Goal: Task Accomplishment & Management: Manage account settings

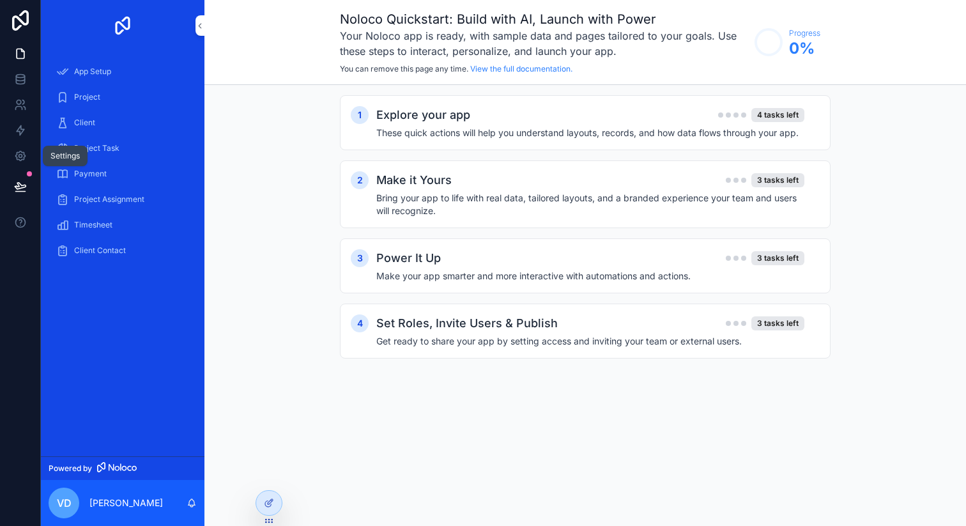
click at [29, 158] on link at bounding box center [20, 156] width 40 height 26
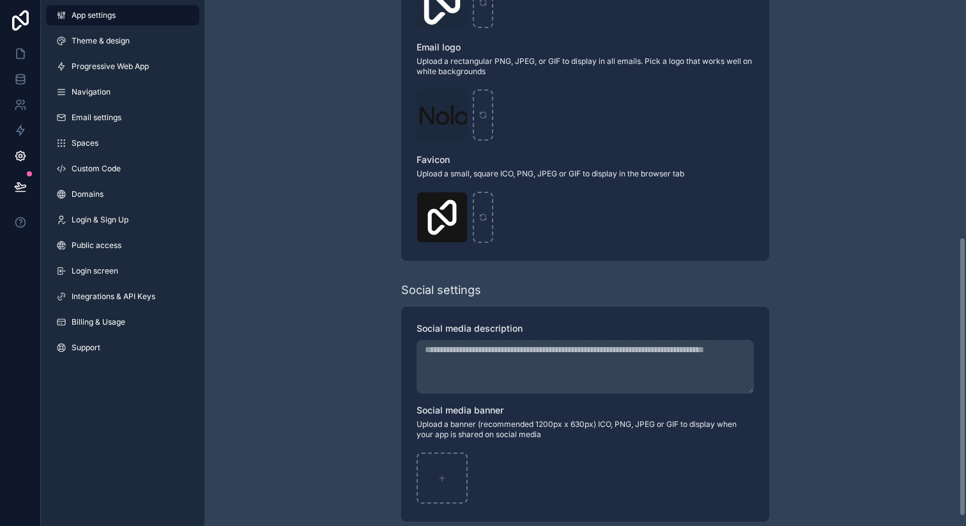
scroll to position [463, 0]
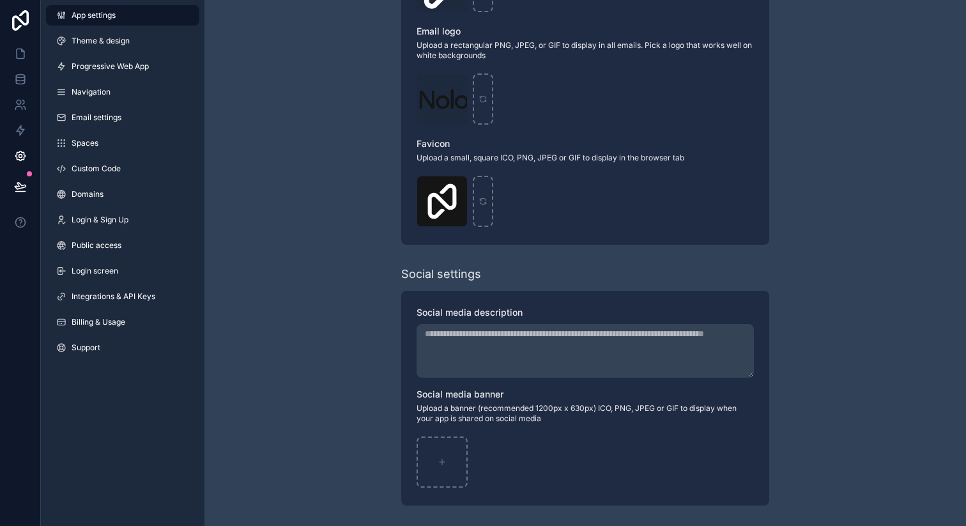
click at [139, 304] on link "Integrations & API Keys" at bounding box center [122, 296] width 153 height 20
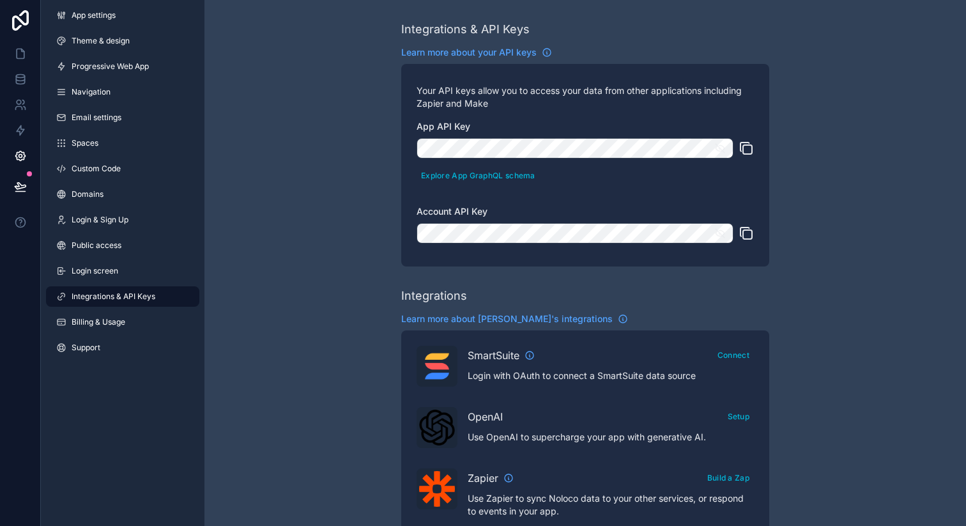
click at [150, 20] on link "App settings" at bounding box center [122, 15] width 153 height 20
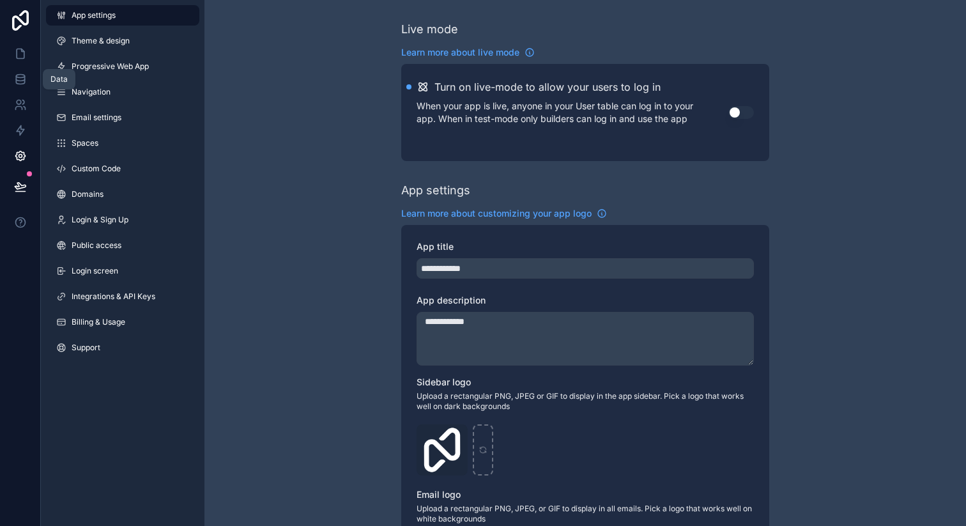
click at [19, 82] on icon at bounding box center [20, 79] width 13 height 13
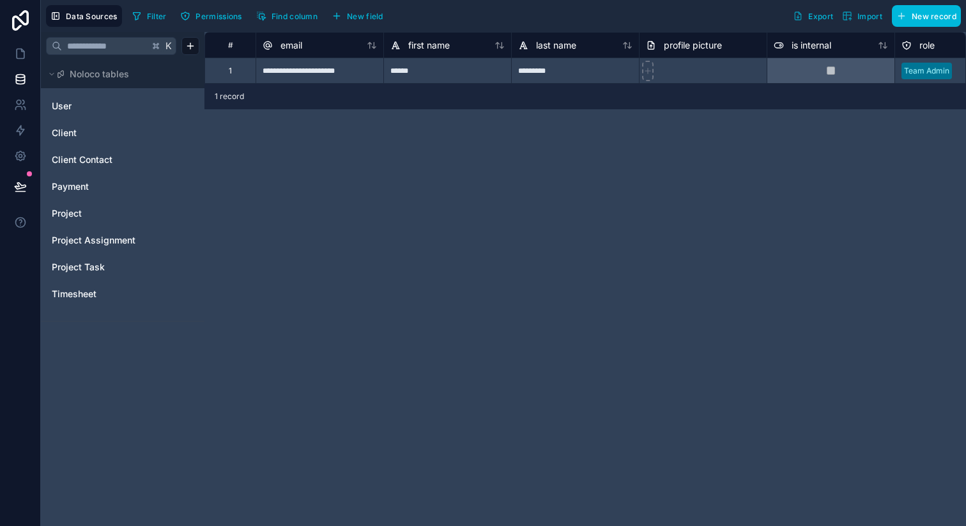
click at [189, 107] on icon "User" at bounding box center [189, 104] width 5 height 5
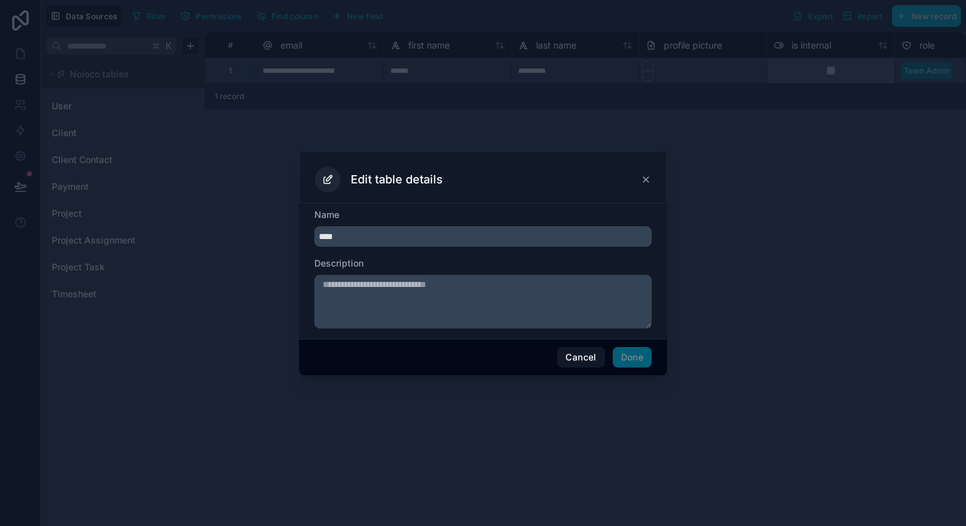
click at [578, 358] on button "Cancel" at bounding box center [580, 357] width 47 height 20
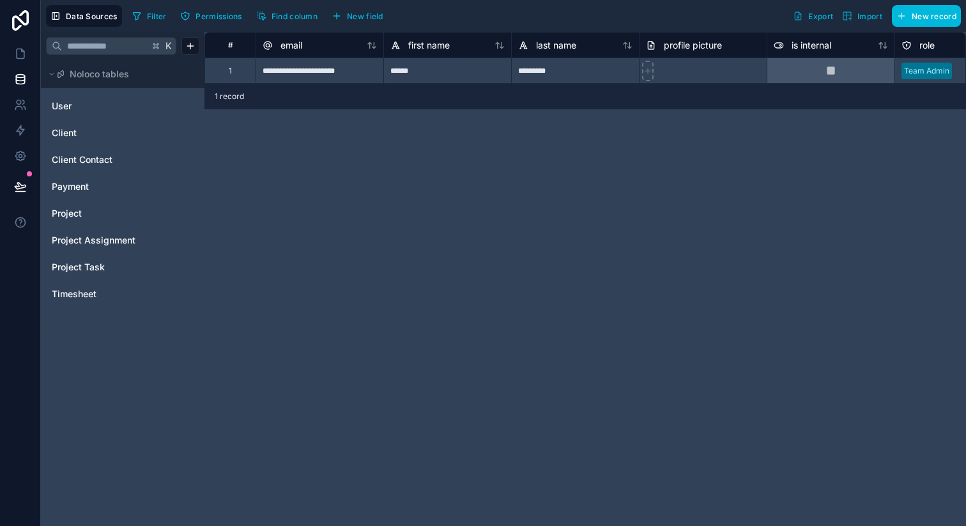
click at [870, 19] on span "Import" at bounding box center [870, 17] width 25 height 10
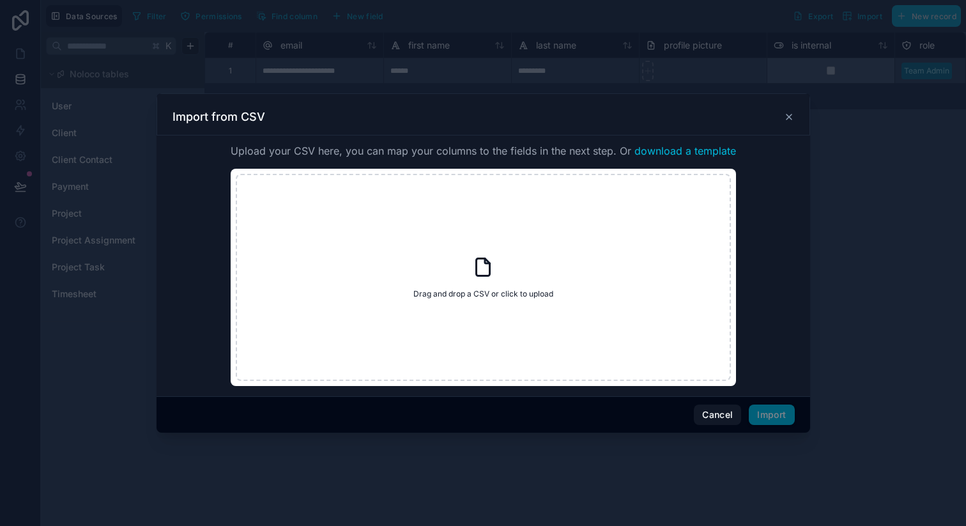
click at [789, 118] on icon at bounding box center [789, 117] width 10 height 10
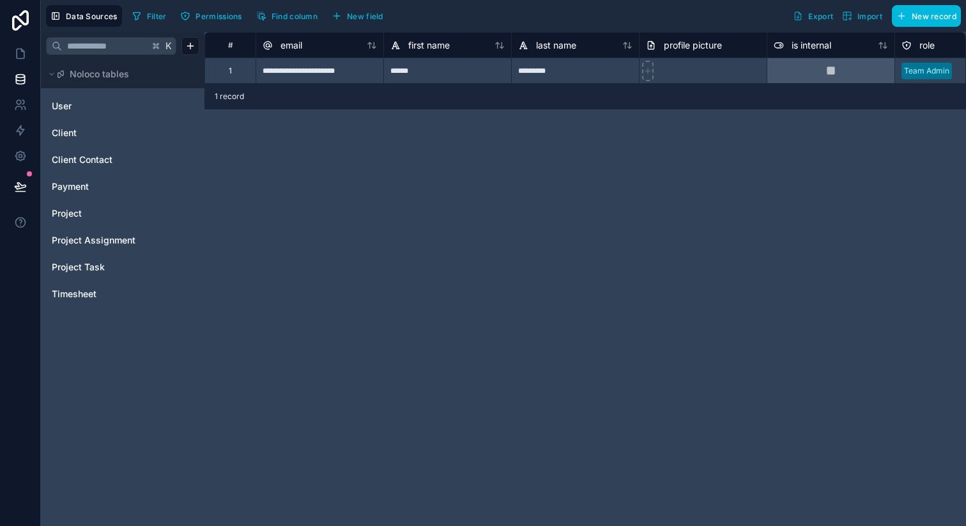
click at [23, 23] on icon at bounding box center [20, 20] width 17 height 20
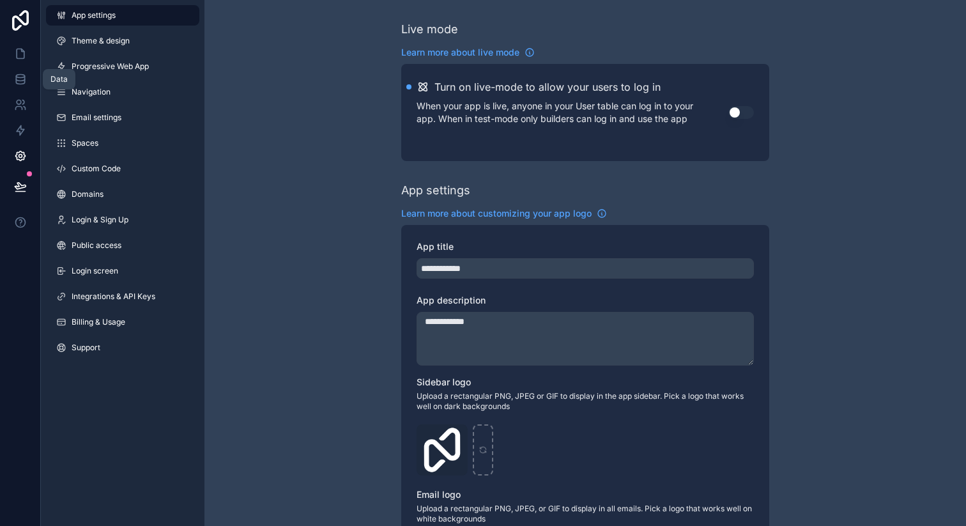
click at [23, 77] on icon at bounding box center [20, 76] width 8 height 3
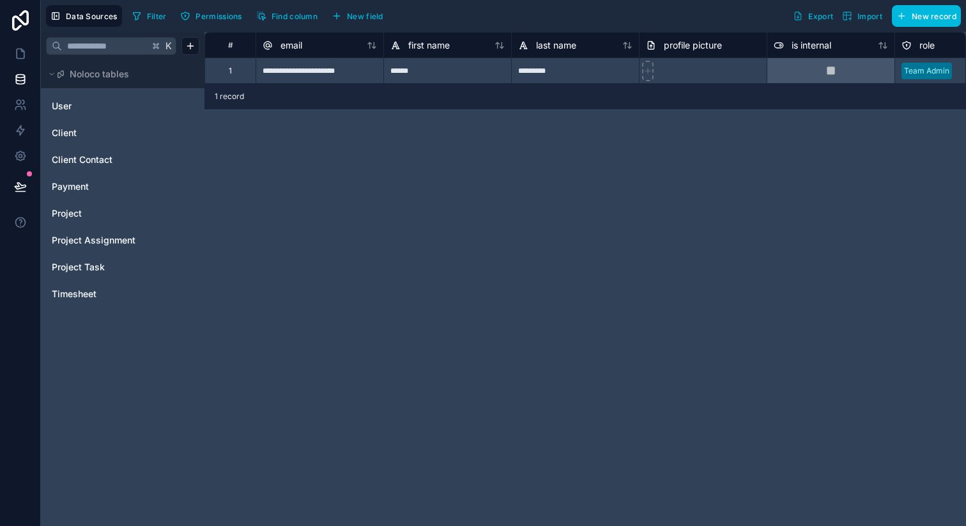
click at [53, 73] on icon at bounding box center [52, 74] width 8 height 8
click at [56, 73] on button "Noloco tables" at bounding box center [119, 74] width 146 height 18
click at [51, 72] on icon at bounding box center [52, 74] width 8 height 8
click at [19, 151] on icon at bounding box center [20, 156] width 10 height 10
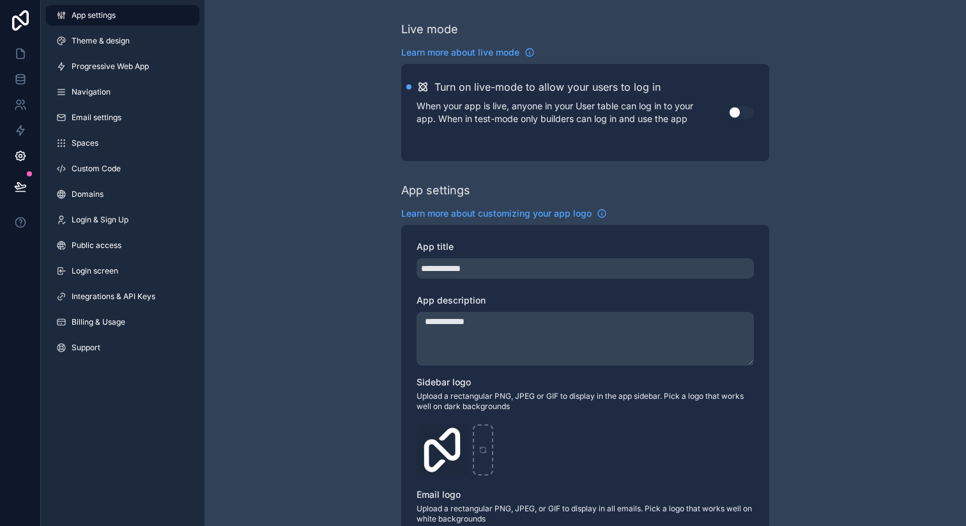
click at [140, 295] on span "Integrations & API Keys" at bounding box center [114, 296] width 84 height 10
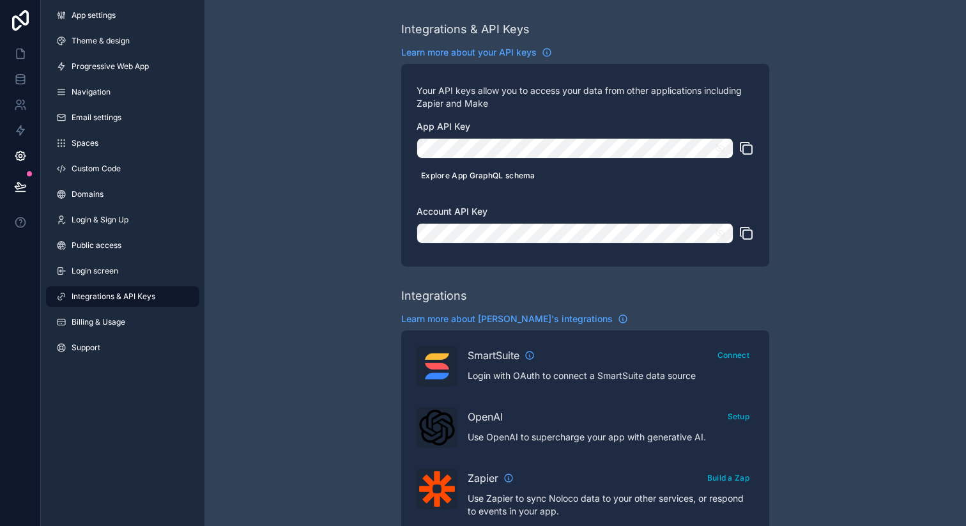
click at [489, 176] on button "Explore App GraphQL schema" at bounding box center [478, 175] width 123 height 19
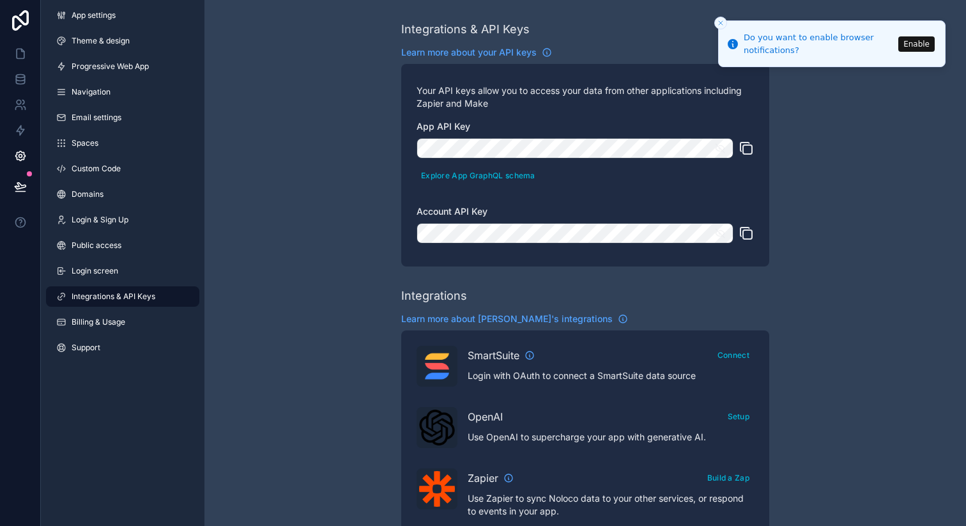
click at [718, 21] on icon "Close toast" at bounding box center [721, 23] width 8 height 8
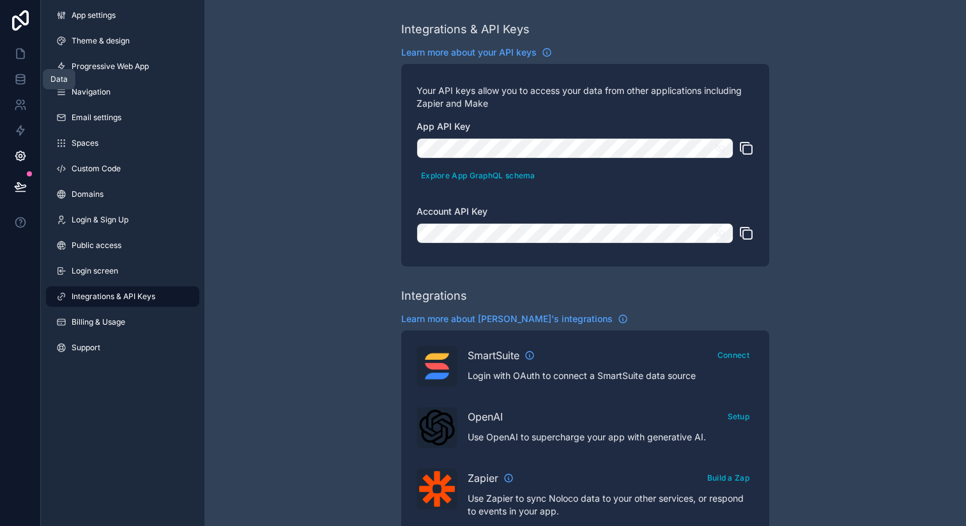
click at [22, 82] on icon at bounding box center [20, 79] width 13 height 13
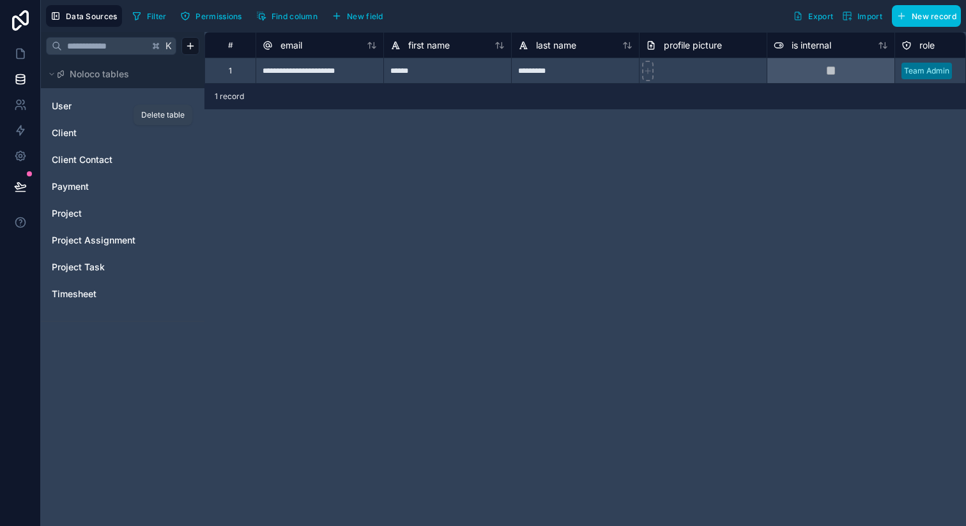
click at [164, 135] on icon "Client" at bounding box center [163, 133] width 10 height 10
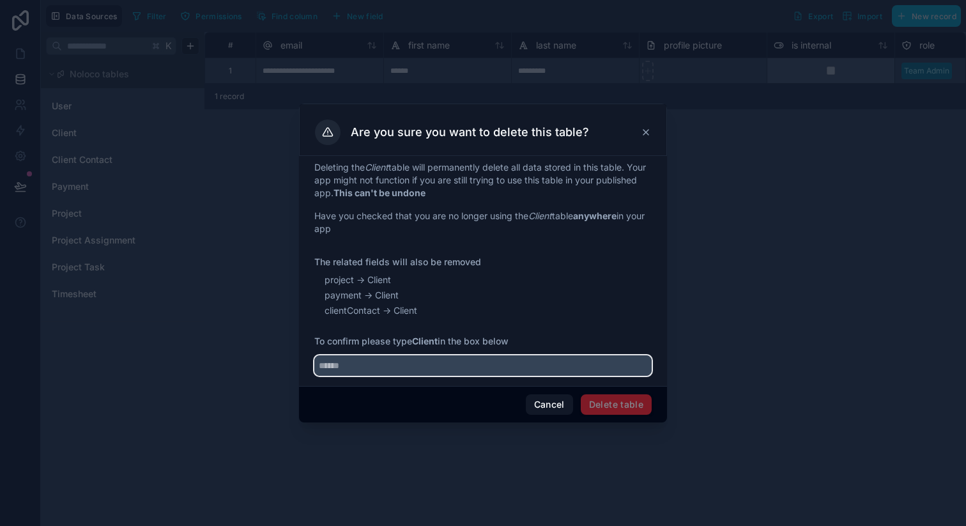
click at [509, 365] on input "text" at bounding box center [482, 365] width 337 height 20
type input "******"
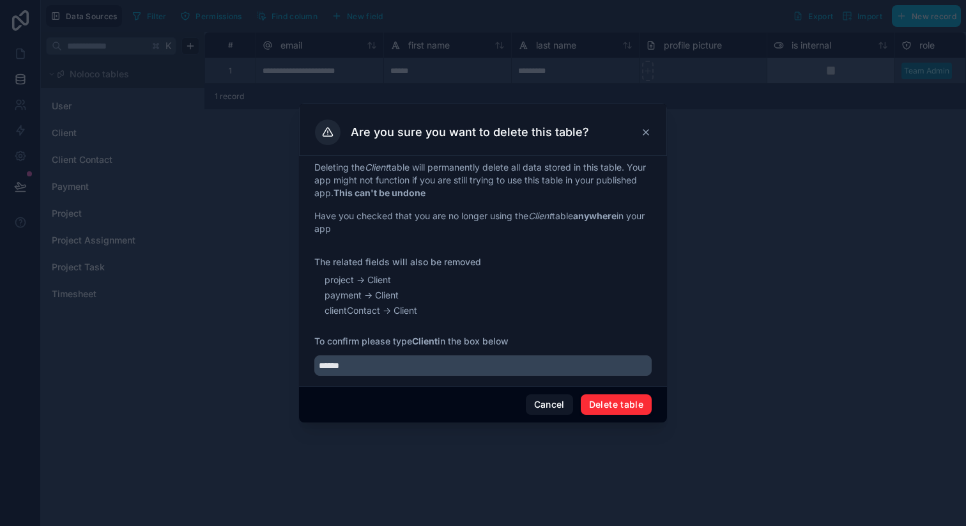
click at [640, 410] on button "Delete table" at bounding box center [616, 404] width 71 height 20
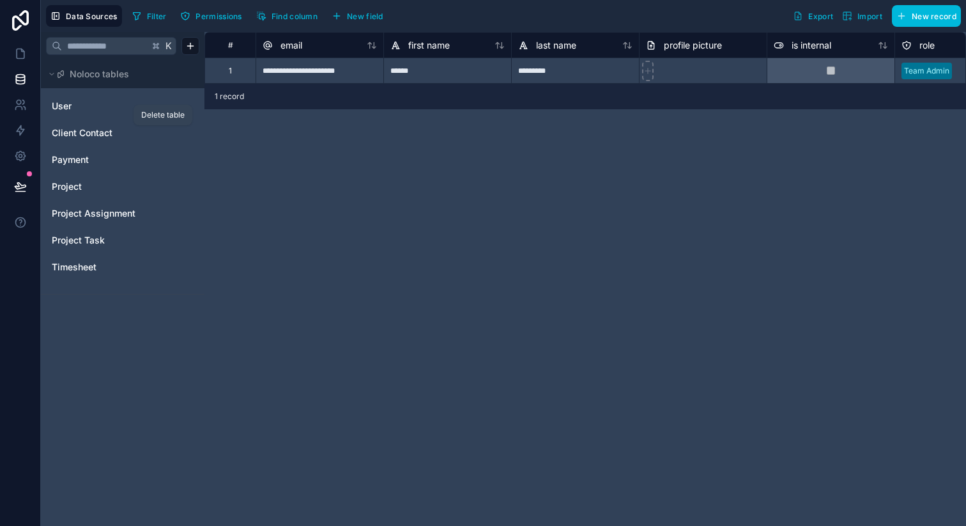
click at [164, 134] on icon "Client Contact" at bounding box center [163, 133] width 10 height 10
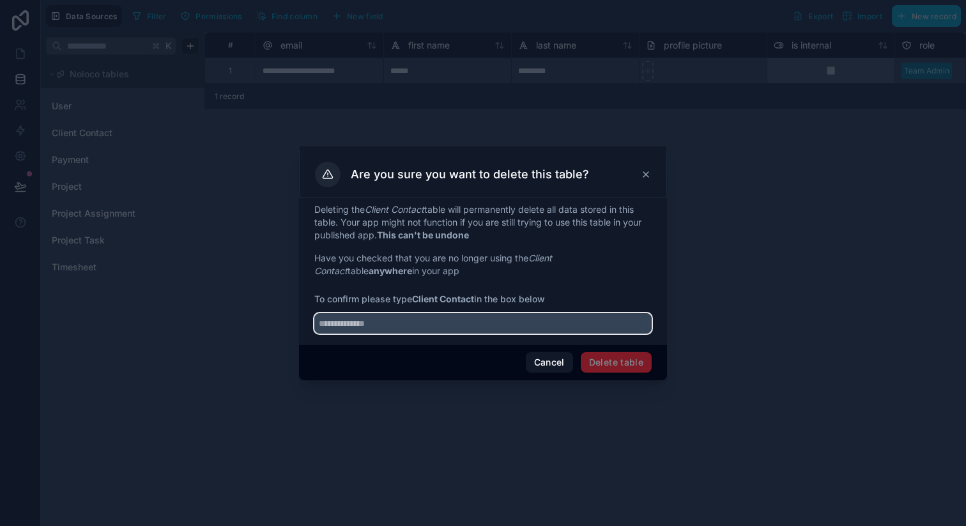
click at [408, 324] on input "text" at bounding box center [482, 323] width 337 height 20
type input "**********"
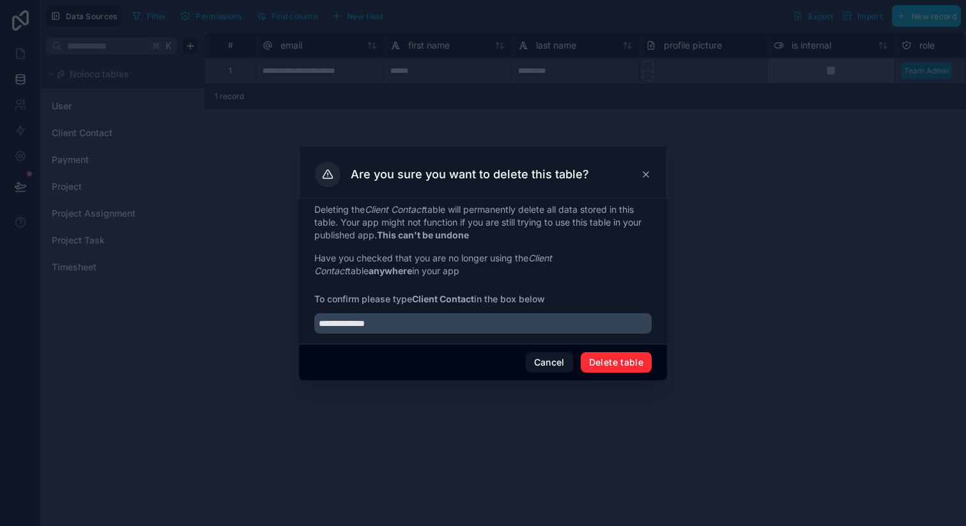
click at [612, 362] on button "Delete table" at bounding box center [616, 362] width 71 height 20
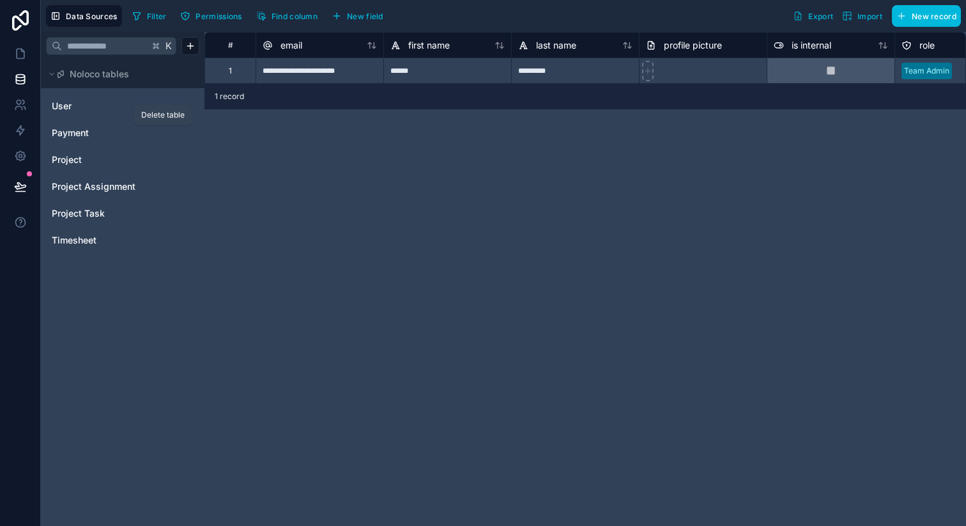
click at [164, 134] on icon "Payment" at bounding box center [164, 133] width 0 height 3
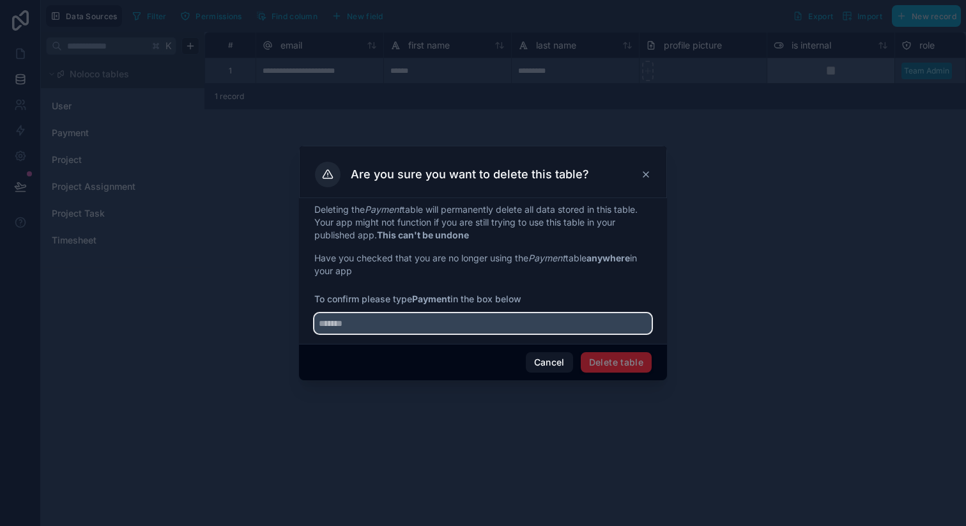
click at [397, 322] on input "text" at bounding box center [482, 323] width 337 height 20
type input "*******"
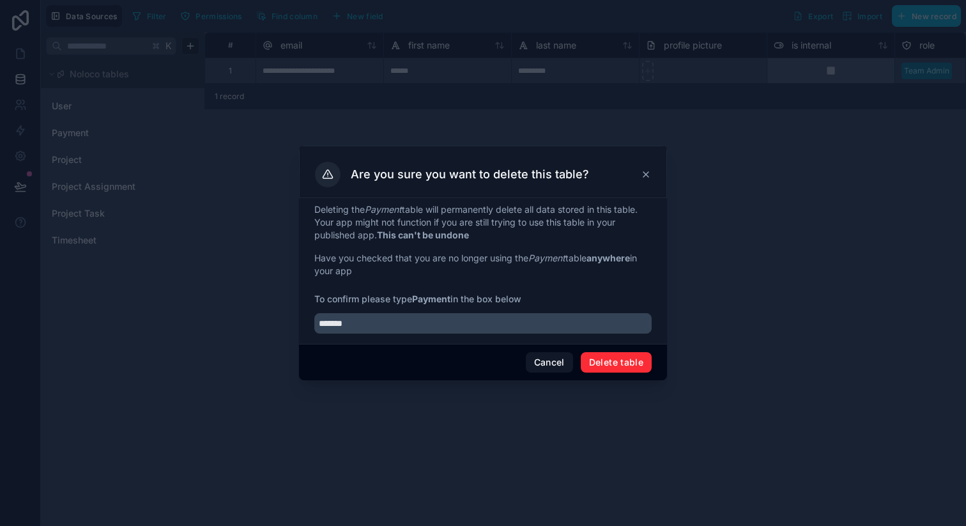
click at [633, 366] on button "Delete table" at bounding box center [616, 362] width 71 height 20
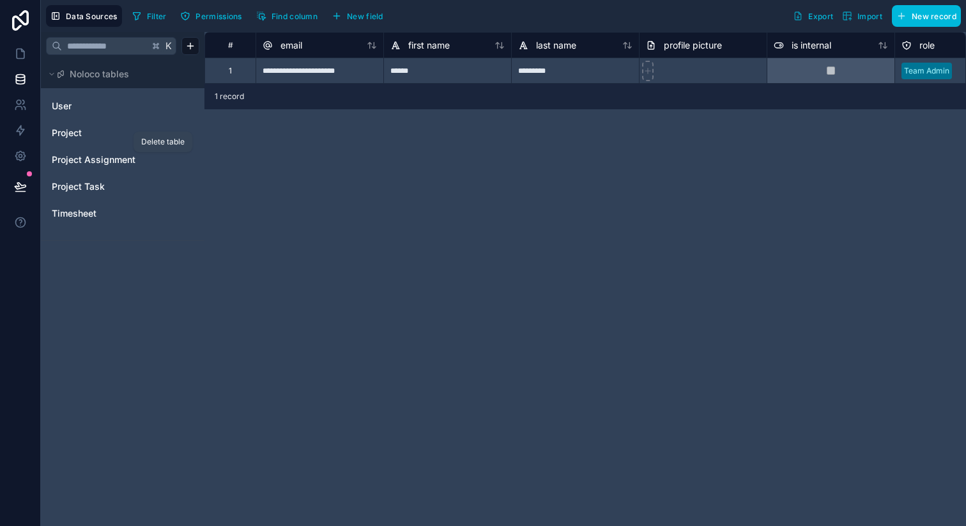
click at [164, 162] on icon "Project Assignment" at bounding box center [163, 160] width 10 height 10
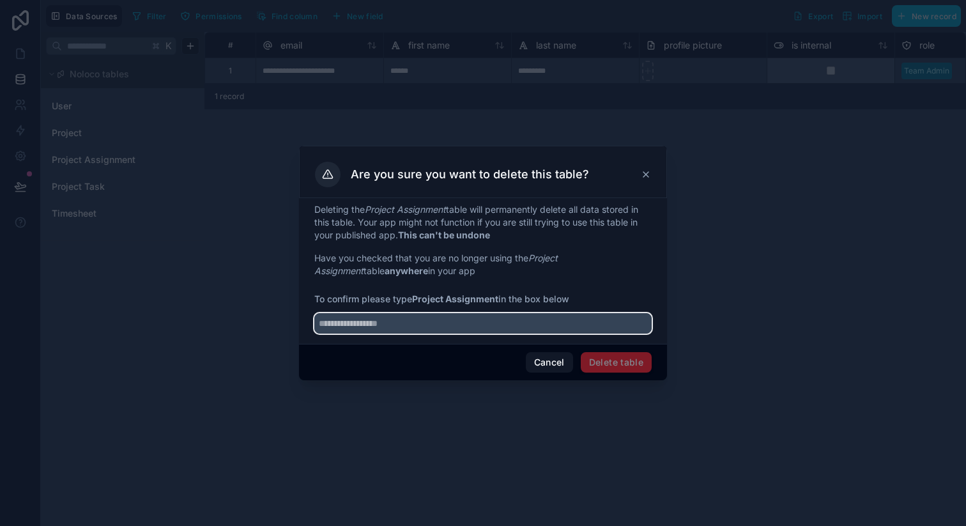
click at [401, 327] on input "text" at bounding box center [482, 323] width 337 height 20
type input "**********"
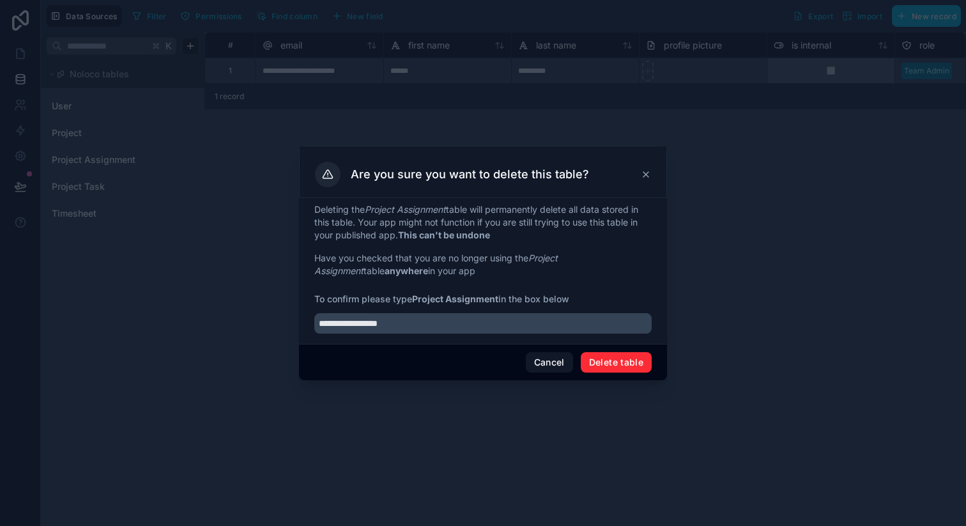
click at [611, 366] on button "Delete table" at bounding box center [616, 362] width 71 height 20
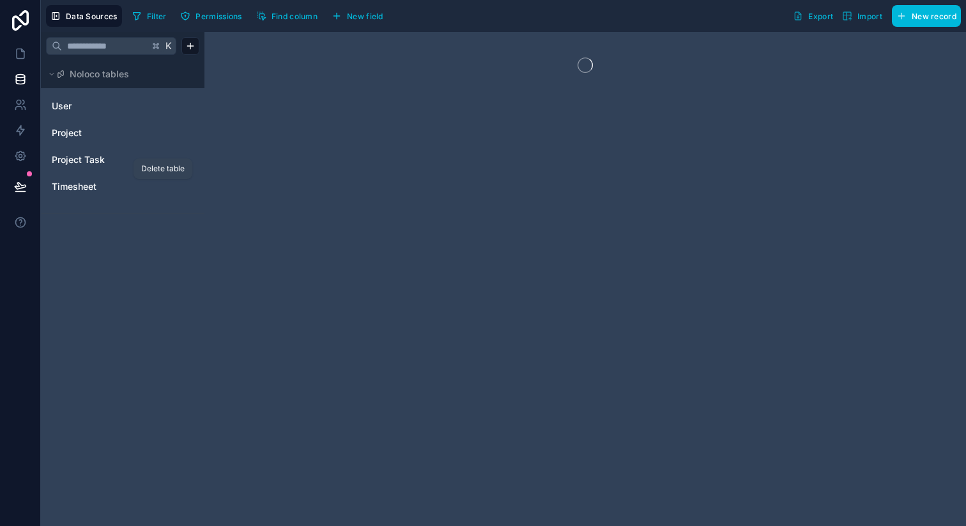
click at [164, 187] on icon "Timesheet" at bounding box center [163, 186] width 10 height 10
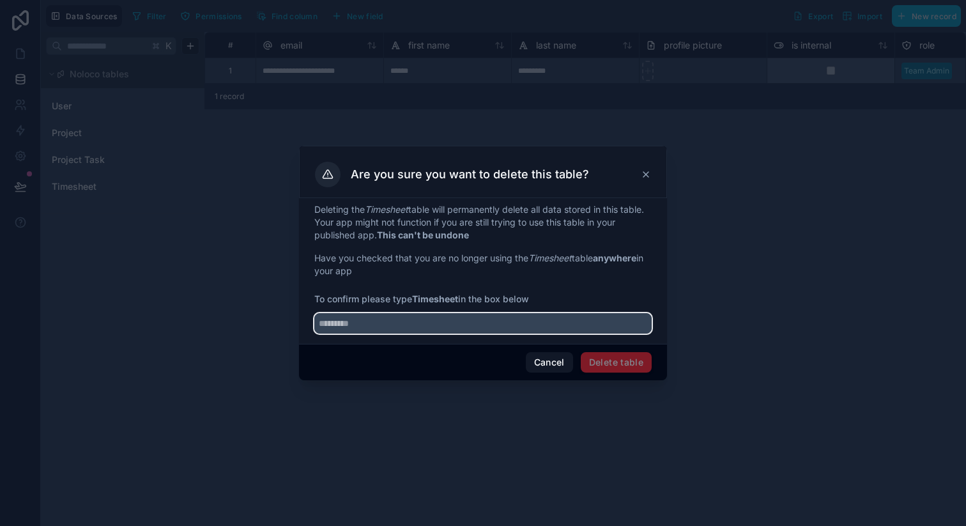
click at [457, 325] on input "text" at bounding box center [482, 323] width 337 height 20
type input "*********"
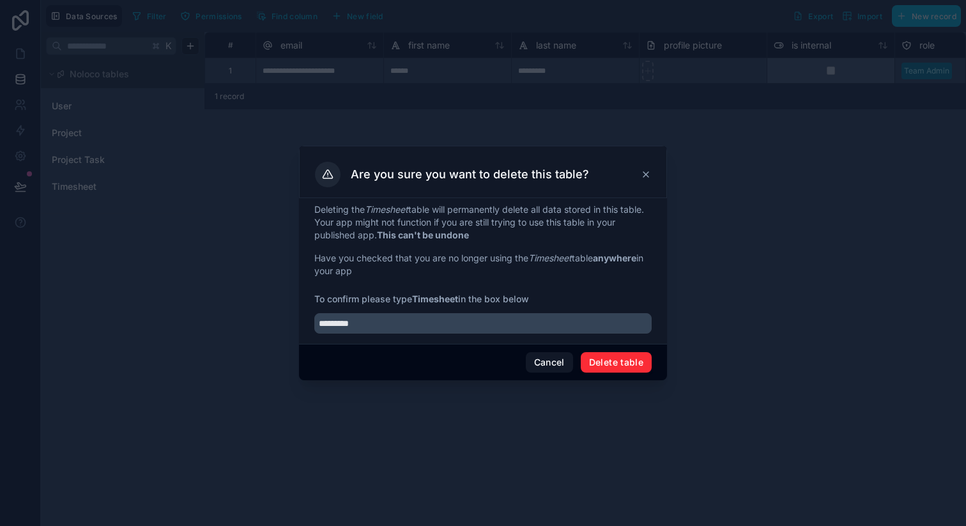
click at [624, 362] on button "Delete table" at bounding box center [616, 362] width 71 height 20
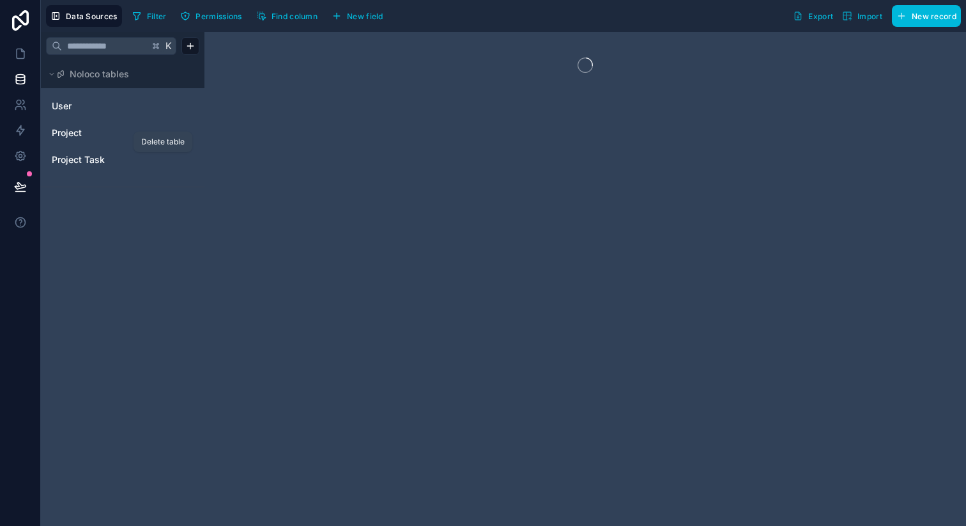
click at [163, 162] on icon "Project Task" at bounding box center [163, 160] width 10 height 10
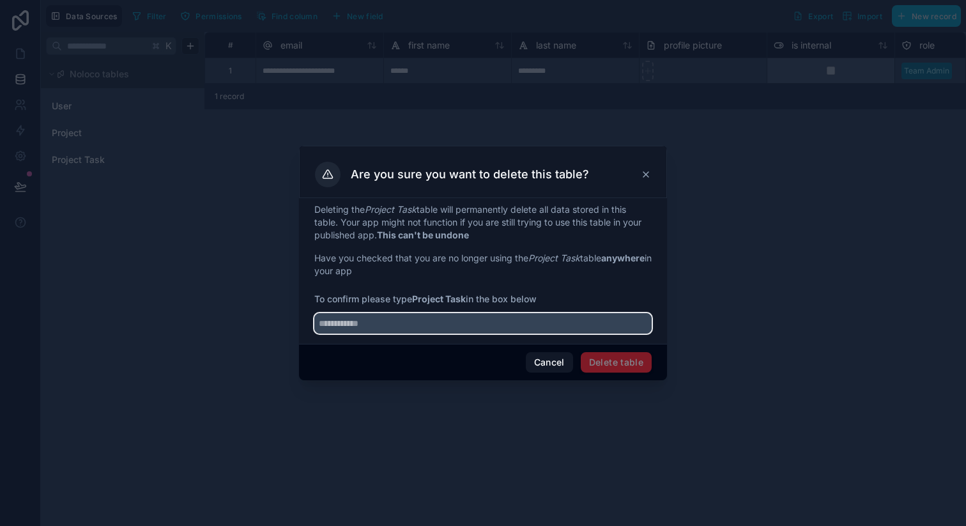
click at [375, 328] on input "text" at bounding box center [482, 323] width 337 height 20
type input "**********"
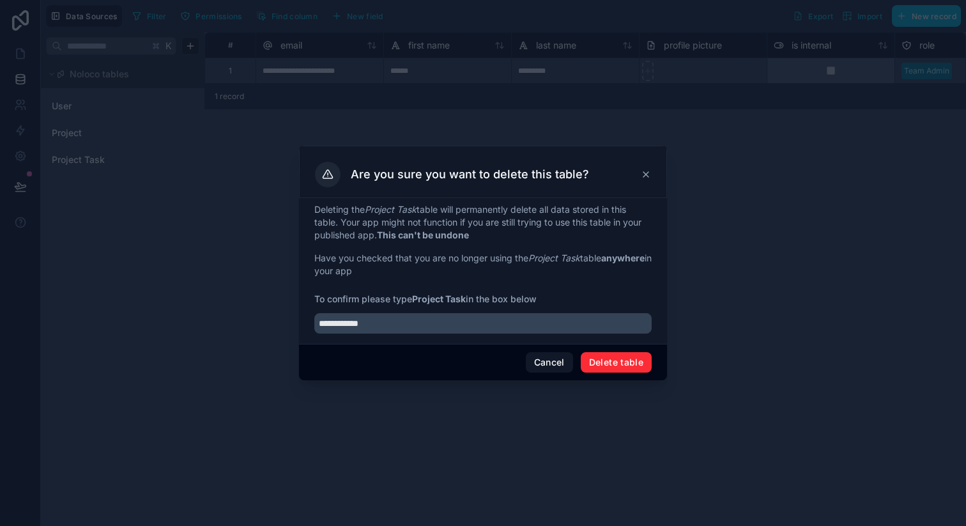
click at [601, 362] on button "Delete table" at bounding box center [616, 362] width 71 height 20
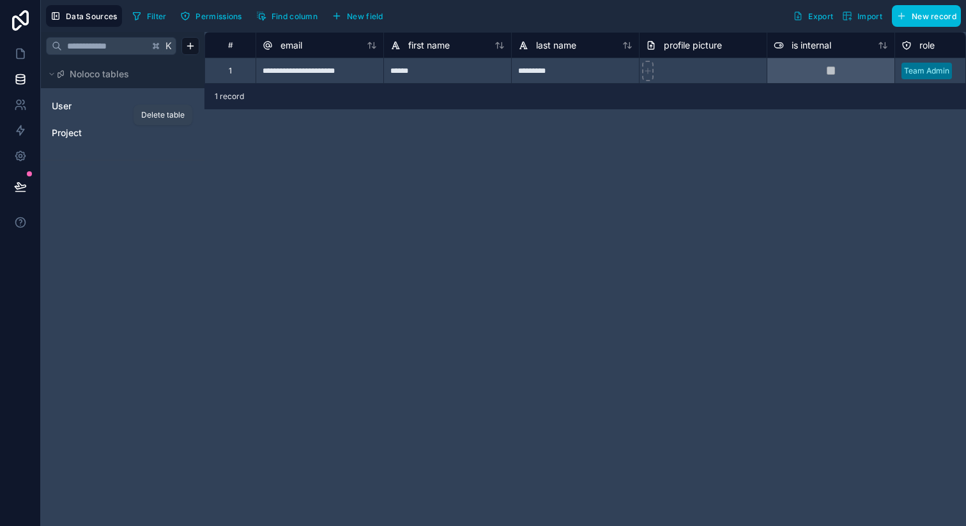
click at [161, 136] on icon "Project" at bounding box center [163, 134] width 6 height 6
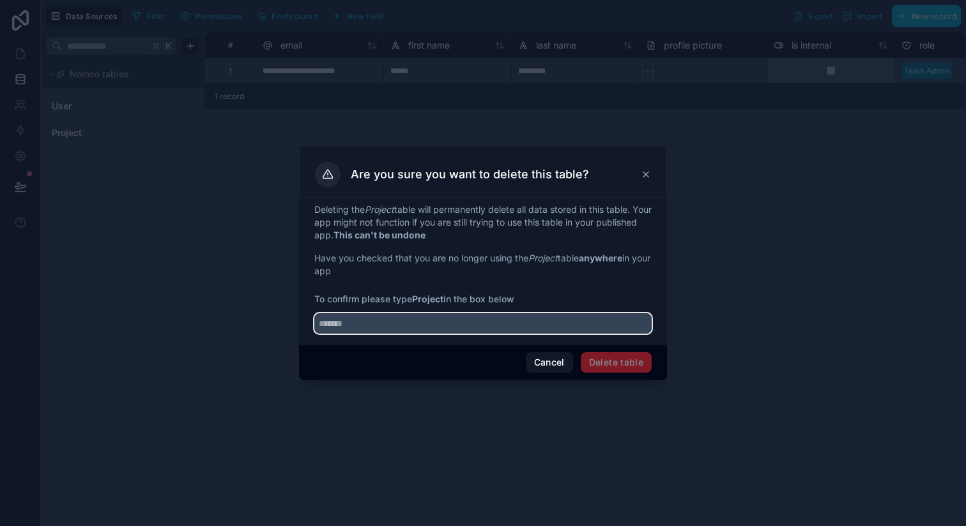
click at [458, 325] on input "text" at bounding box center [482, 323] width 337 height 20
type input "*******"
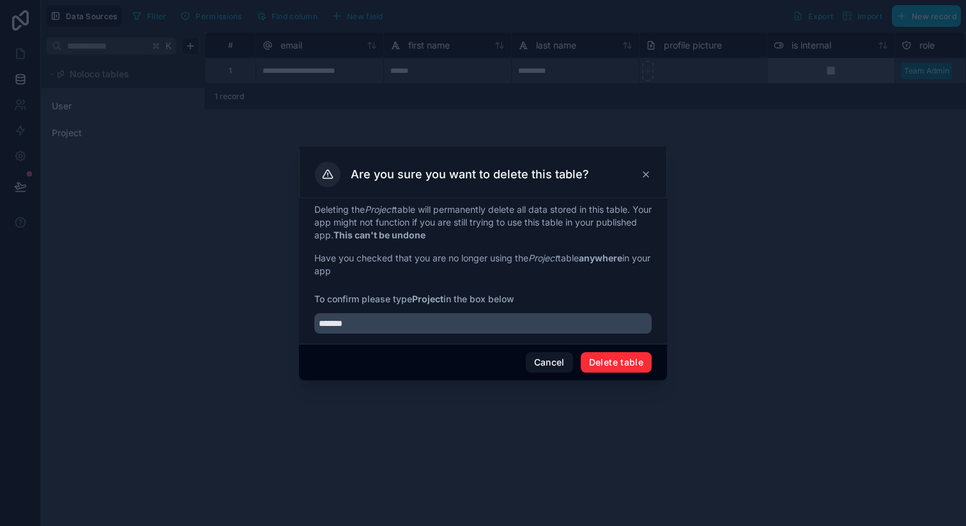
click at [635, 366] on button "Delete table" at bounding box center [616, 362] width 71 height 20
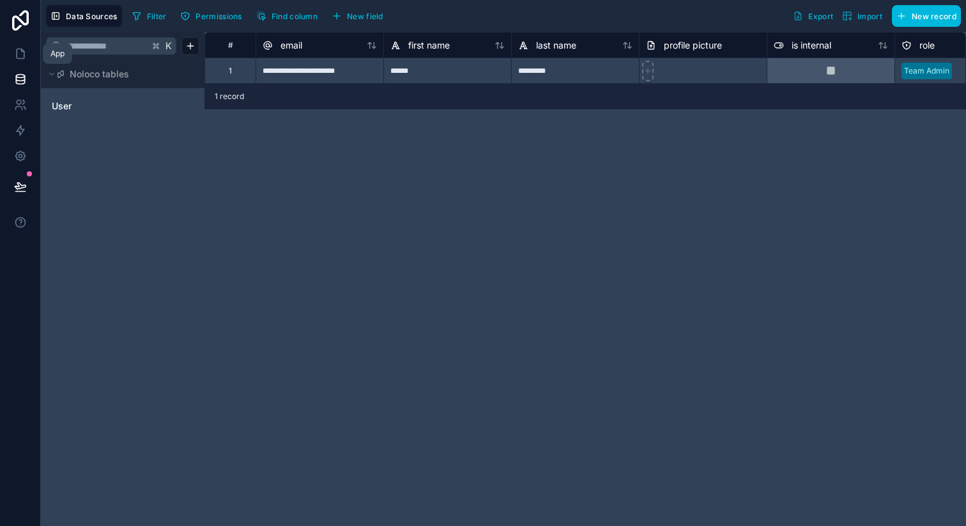
click at [26, 57] on icon at bounding box center [20, 53] width 13 height 13
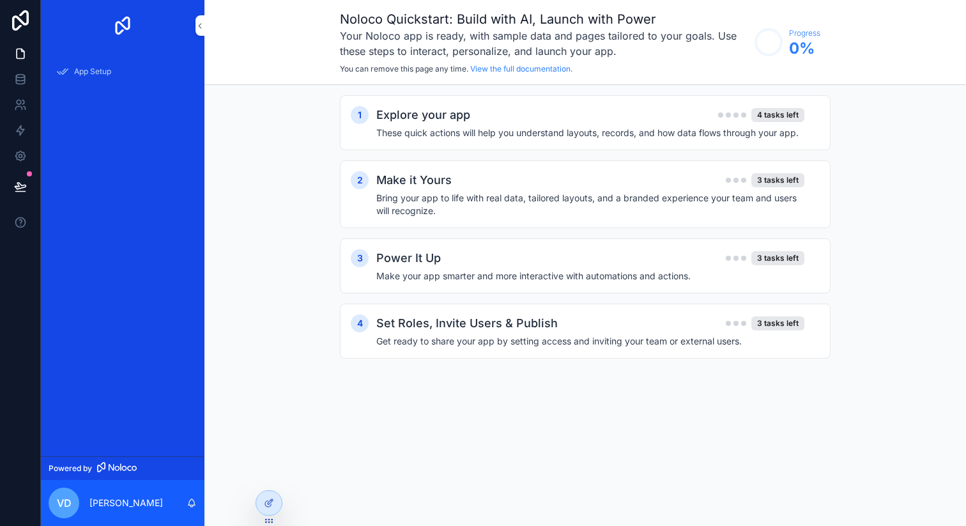
click at [781, 117] on div "4 tasks left" at bounding box center [777, 115] width 53 height 14
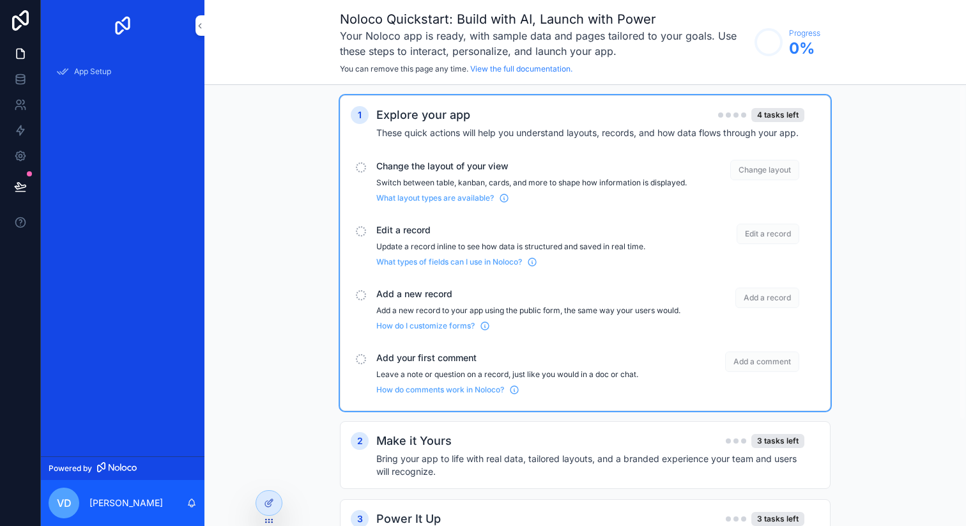
click at [769, 171] on span "Change layout" at bounding box center [764, 170] width 69 height 20
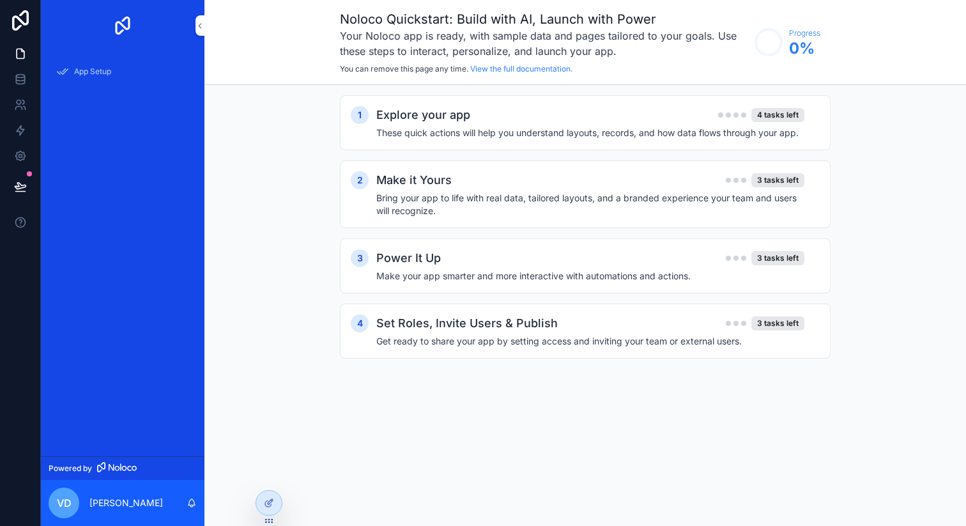
click at [731, 128] on h4 "These quick actions will help you understand layouts, records, and how data flo…" at bounding box center [590, 133] width 428 height 13
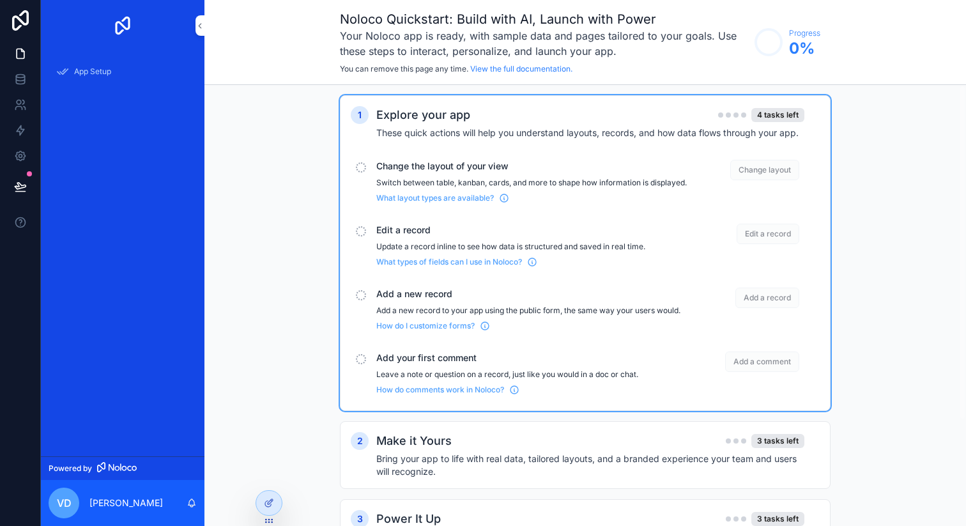
click at [482, 168] on span "Change the layout of your view" at bounding box center [531, 166] width 311 height 13
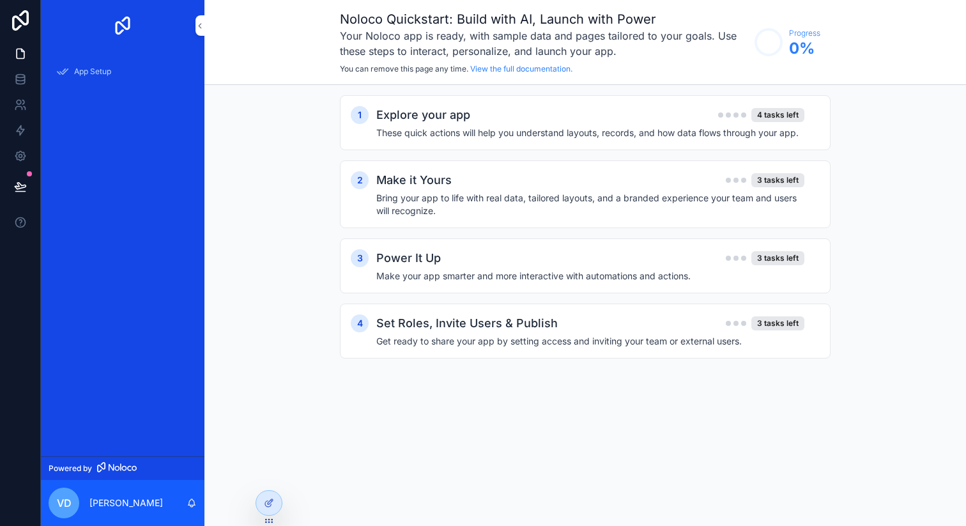
click at [111, 75] on span "App Setup" at bounding box center [92, 71] width 37 height 10
click at [636, 131] on h4 "These quick actions will help you understand layouts, records, and how data flo…" at bounding box center [590, 133] width 428 height 13
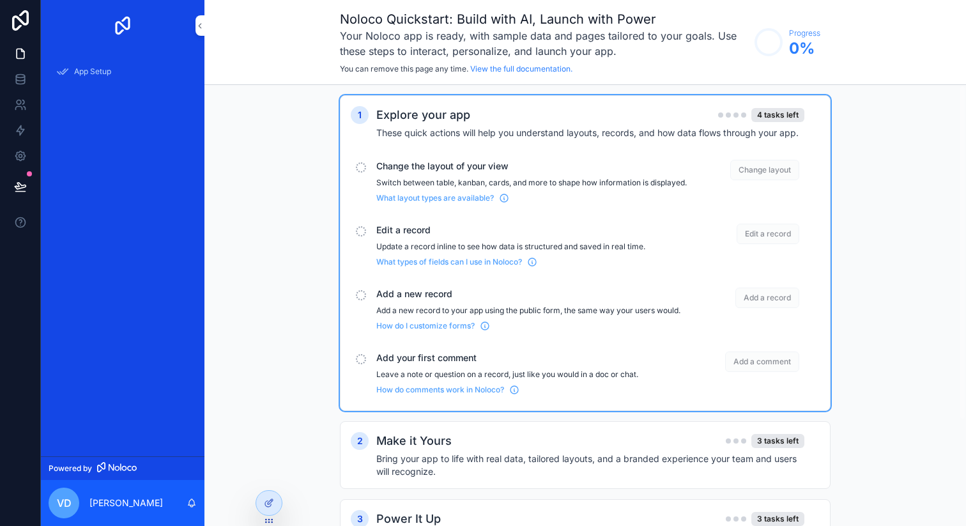
click at [443, 331] on span "How do I customize forms?" at bounding box center [425, 326] width 98 height 10
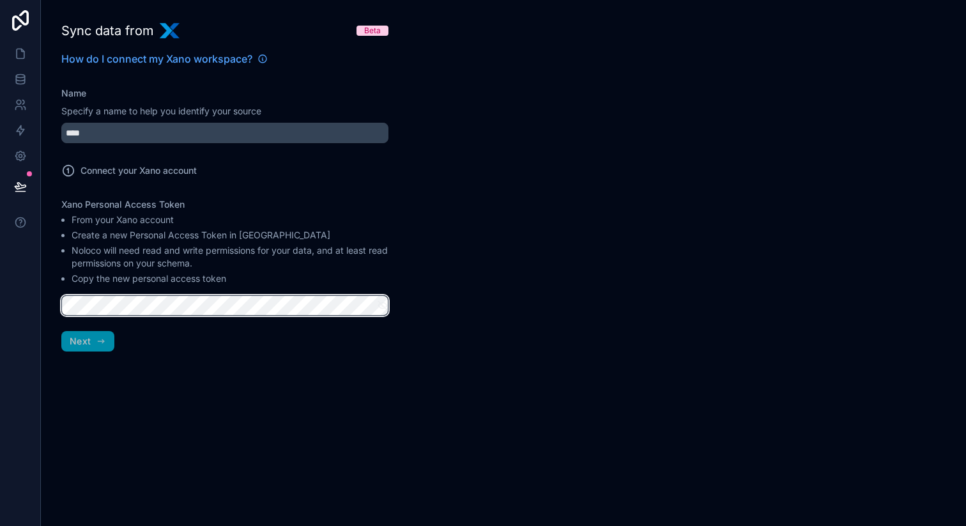
scroll to position [0, 7627]
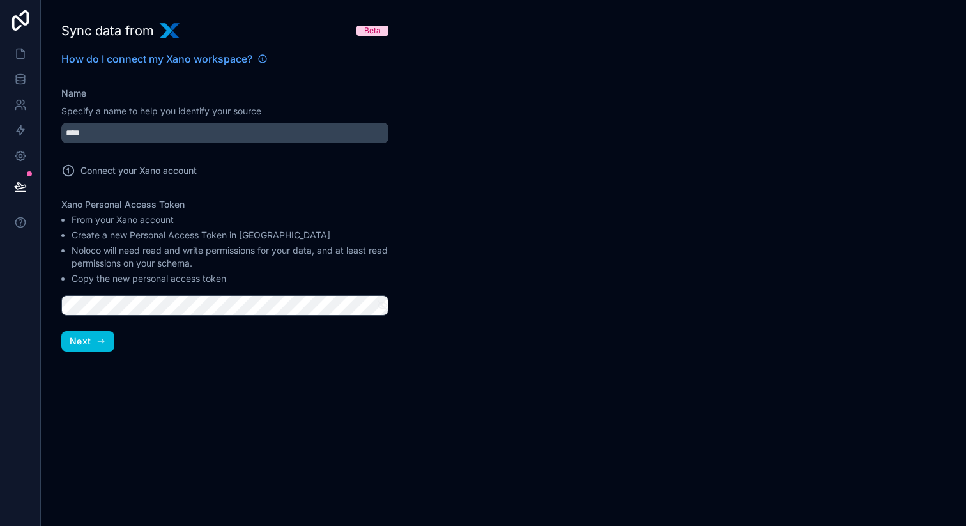
click at [100, 344] on icon "button" at bounding box center [101, 341] width 10 height 10
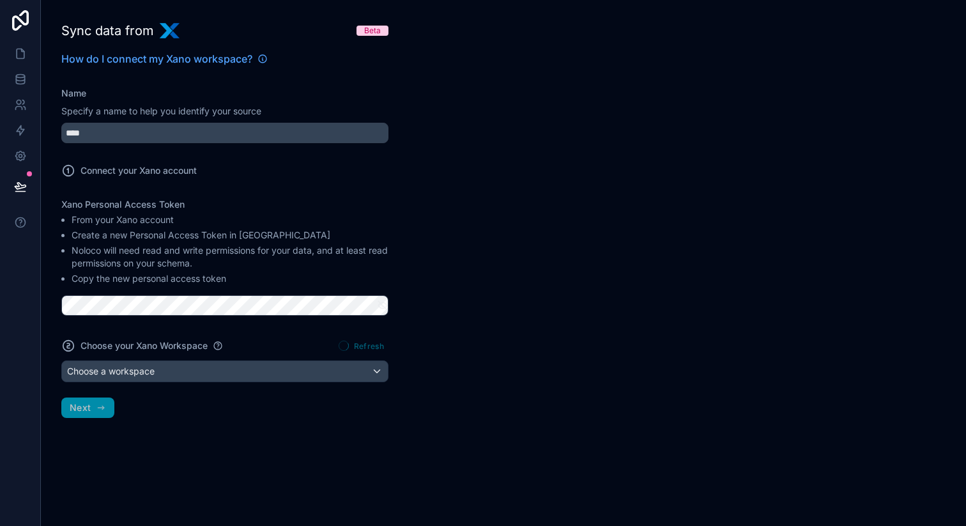
scroll to position [0, 0]
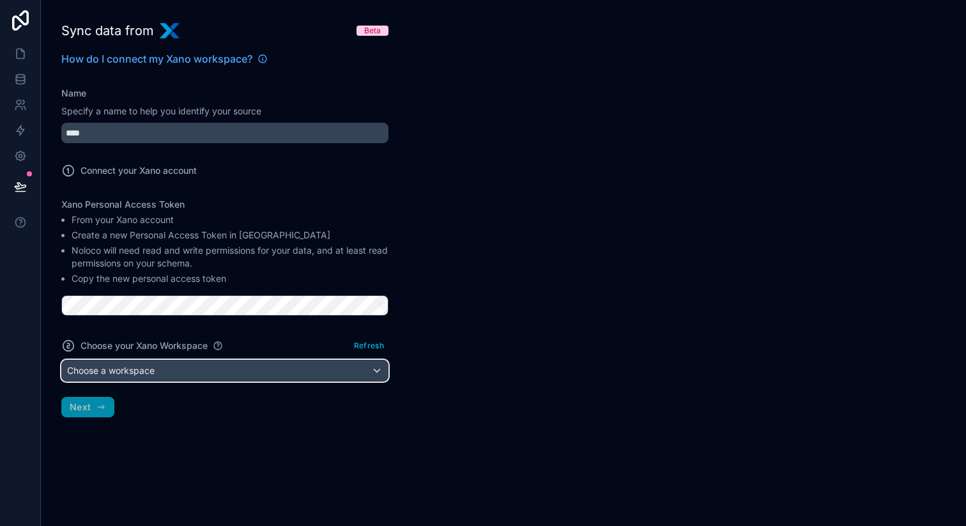
click at [148, 369] on span "Choose a workspace" at bounding box center [111, 370] width 88 height 11
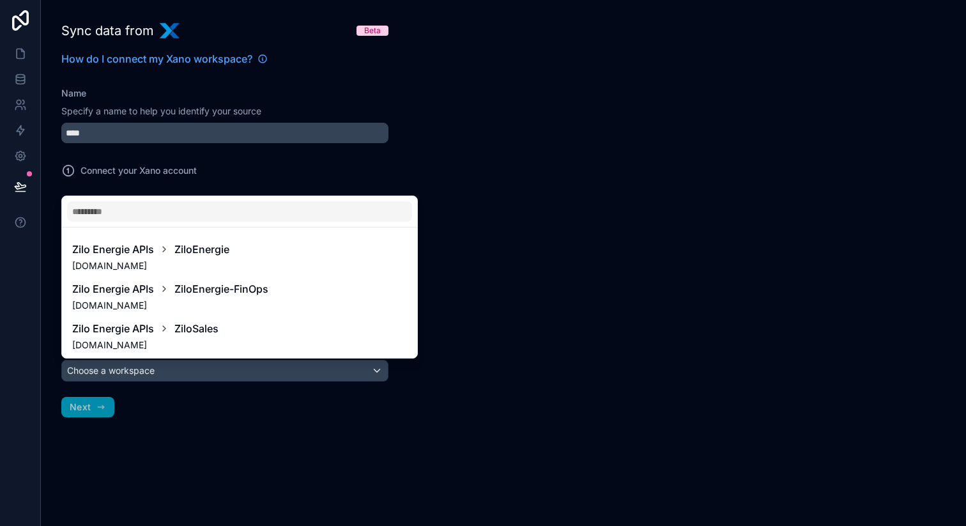
click at [258, 259] on div "Zilo Energie APIs ZiloEnergie xzv2-kurw-9coi.p7.xano.io" at bounding box center [239, 257] width 335 height 31
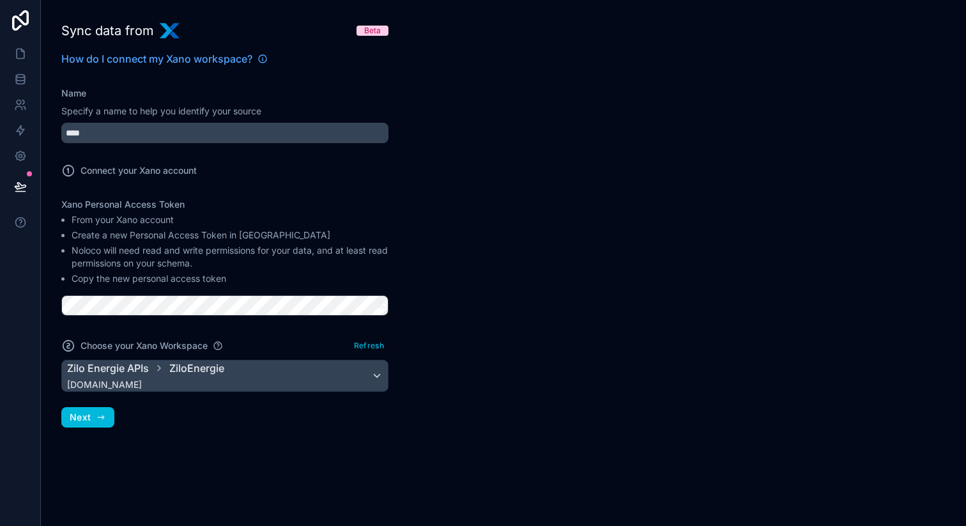
click at [102, 417] on icon "button" at bounding box center [101, 417] width 6 height 0
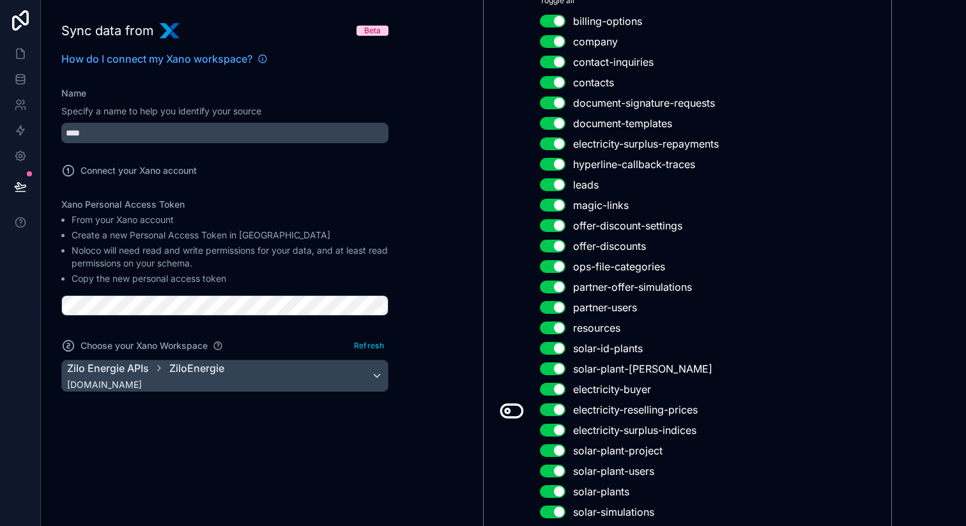
scroll to position [153, 0]
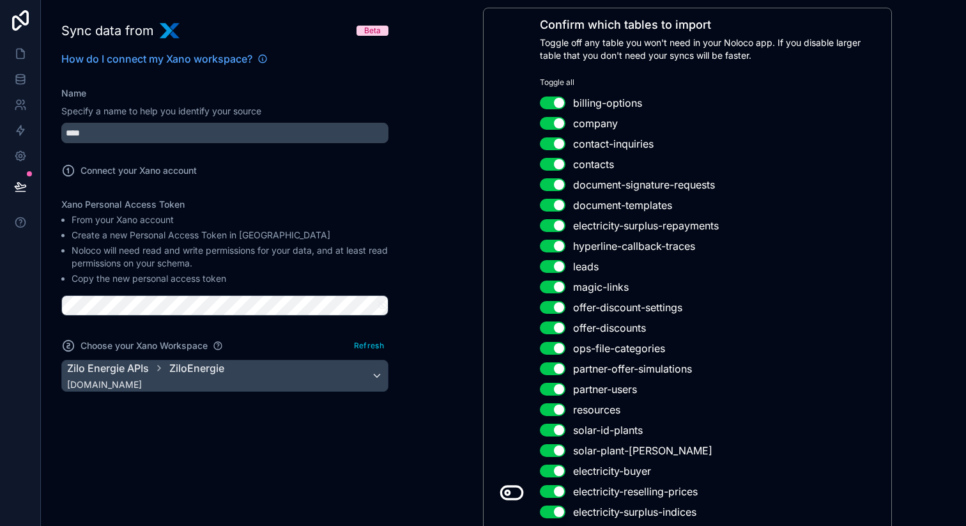
click at [512, 492] on icon at bounding box center [512, 493] width 26 height 26
drag, startPoint x: 507, startPoint y: 494, endPoint x: 519, endPoint y: 494, distance: 11.5
click at [519, 494] on icon at bounding box center [512, 493] width 26 height 26
click at [501, 497] on icon at bounding box center [512, 493] width 26 height 26
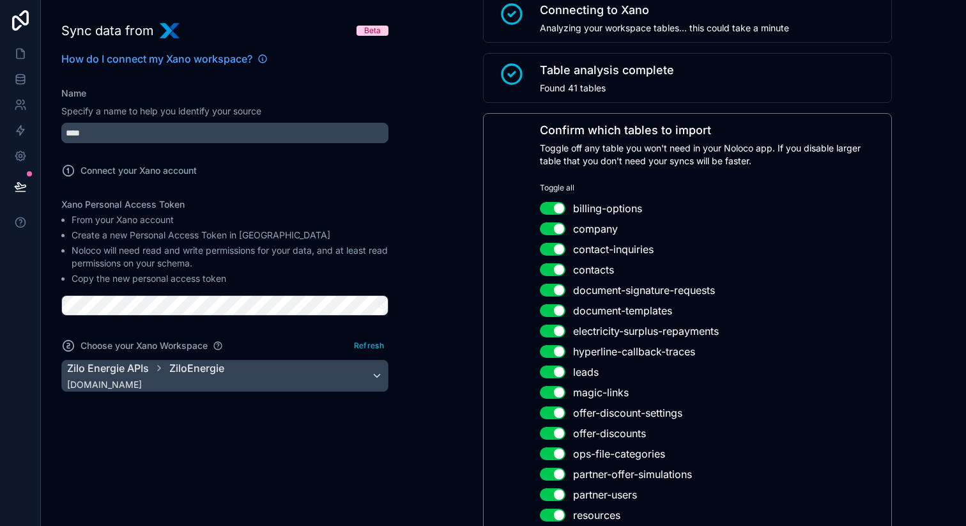
scroll to position [20, 0]
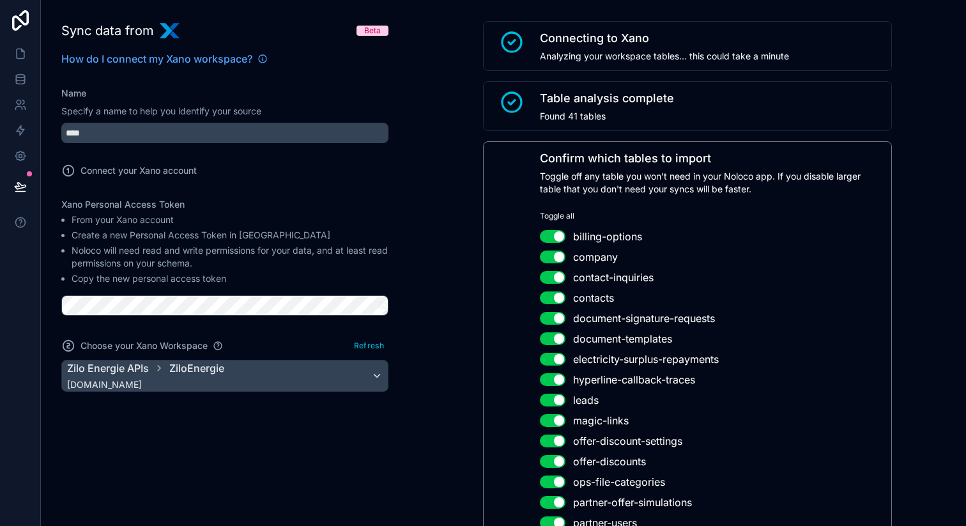
click at [551, 236] on button "Use setting" at bounding box center [553, 236] width 26 height 13
click at [554, 274] on button "Use setting" at bounding box center [553, 277] width 26 height 13
click at [556, 296] on button "Use setting" at bounding box center [553, 297] width 26 height 13
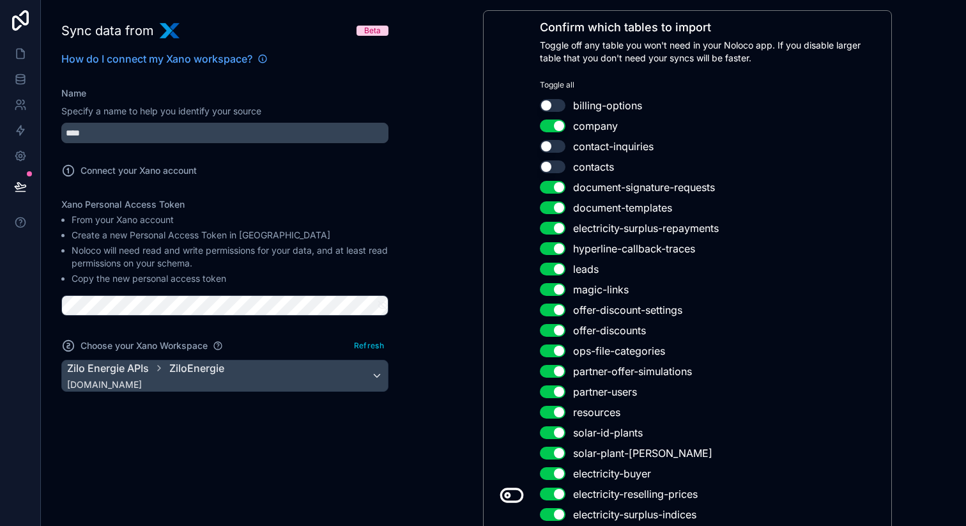
scroll to position [151, 0]
click at [551, 249] on button "Use setting" at bounding box center [553, 248] width 26 height 13
click at [551, 288] on button "Use setting" at bounding box center [553, 288] width 26 height 13
click at [549, 311] on button "Use setting" at bounding box center [553, 309] width 26 height 13
click at [551, 327] on button "Use setting" at bounding box center [553, 329] width 26 height 13
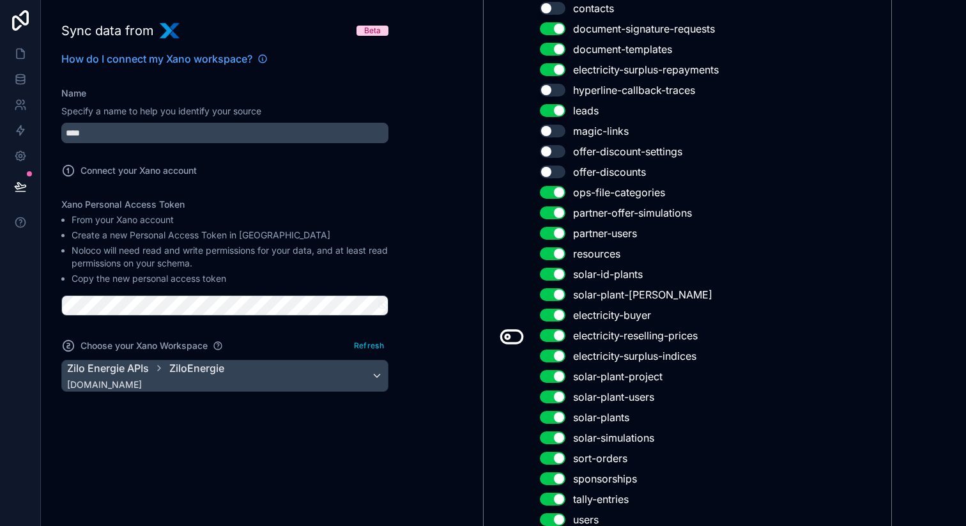
scroll to position [327, 0]
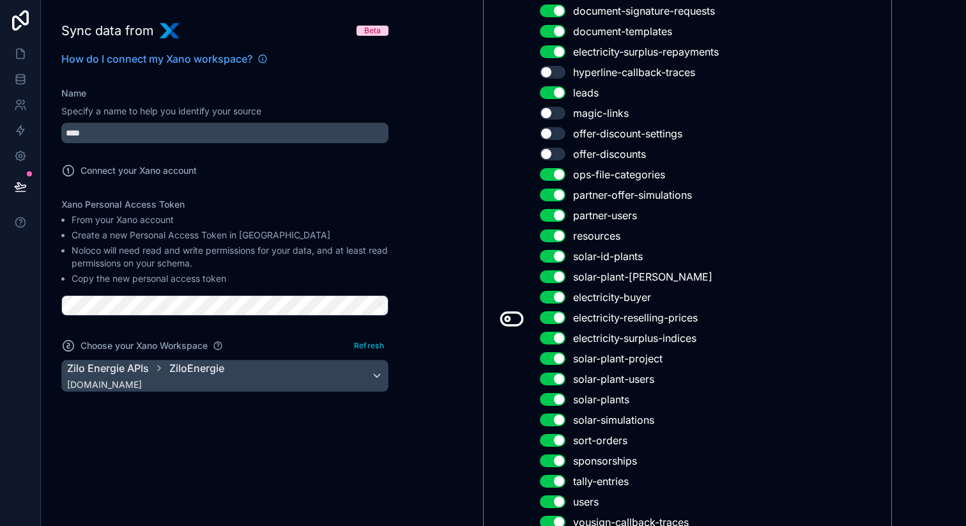
click at [548, 235] on button "Use setting" at bounding box center [553, 235] width 26 height 13
click at [546, 275] on button "Use setting" at bounding box center [553, 276] width 26 height 13
click at [553, 318] on button "Use setting" at bounding box center [553, 317] width 26 height 13
click at [553, 334] on button "Use setting" at bounding box center [553, 338] width 26 height 13
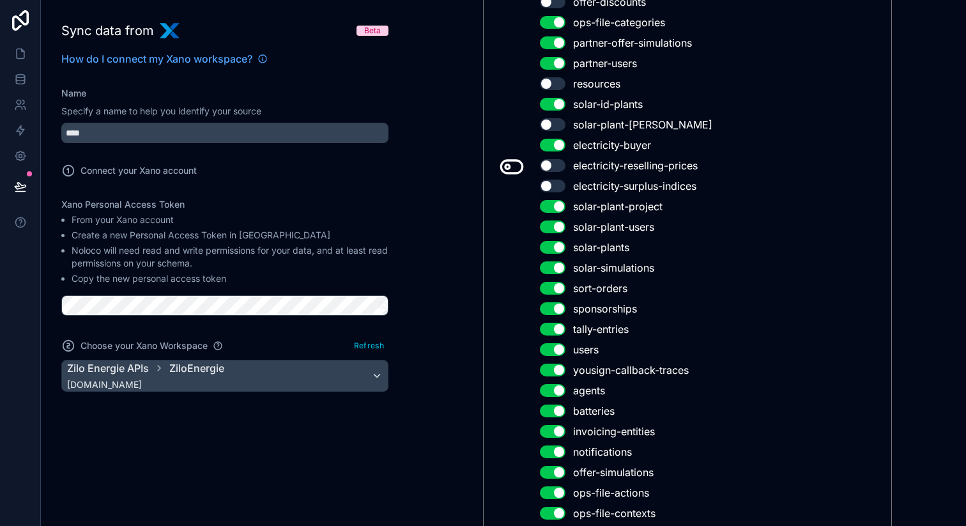
scroll to position [480, 0]
click at [555, 267] on button "Use setting" at bounding box center [553, 267] width 26 height 13
click at [553, 288] on button "Use setting" at bounding box center [553, 287] width 26 height 13
click at [557, 328] on button "Use setting" at bounding box center [553, 328] width 26 height 13
click at [551, 371] on button "Use setting" at bounding box center [553, 369] width 26 height 13
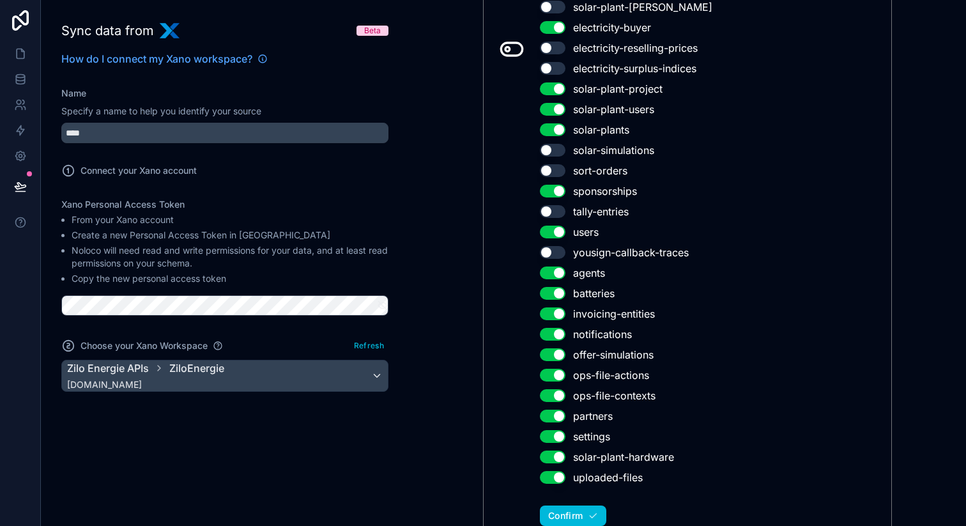
scroll to position [610, 0]
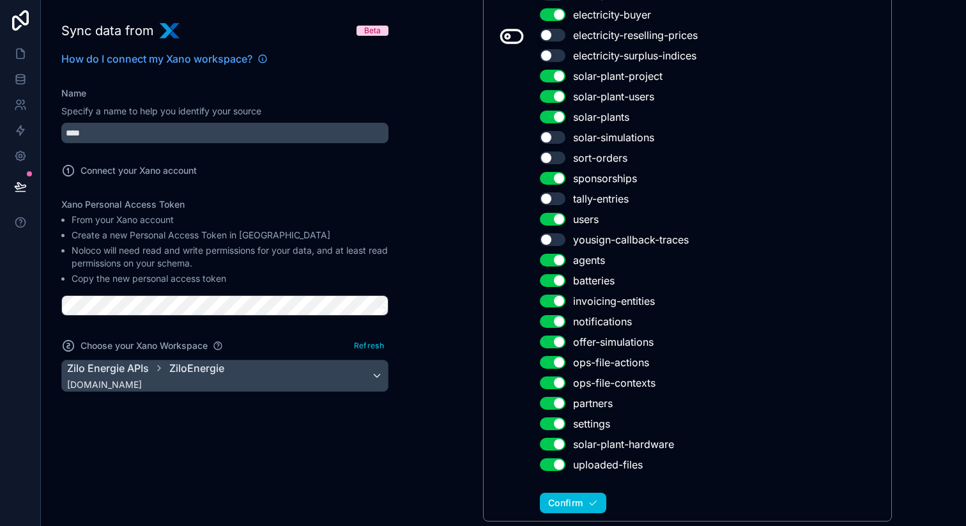
click at [555, 321] on button "Use setting" at bounding box center [553, 321] width 26 height 13
click at [553, 364] on button "Use setting" at bounding box center [553, 362] width 26 height 13
click at [555, 381] on button "Use setting" at bounding box center [553, 382] width 26 height 13
click at [553, 422] on button "Use setting" at bounding box center [553, 423] width 26 height 13
click at [581, 500] on span "Confirm" at bounding box center [565, 503] width 35 height 12
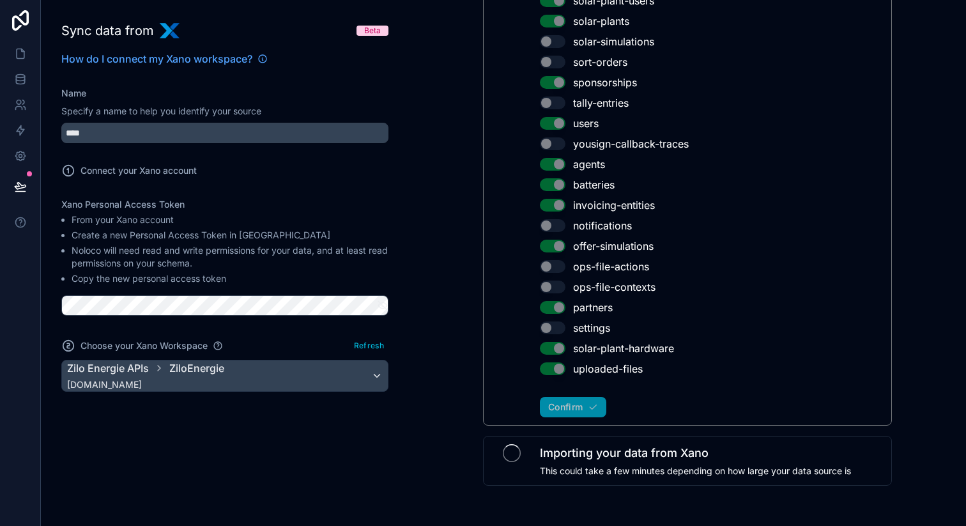
scroll to position [705, 0]
click at [21, 83] on icon at bounding box center [20, 79] width 13 height 13
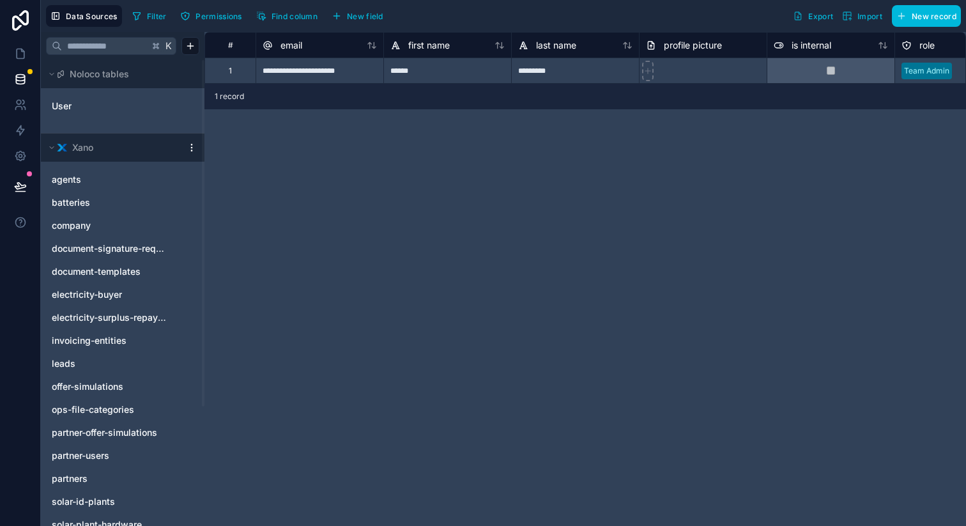
click at [91, 181] on link "agents" at bounding box center [110, 179] width 116 height 13
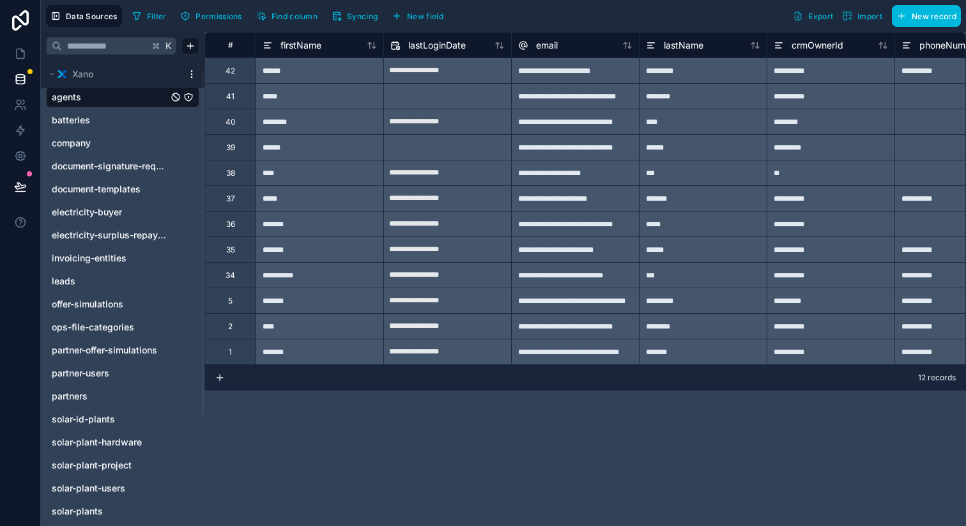
scroll to position [160, 0]
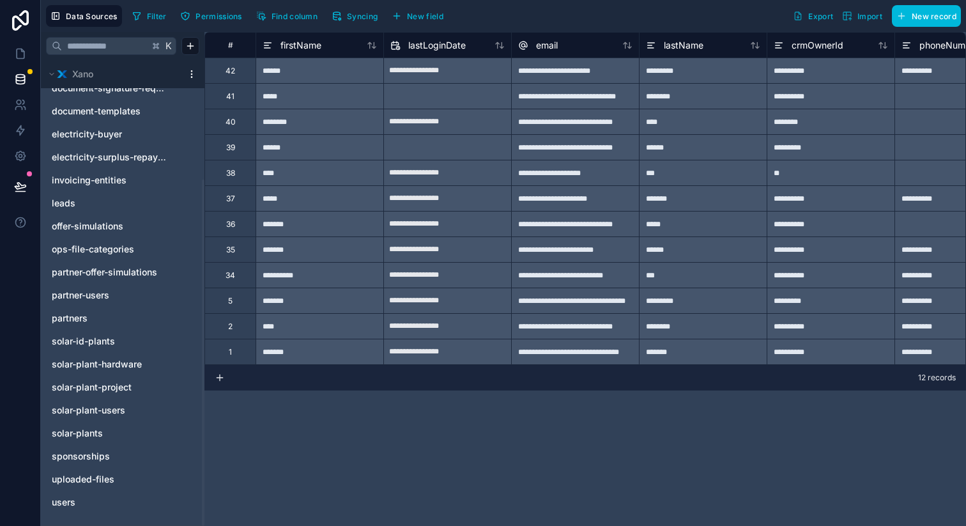
click at [102, 436] on span "solar-plants" at bounding box center [77, 433] width 51 height 13
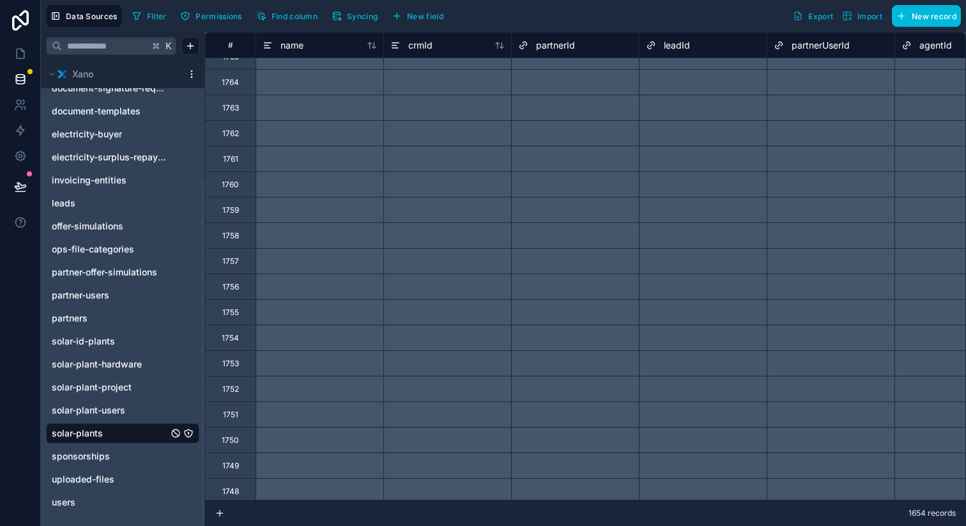
scroll to position [448, 0]
click at [19, 162] on link at bounding box center [20, 156] width 40 height 26
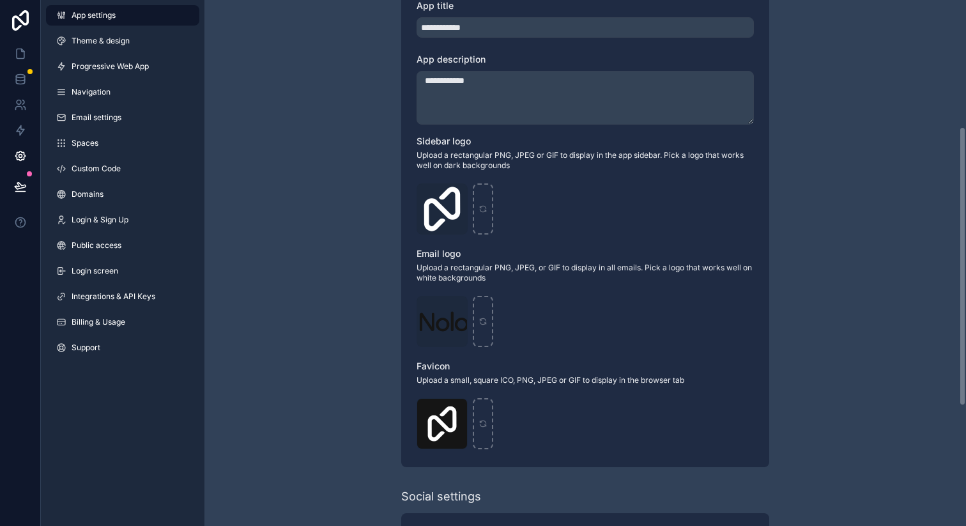
scroll to position [243, 0]
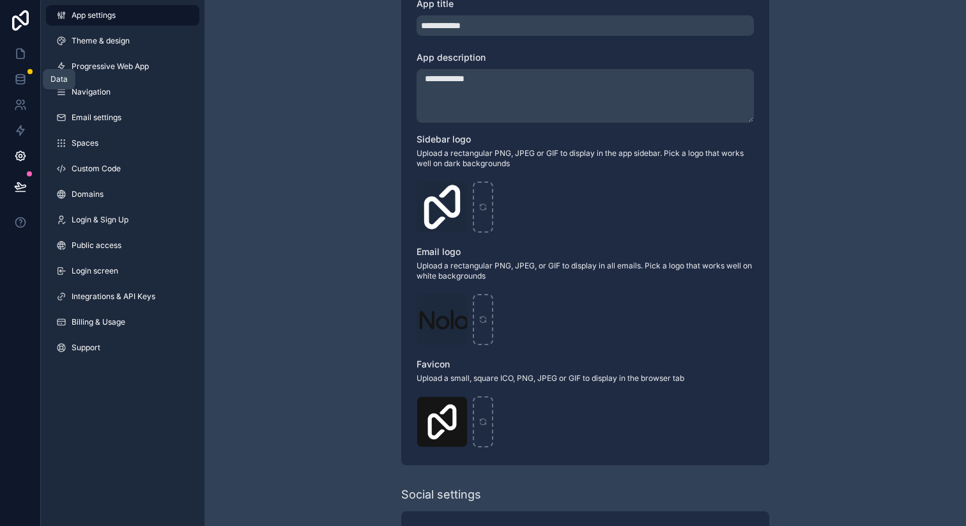
click at [18, 75] on icon at bounding box center [20, 76] width 8 height 3
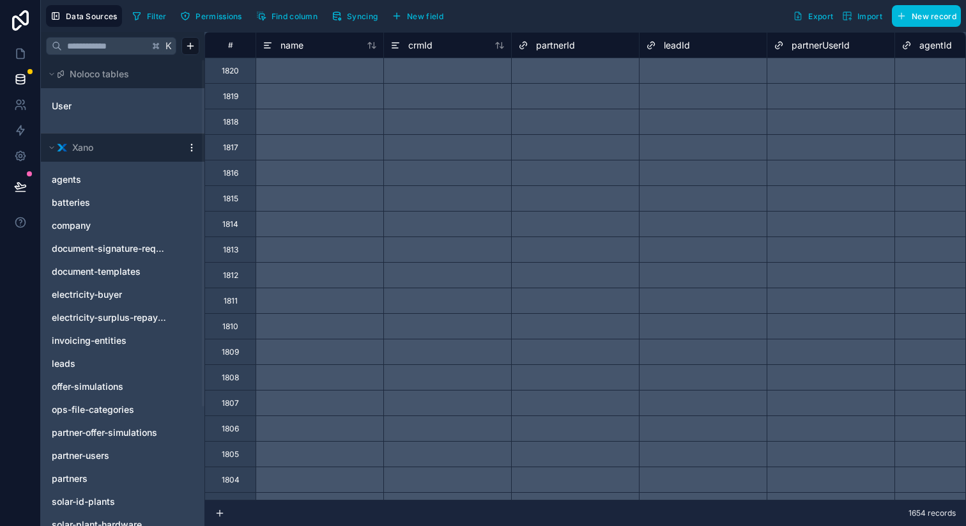
click at [113, 204] on link "batteries" at bounding box center [110, 202] width 116 height 13
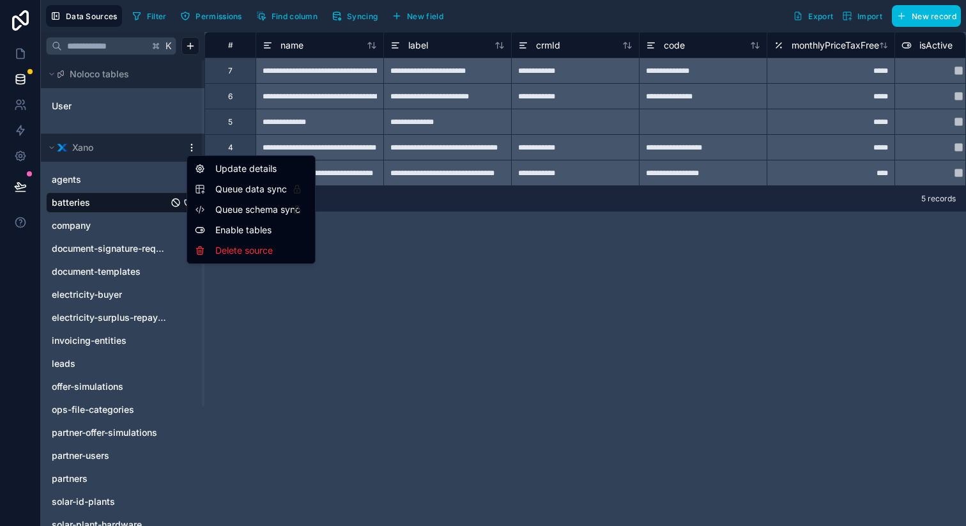
click at [192, 152] on html "**********" at bounding box center [483, 263] width 966 height 526
click at [229, 169] on div "Update details" at bounding box center [251, 168] width 123 height 20
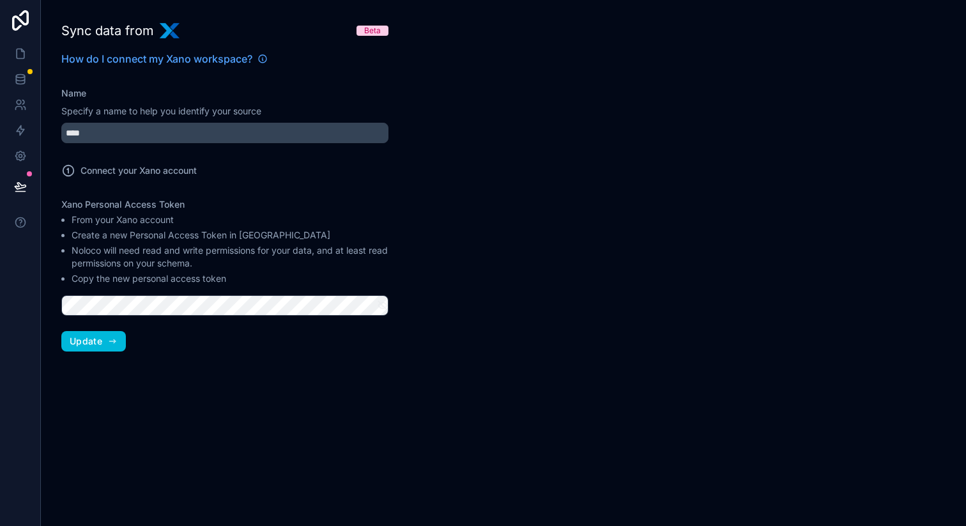
click at [107, 341] on icon "button" at bounding box center [112, 341] width 10 height 10
click at [93, 341] on span "Update" at bounding box center [86, 341] width 33 height 12
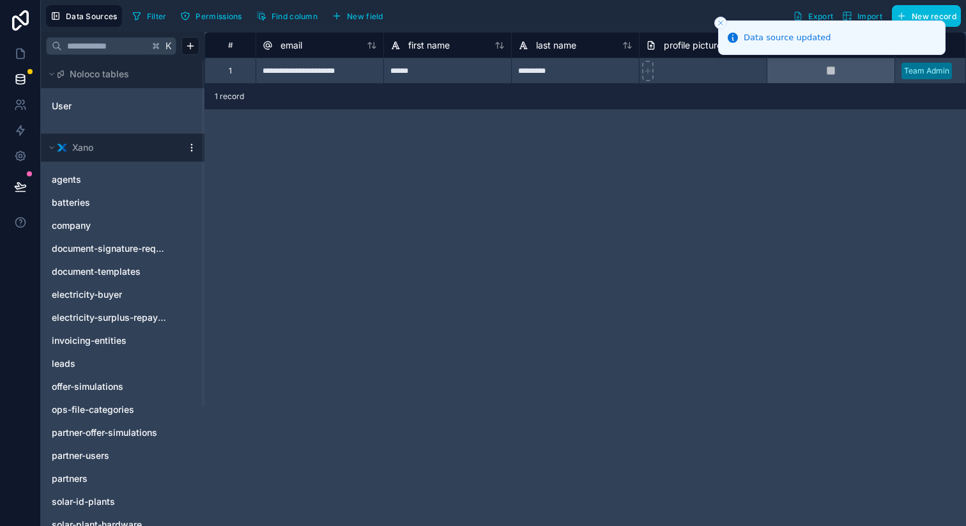
click at [92, 293] on span "electricity-buyer" at bounding box center [87, 294] width 70 height 13
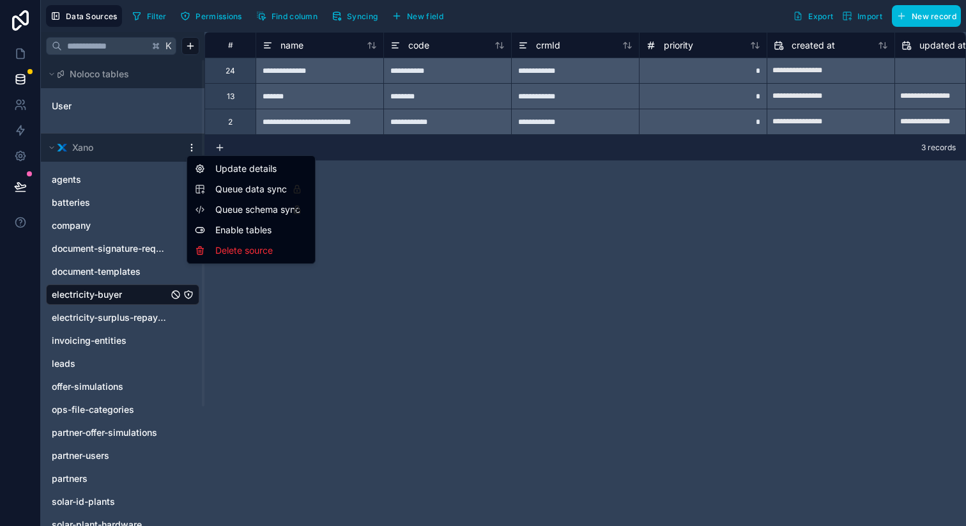
click at [190, 151] on html "**********" at bounding box center [483, 263] width 966 height 526
click at [243, 234] on div "Enable tables" at bounding box center [251, 230] width 123 height 20
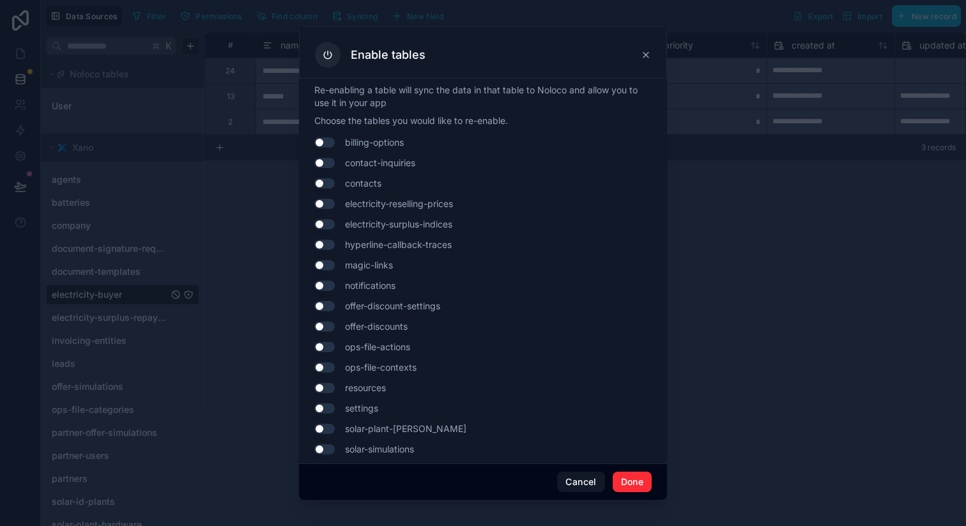
click at [585, 485] on button "Cancel" at bounding box center [580, 482] width 47 height 20
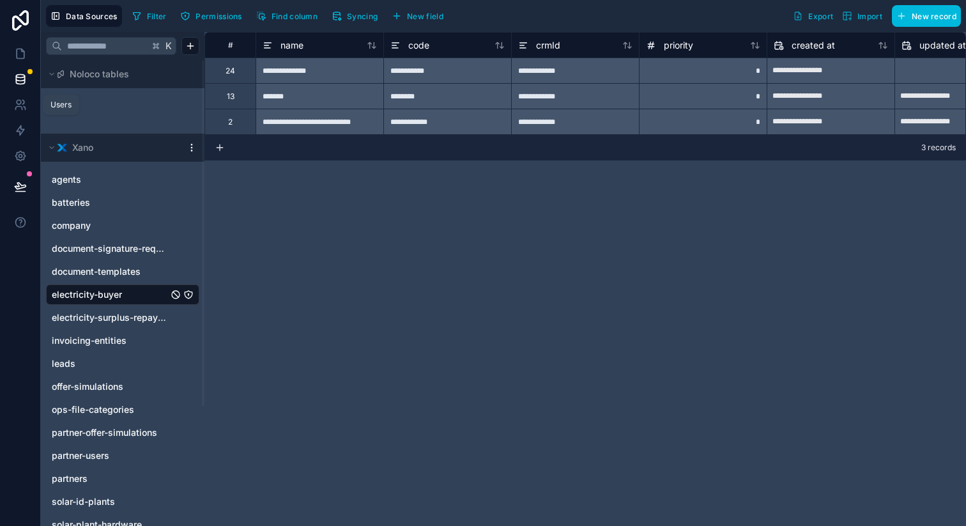
click at [19, 104] on icon at bounding box center [20, 104] width 13 height 13
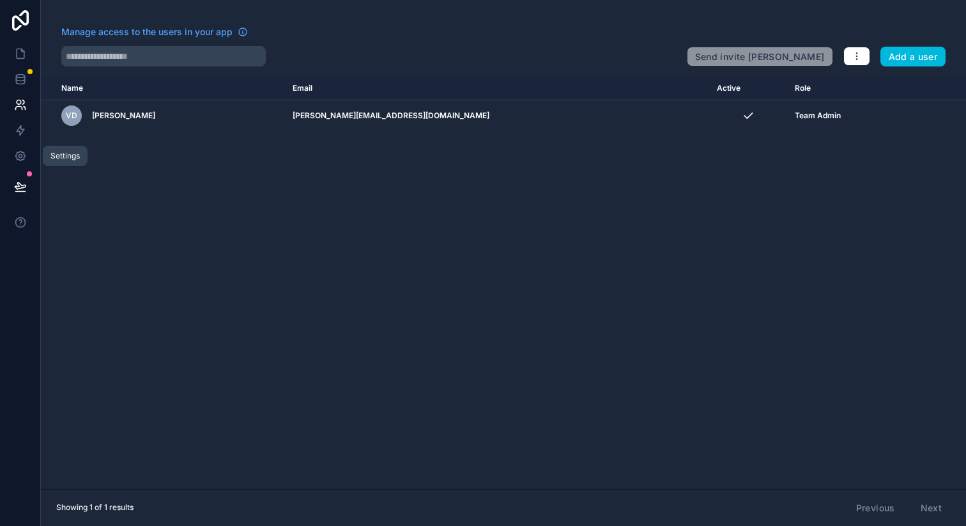
click at [22, 151] on icon at bounding box center [20, 156] width 13 height 13
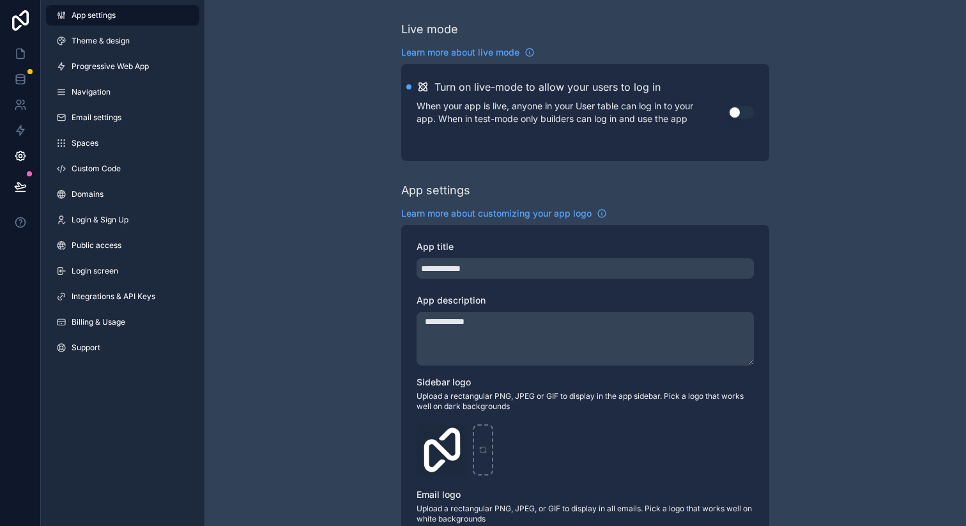
click at [147, 264] on link "Login screen" at bounding box center [122, 271] width 153 height 20
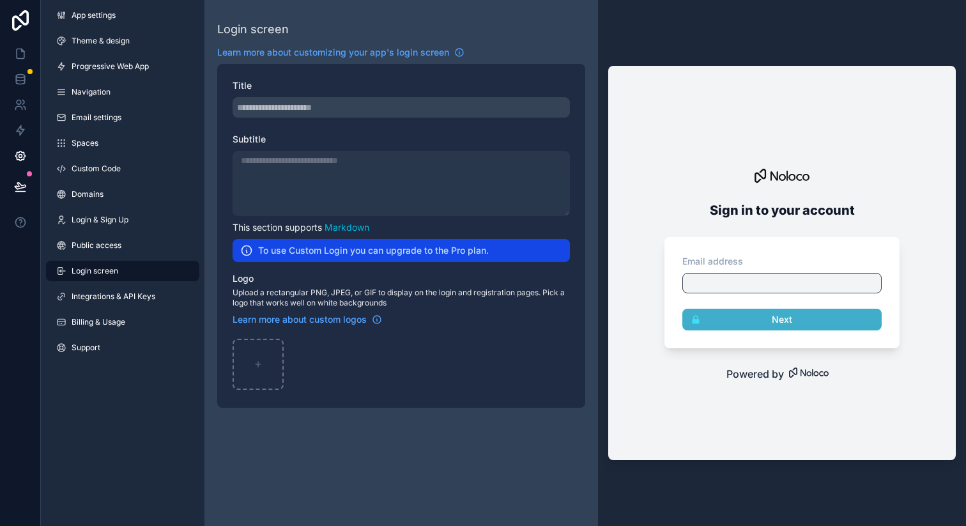
click at [110, 323] on span "Billing & Usage" at bounding box center [99, 322] width 54 height 10
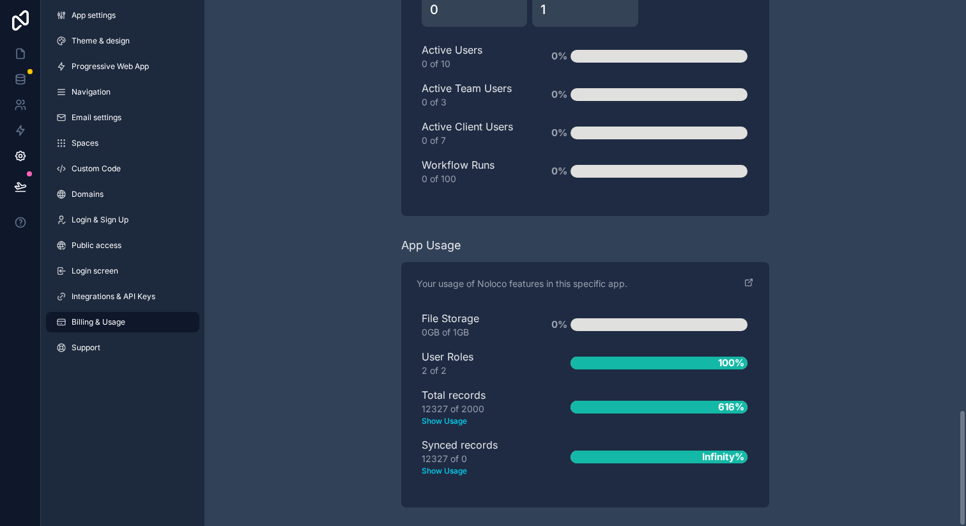
scroll to position [1849, 0]
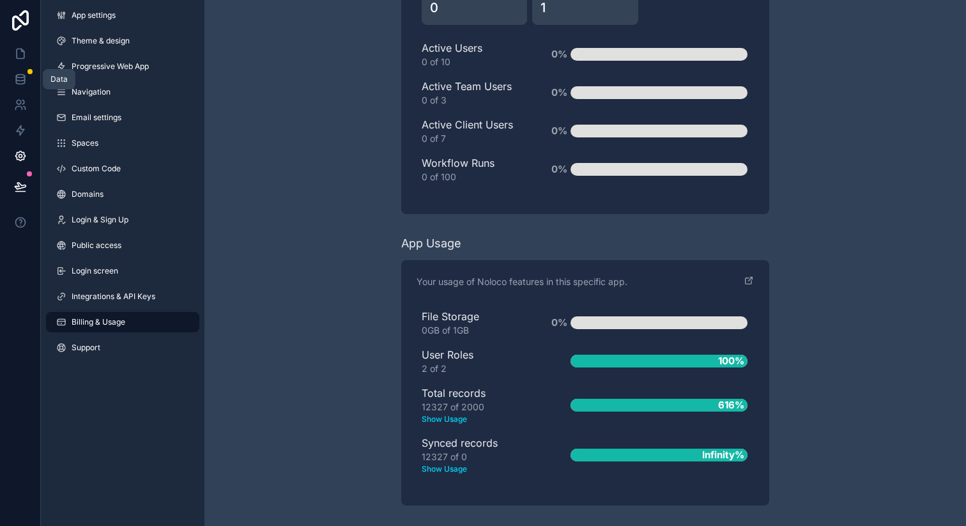
click at [19, 81] on icon at bounding box center [20, 79] width 13 height 13
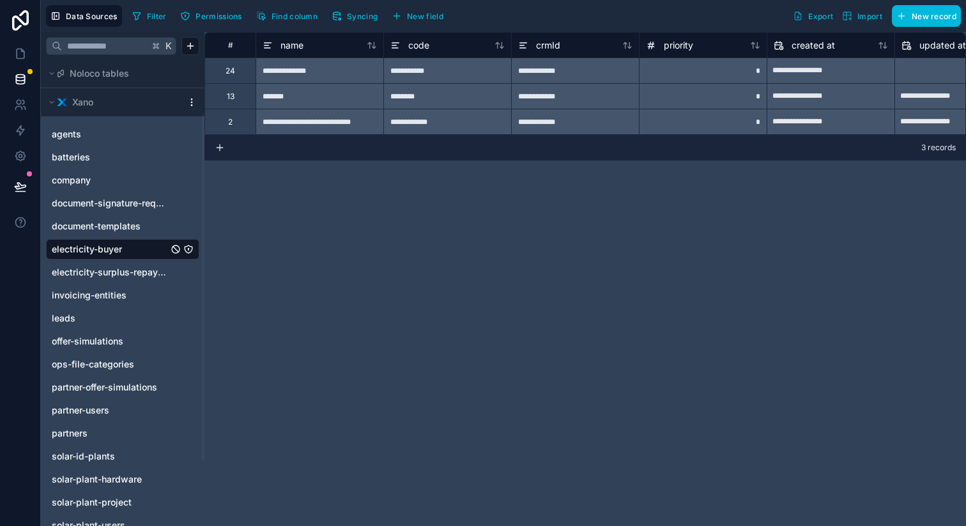
scroll to position [160, 0]
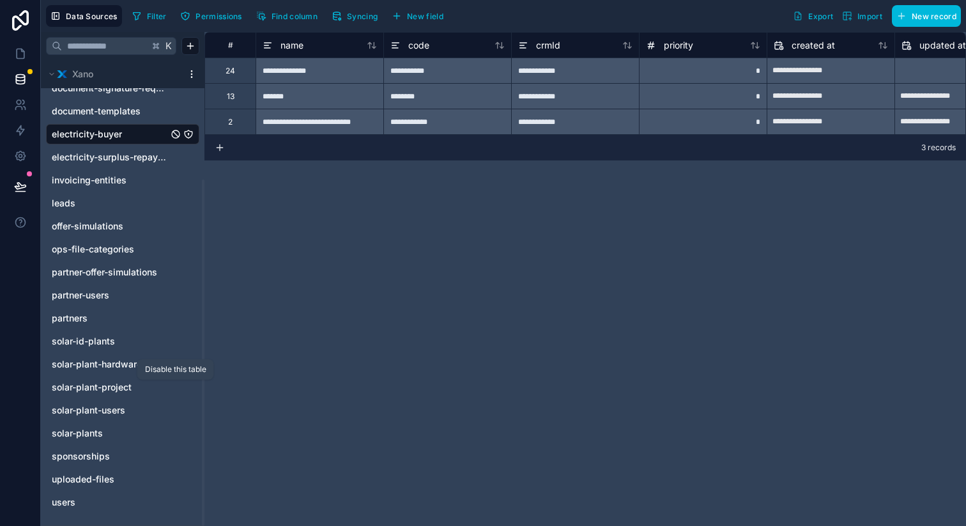
click at [177, 387] on icon "solar-plant-project" at bounding box center [176, 387] width 10 height 10
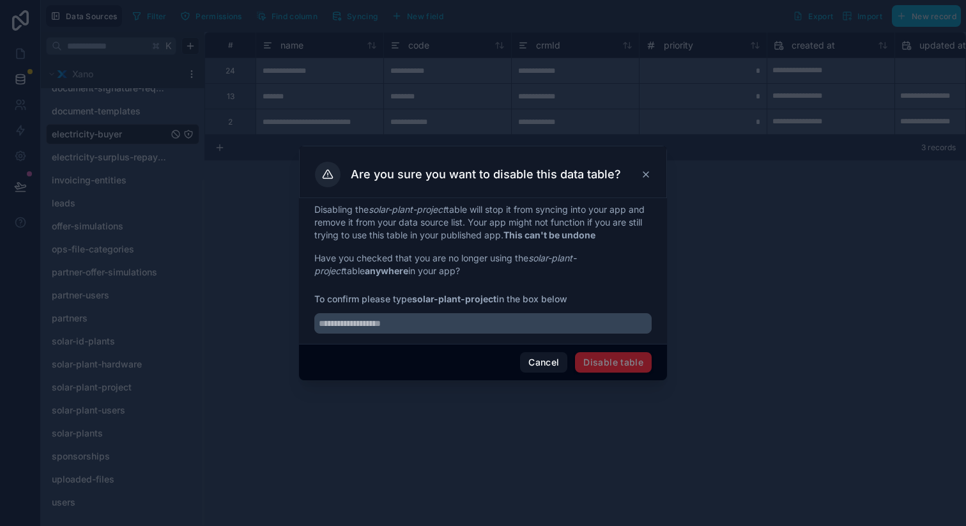
click at [543, 362] on button "Cancel" at bounding box center [543, 362] width 47 height 20
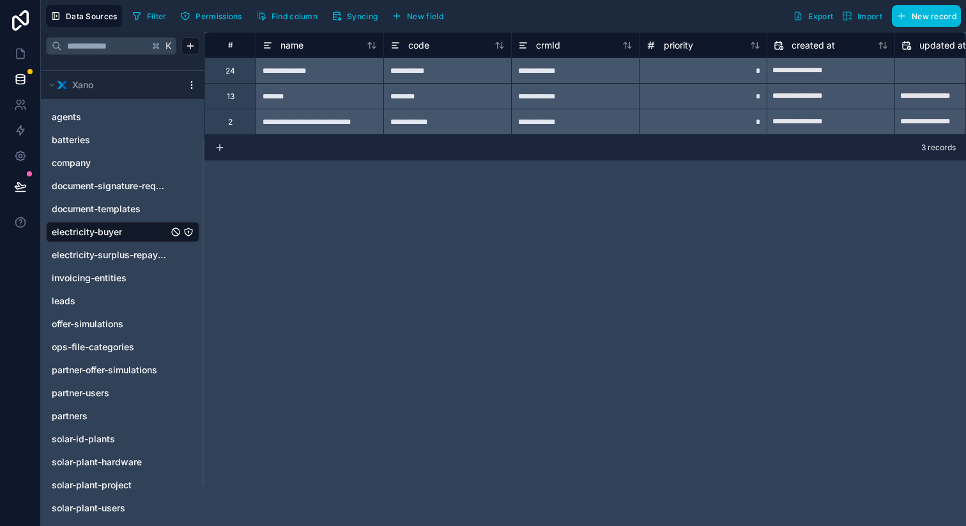
scroll to position [0, 0]
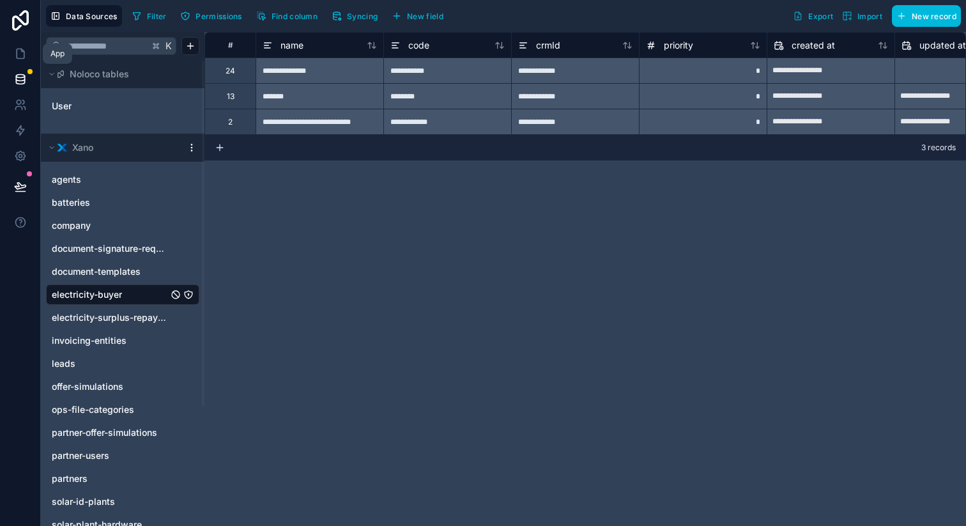
click at [22, 56] on icon at bounding box center [20, 53] width 13 height 13
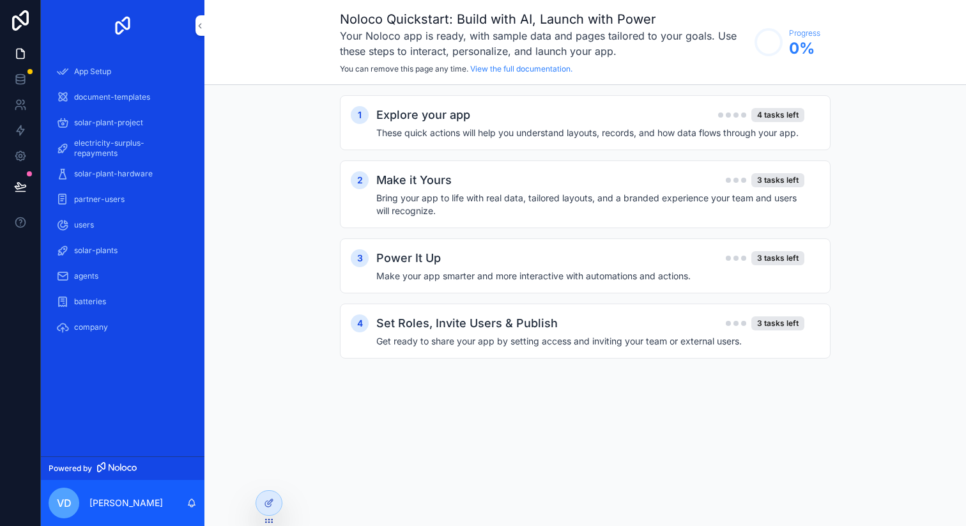
click at [149, 125] on div "solar-plant-project" at bounding box center [122, 122] width 133 height 20
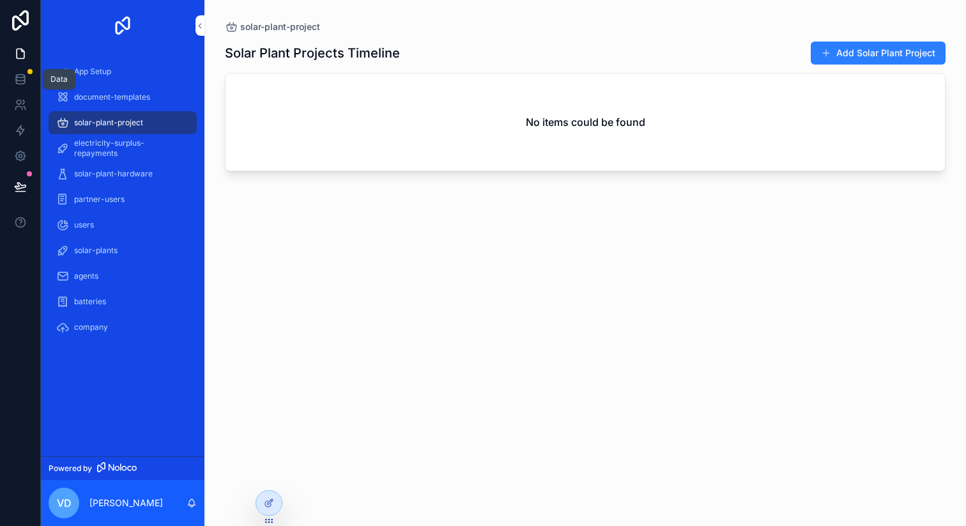
click at [20, 81] on icon at bounding box center [20, 79] width 13 height 13
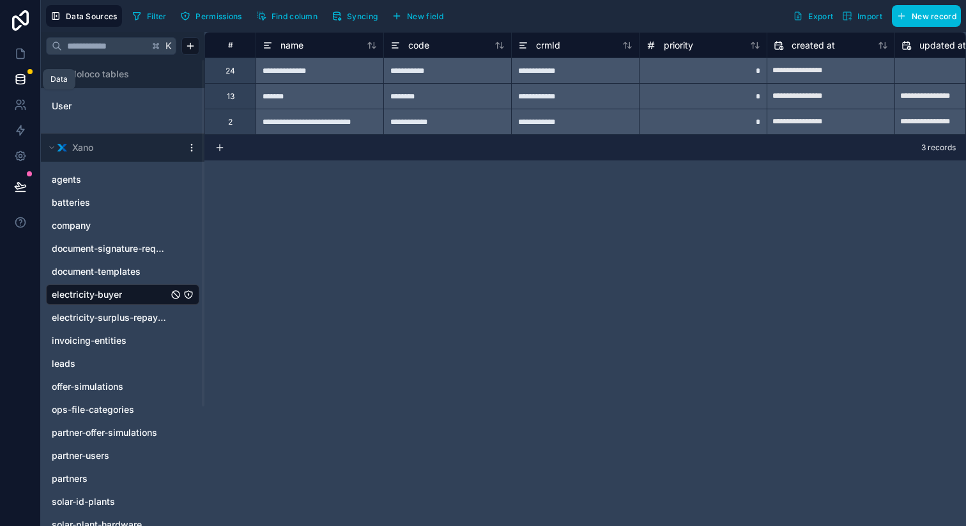
click at [20, 84] on icon at bounding box center [20, 81] width 8 height 5
click at [17, 54] on icon at bounding box center [20, 53] width 13 height 13
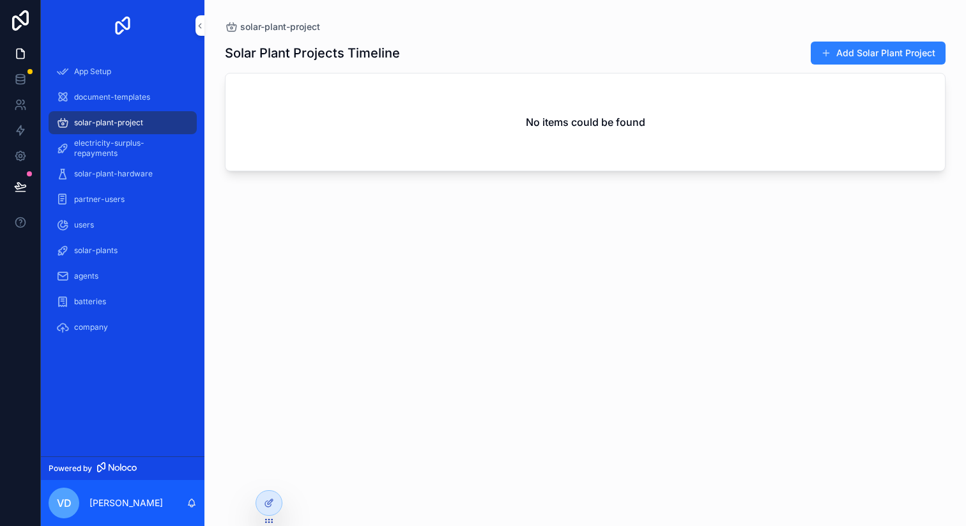
click at [851, 52] on button "Add Solar Plant Project" at bounding box center [878, 53] width 135 height 23
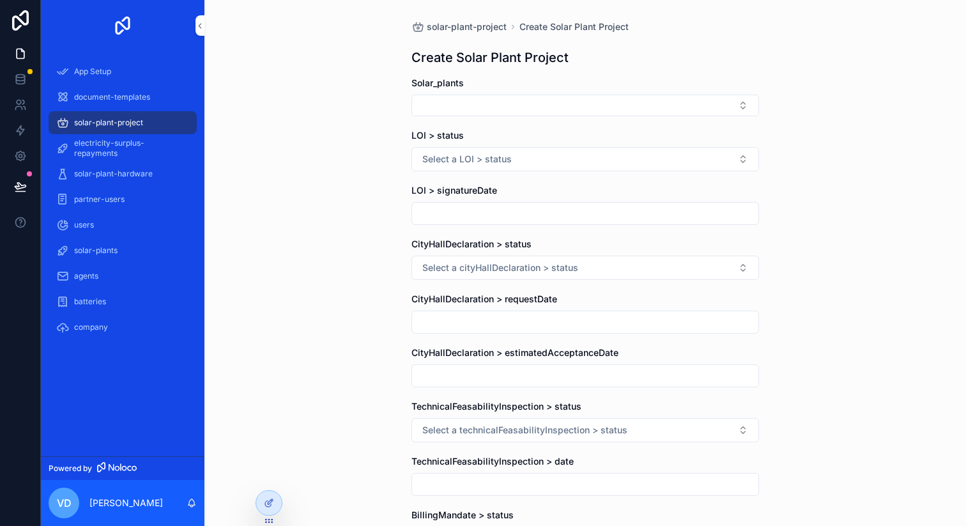
click at [489, 29] on span "solar-plant-project" at bounding box center [467, 26] width 80 height 13
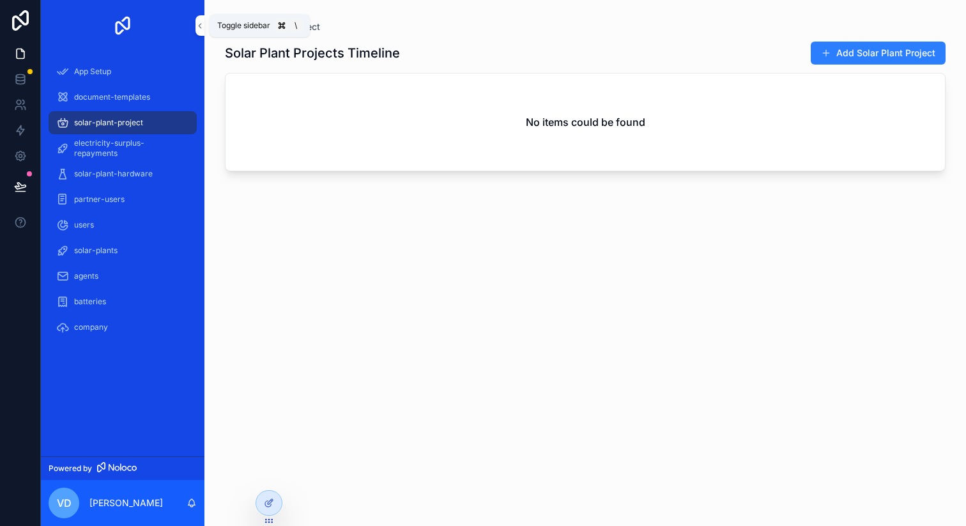
click at [199, 26] on icon "scrollable content" at bounding box center [200, 26] width 3 height 4
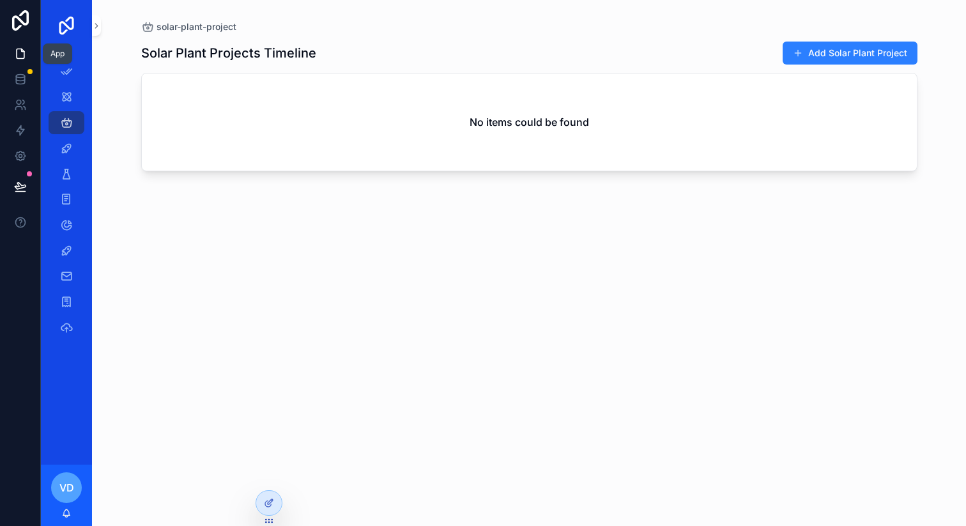
click at [19, 55] on icon at bounding box center [20, 53] width 13 height 13
click at [95, 25] on icon "scrollable content" at bounding box center [96, 26] width 9 height 10
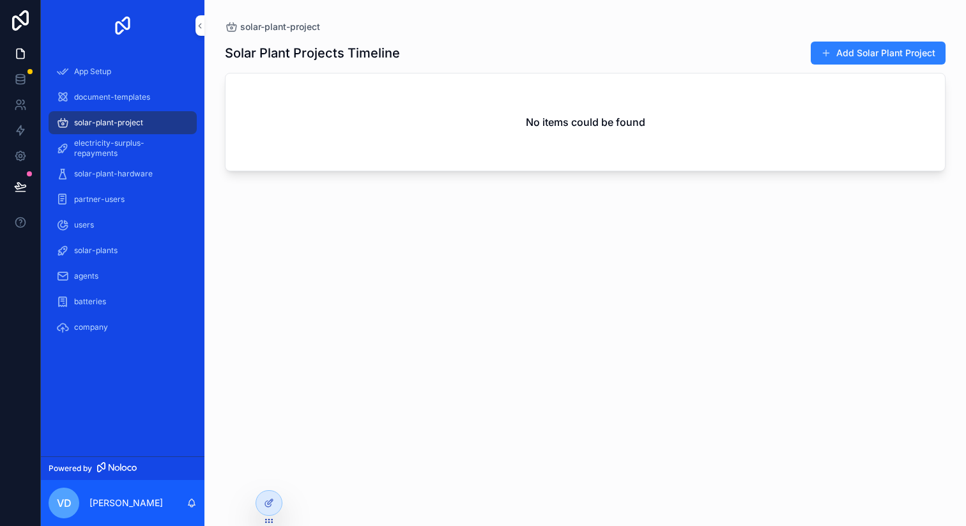
click at [102, 325] on span "company" at bounding box center [91, 327] width 34 height 10
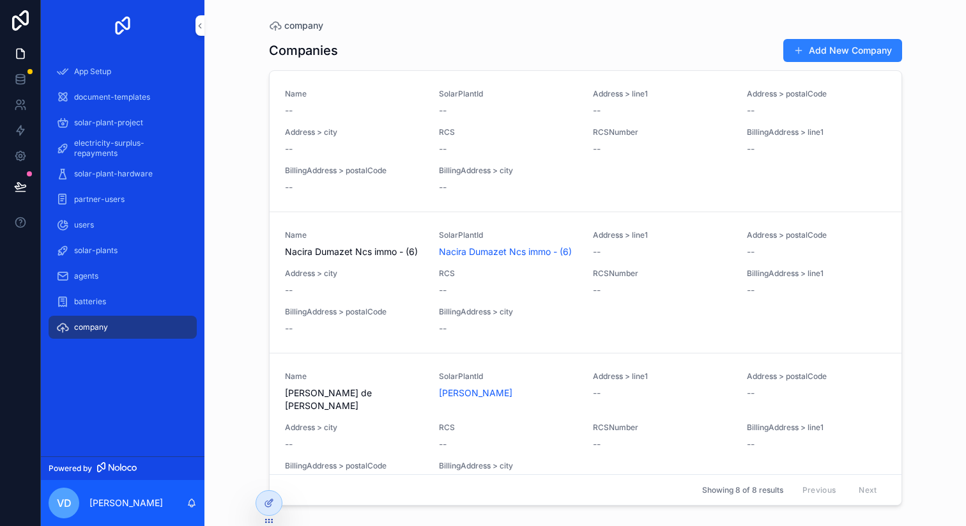
click at [141, 124] on div "solar-plant-project" at bounding box center [122, 122] width 133 height 20
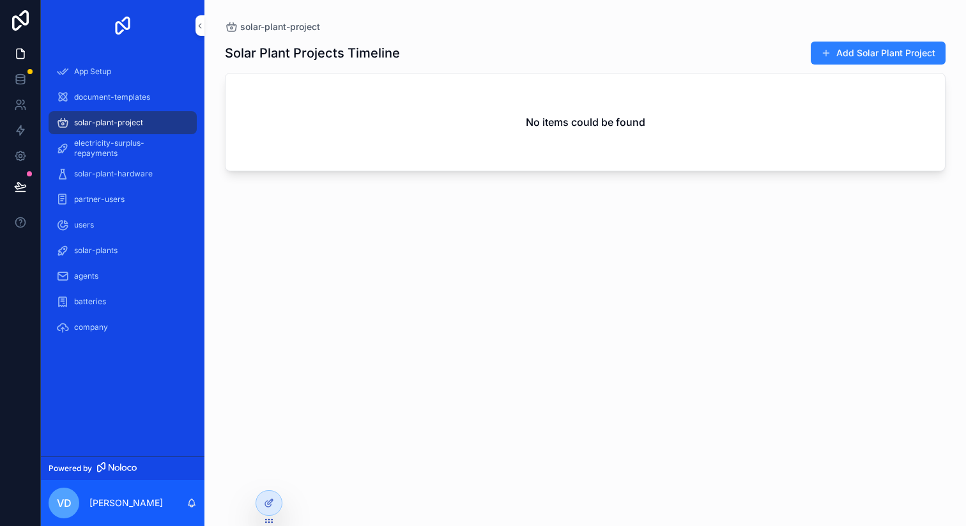
click at [93, 72] on span "App Setup" at bounding box center [92, 71] width 37 height 10
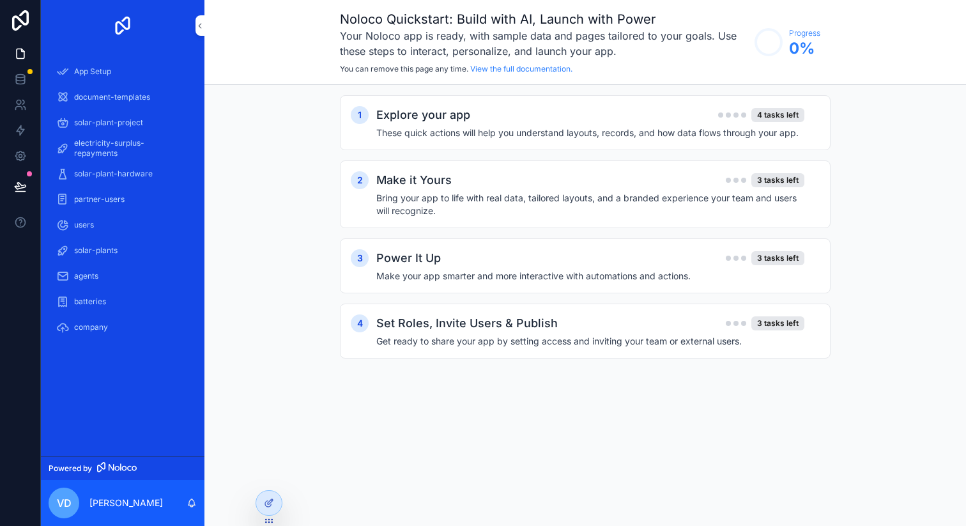
click at [114, 102] on span "document-templates" at bounding box center [112, 97] width 76 height 10
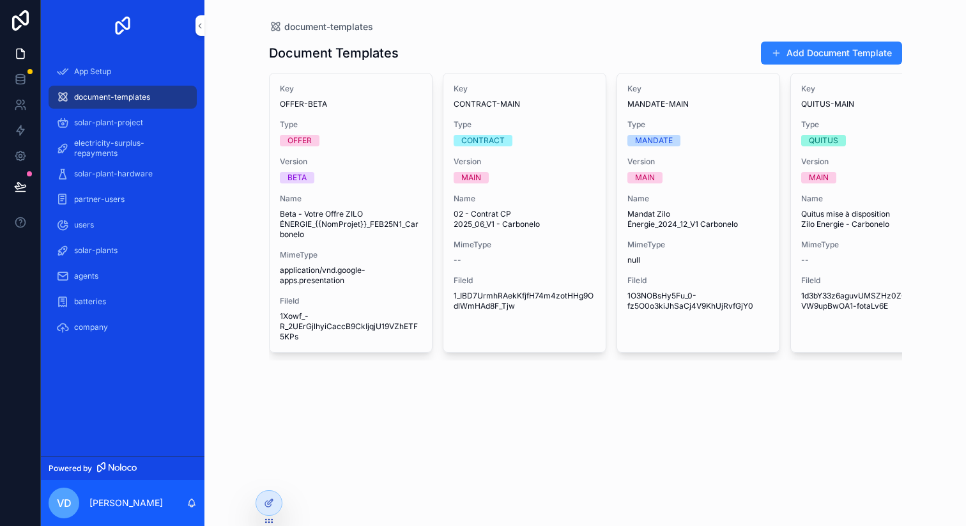
click at [125, 73] on div "App Setup" at bounding box center [122, 71] width 133 height 20
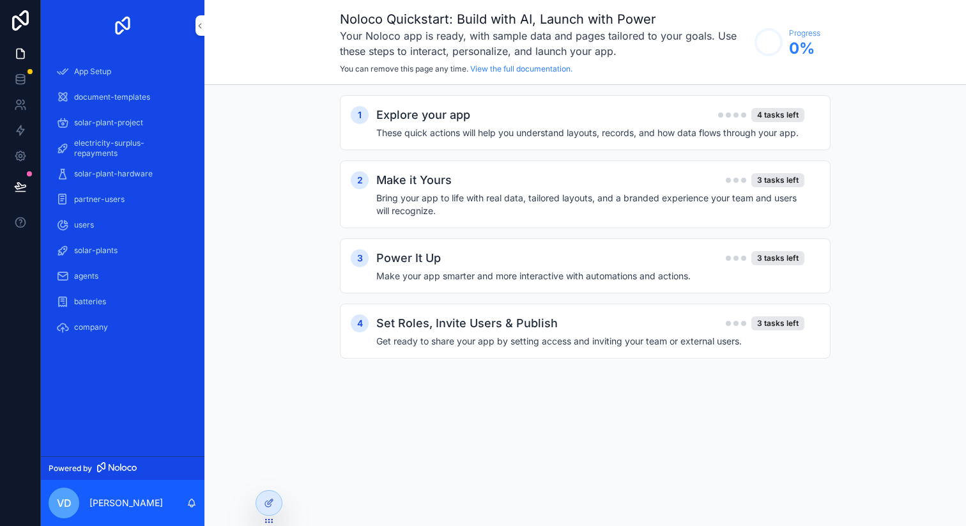
click at [132, 97] on span "document-templates" at bounding box center [112, 97] width 76 height 10
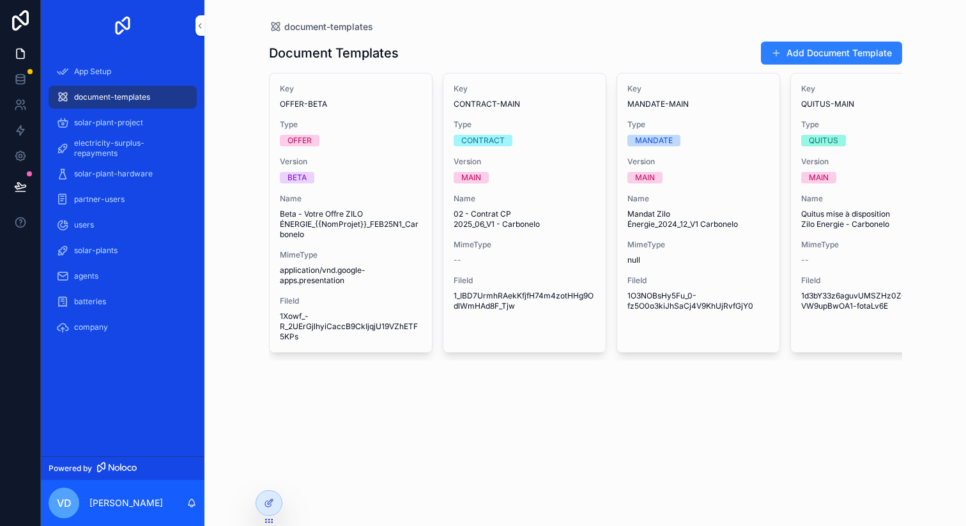
click at [91, 73] on span "App Setup" at bounding box center [92, 71] width 37 height 10
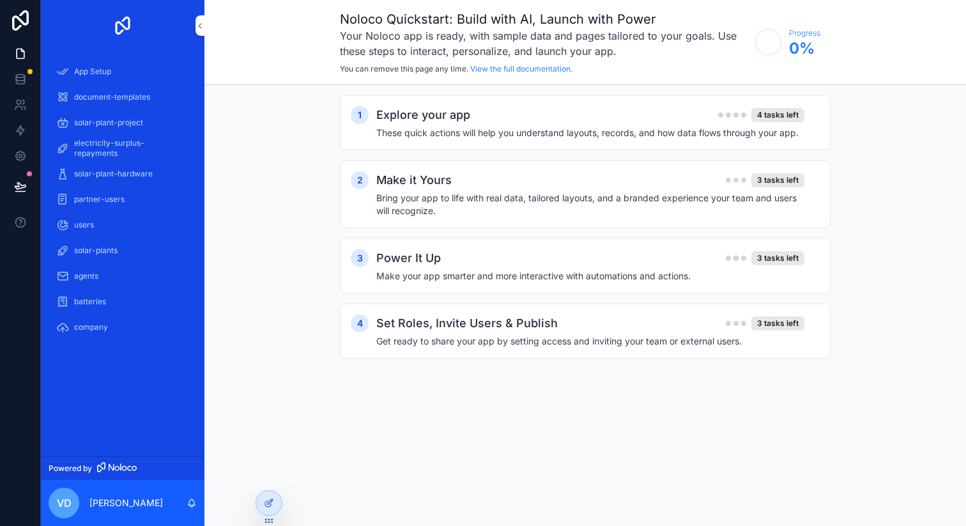
click at [643, 119] on div "Explore your app 4 tasks left" at bounding box center [590, 115] width 428 height 18
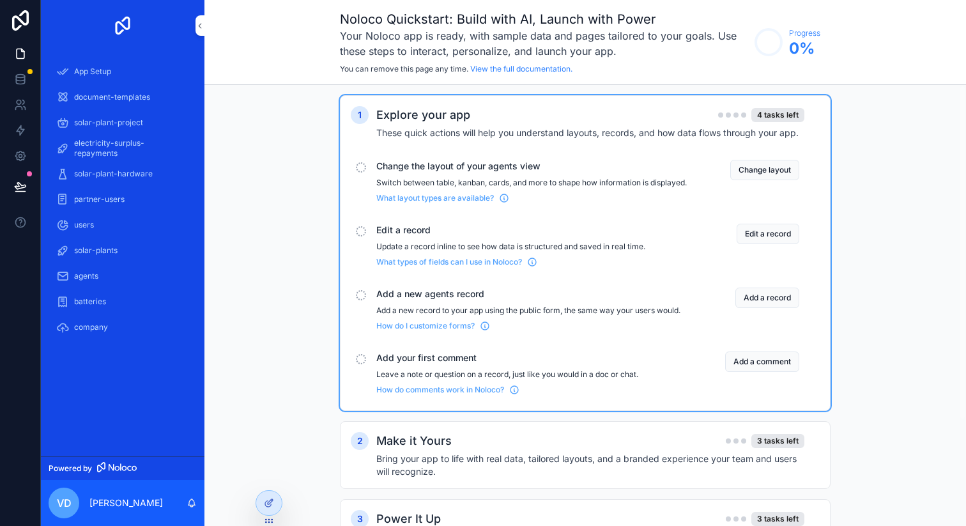
click at [499, 165] on span "Change the layout of your agents view" at bounding box center [531, 166] width 311 height 13
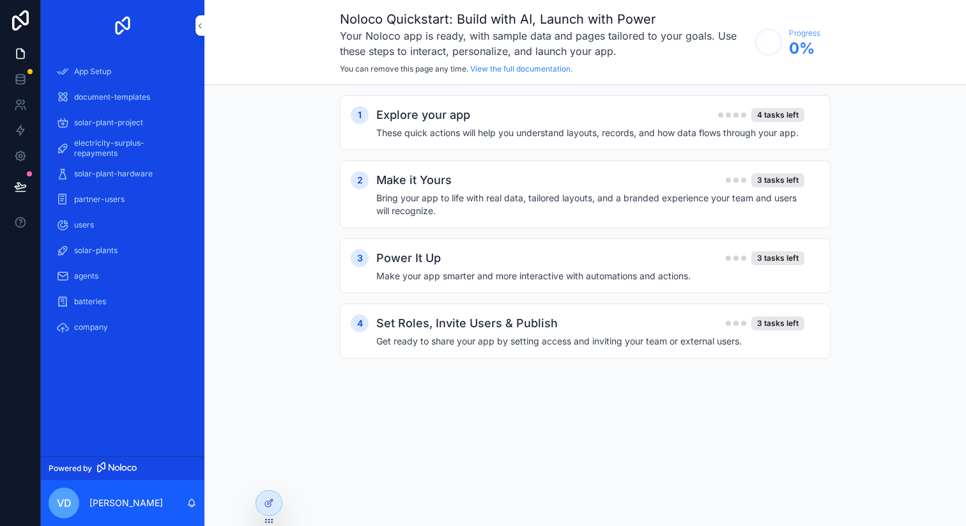
click at [605, 121] on div "Explore your app 4 tasks left" at bounding box center [590, 115] width 428 height 18
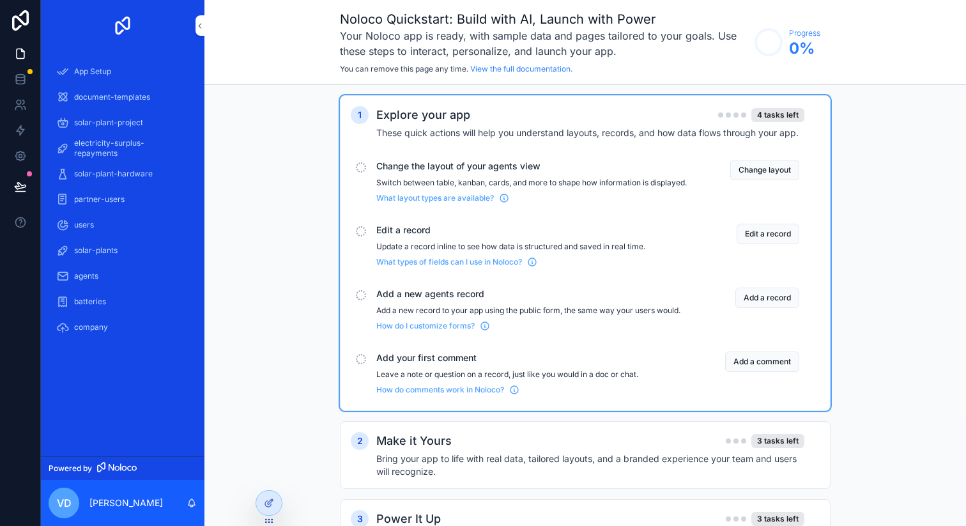
click at [761, 169] on button "Change layout" at bounding box center [764, 170] width 69 height 20
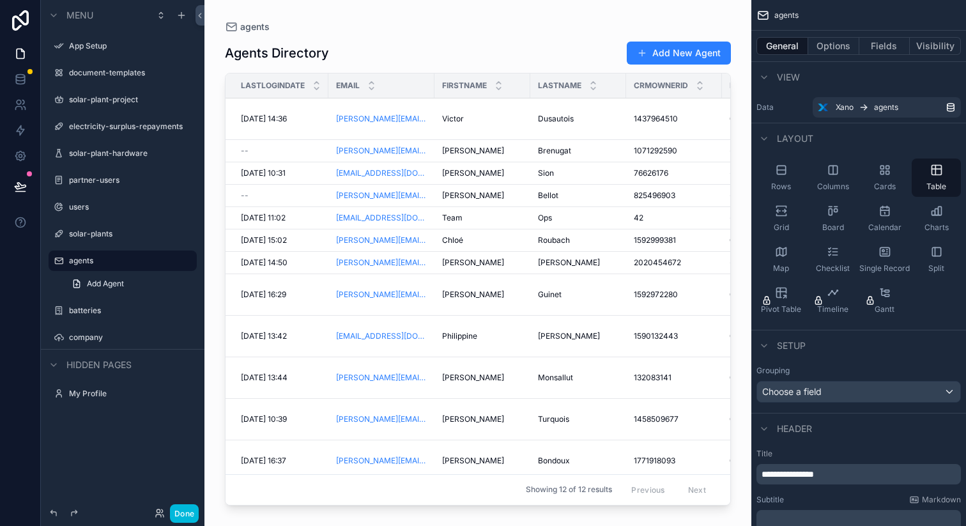
click at [128, 75] on label "document-templates" at bounding box center [129, 73] width 120 height 10
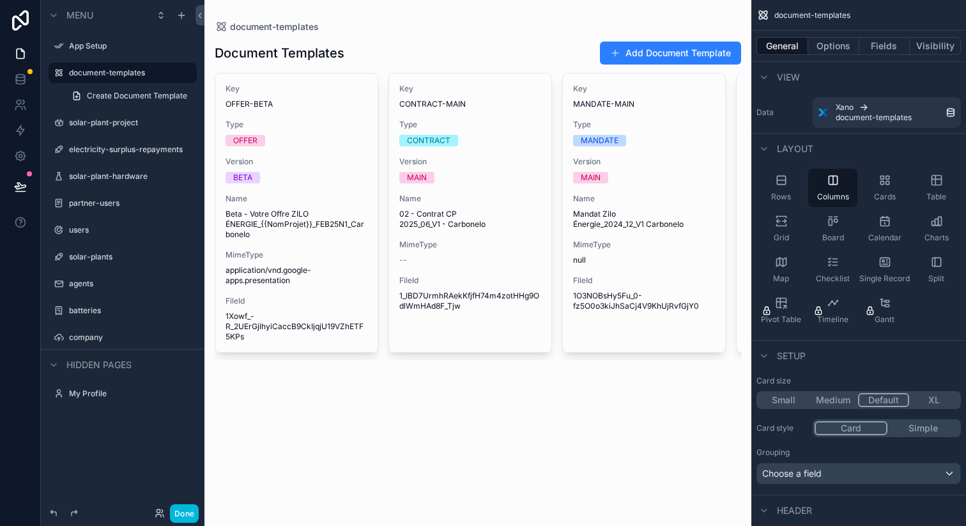
click at [171, 99] on span "Create Document Template" at bounding box center [137, 96] width 100 height 10
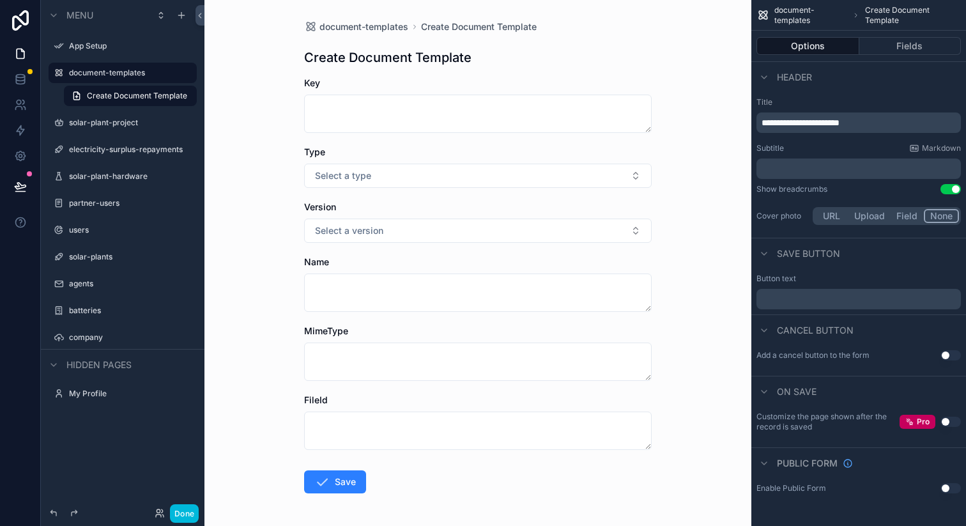
click at [0, 0] on icon "scrollable content" at bounding box center [0, 0] width 0 height 0
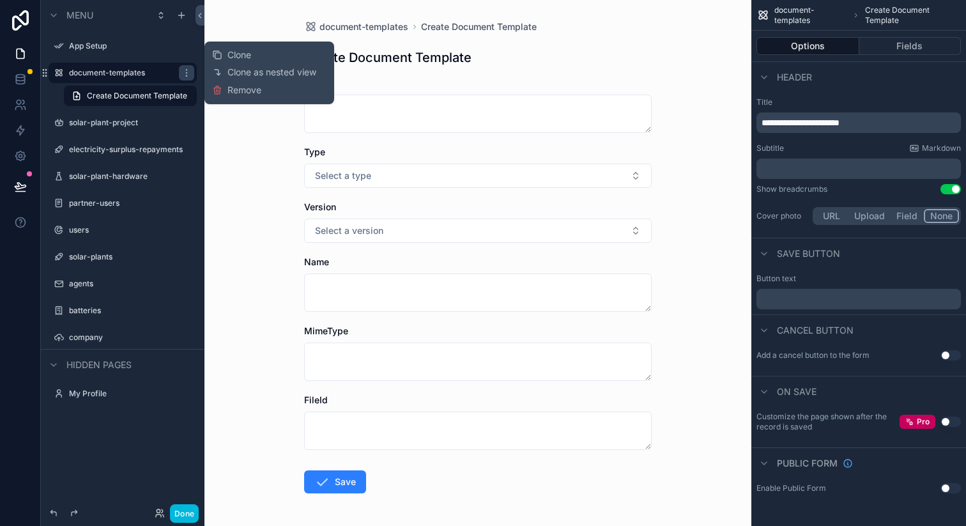
click at [228, 89] on span "Remove" at bounding box center [244, 90] width 34 height 13
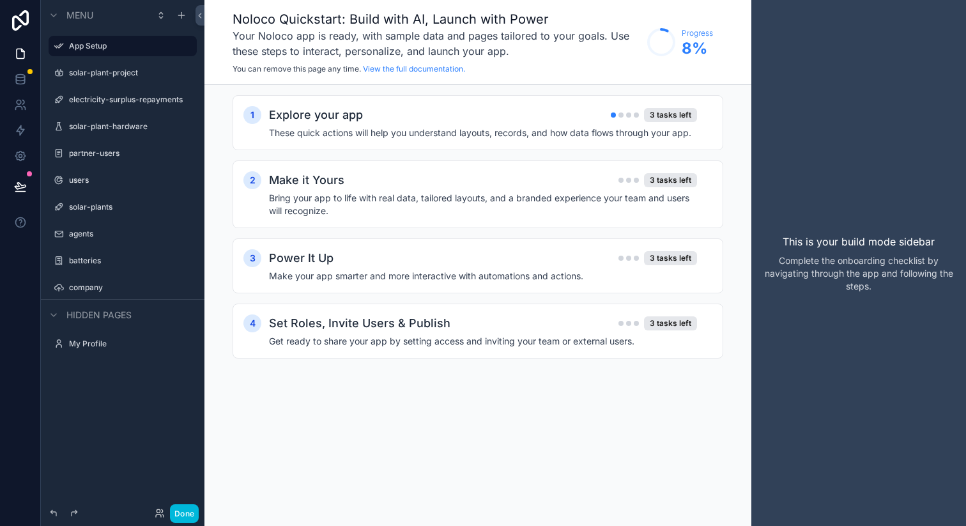
click at [565, 124] on div "Explore your app 3 tasks left These quick actions will help you understand layo…" at bounding box center [490, 122] width 443 height 33
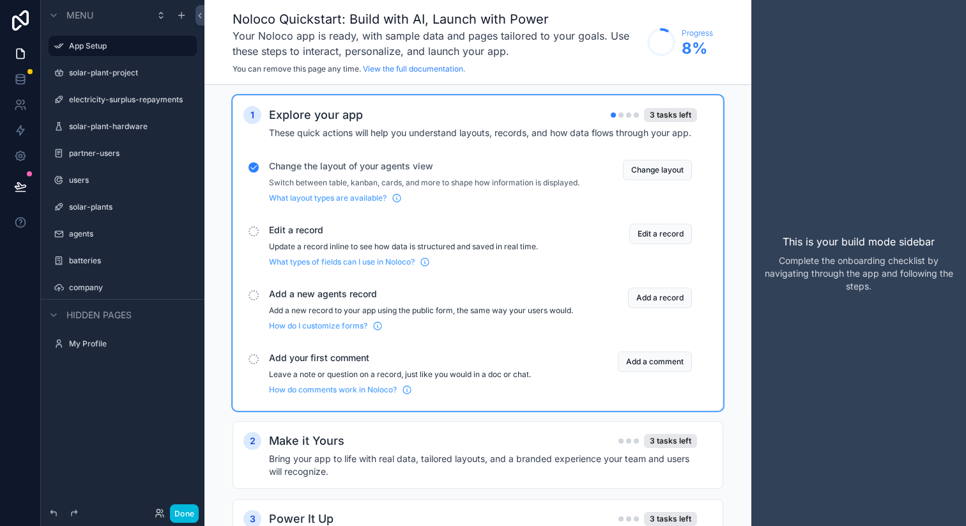
click at [0, 0] on icon "scrollable content" at bounding box center [0, 0] width 0 height 0
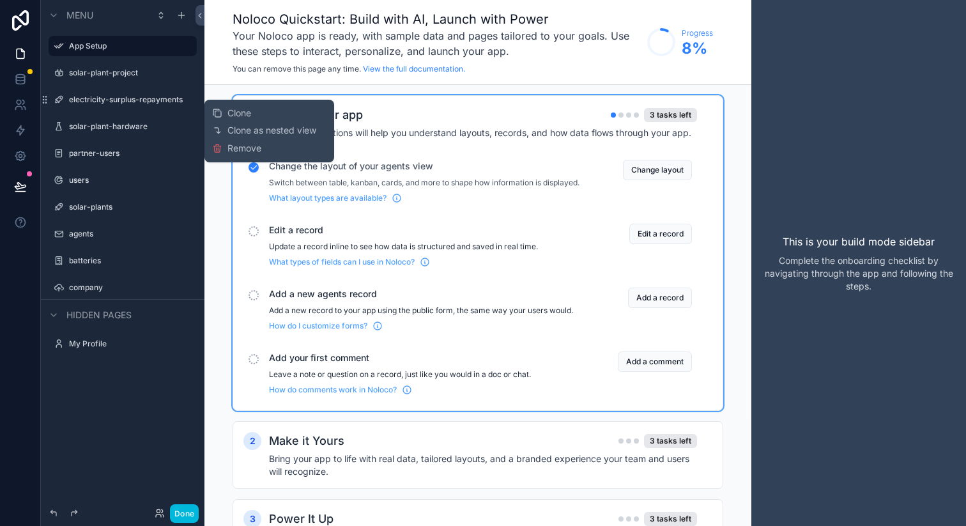
click at [241, 152] on span "Remove" at bounding box center [244, 148] width 34 height 13
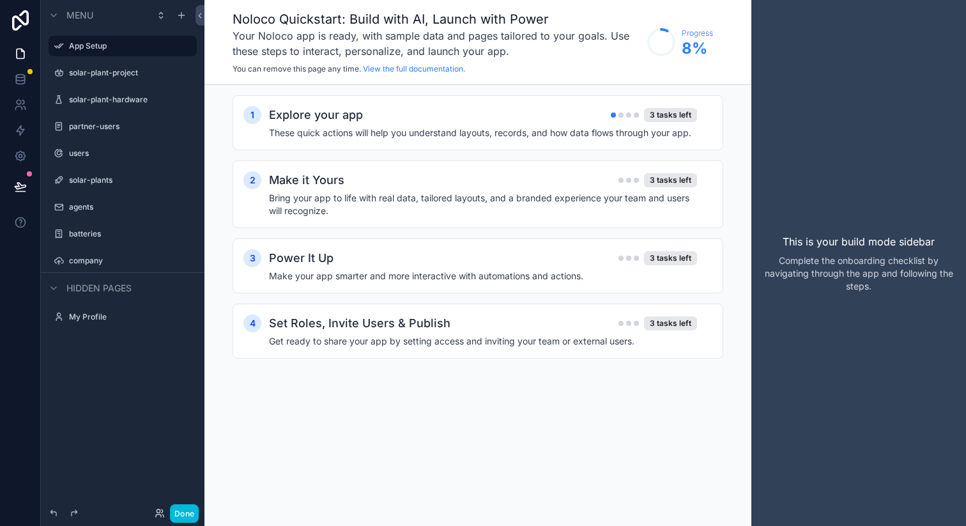
click at [0, 0] on icon "scrollable content" at bounding box center [0, 0] width 0 height 0
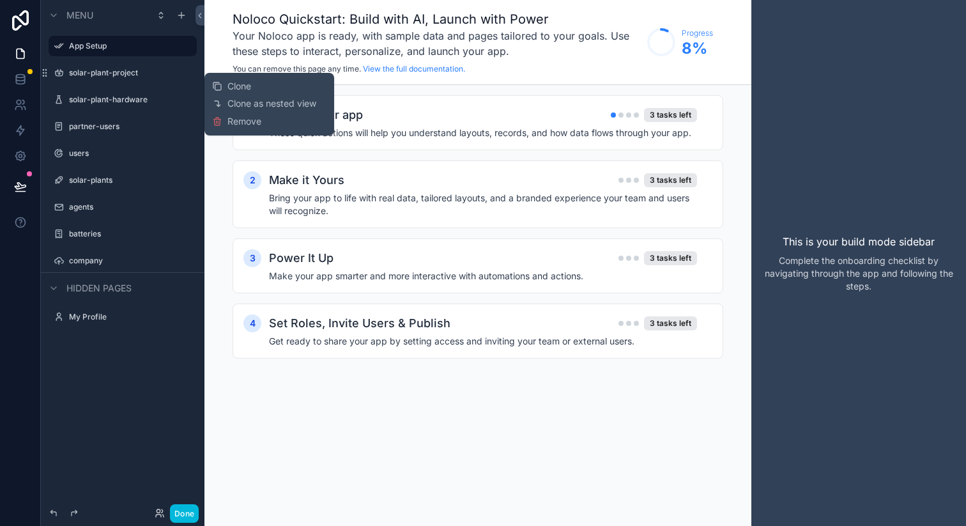
click at [235, 125] on span "Remove" at bounding box center [244, 121] width 34 height 13
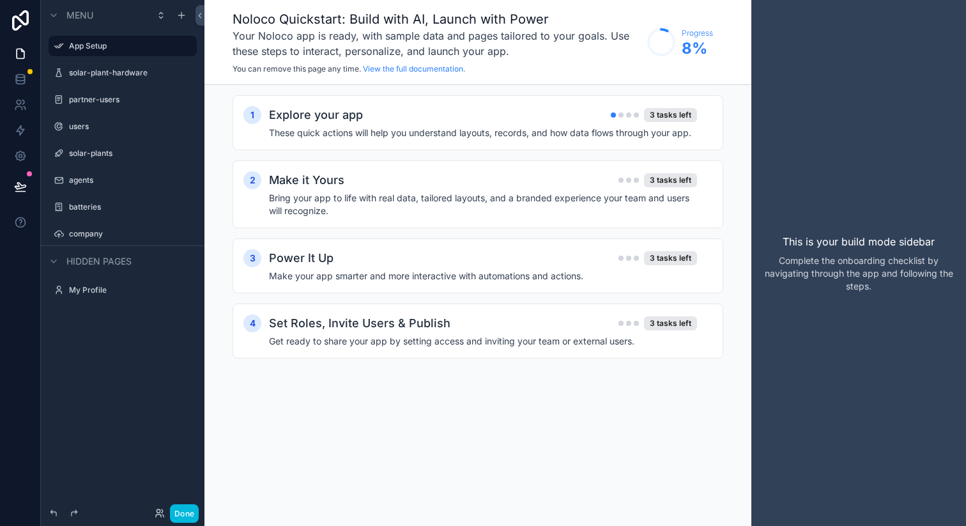
click at [0, 0] on icon "scrollable content" at bounding box center [0, 0] width 0 height 0
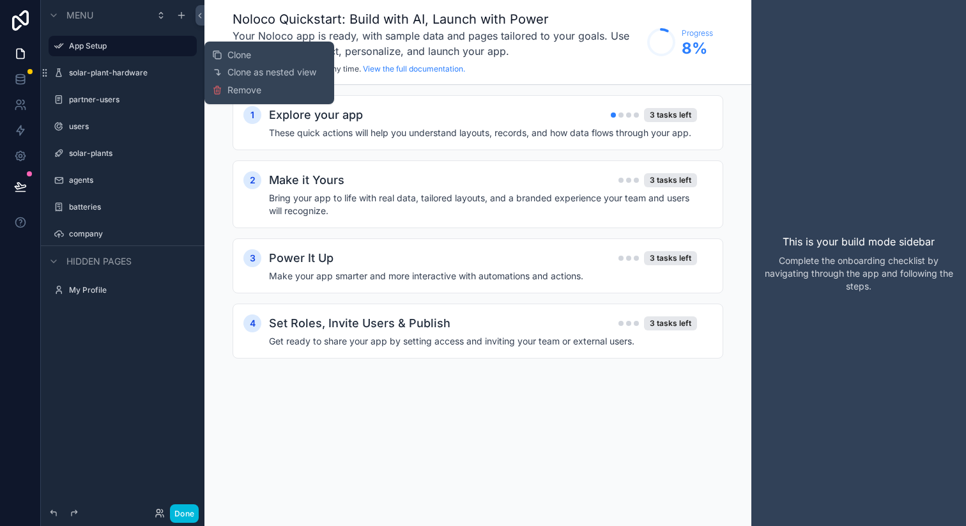
click at [229, 96] on span "Remove" at bounding box center [244, 90] width 34 height 13
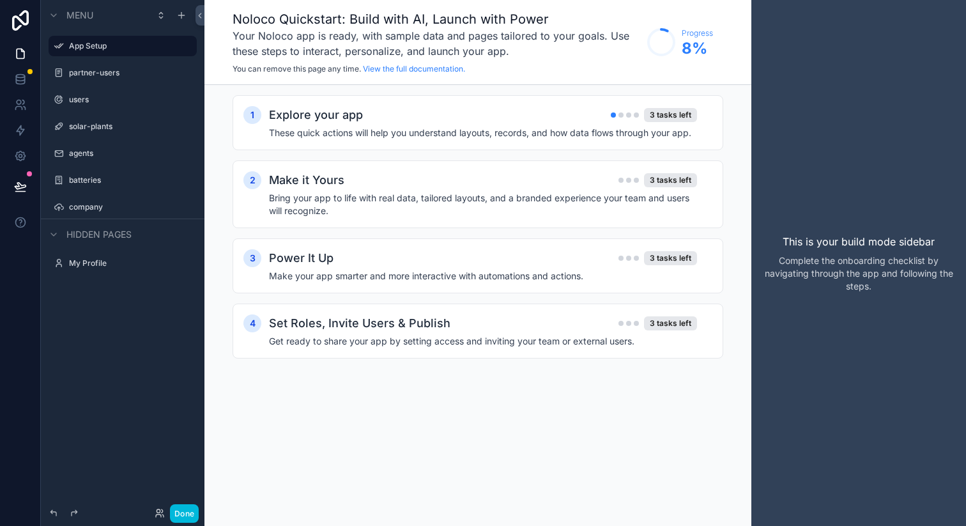
click at [0, 0] on icon "scrollable content" at bounding box center [0, 0] width 0 height 0
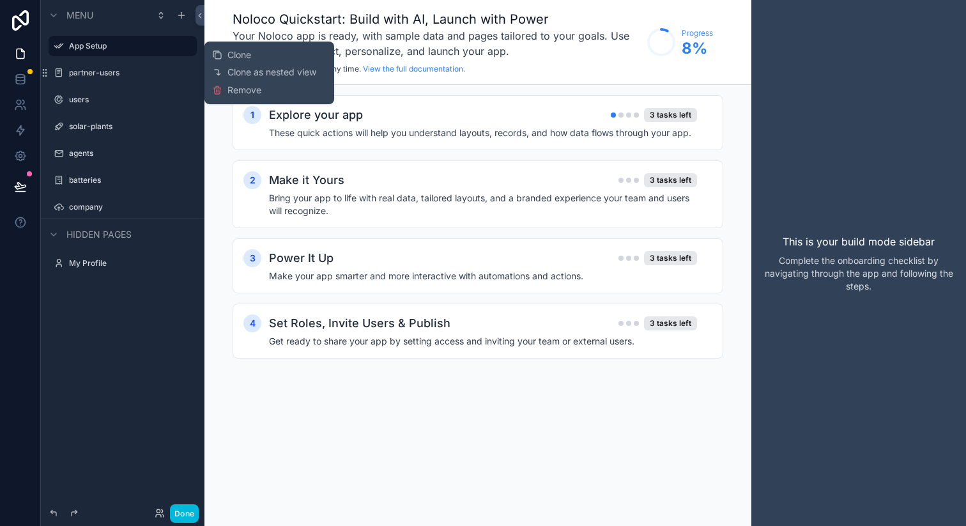
click at [232, 82] on div "Clone Clone as nested view Remove" at bounding box center [269, 73] width 114 height 52
click at [233, 84] on span "Remove" at bounding box center [244, 90] width 34 height 13
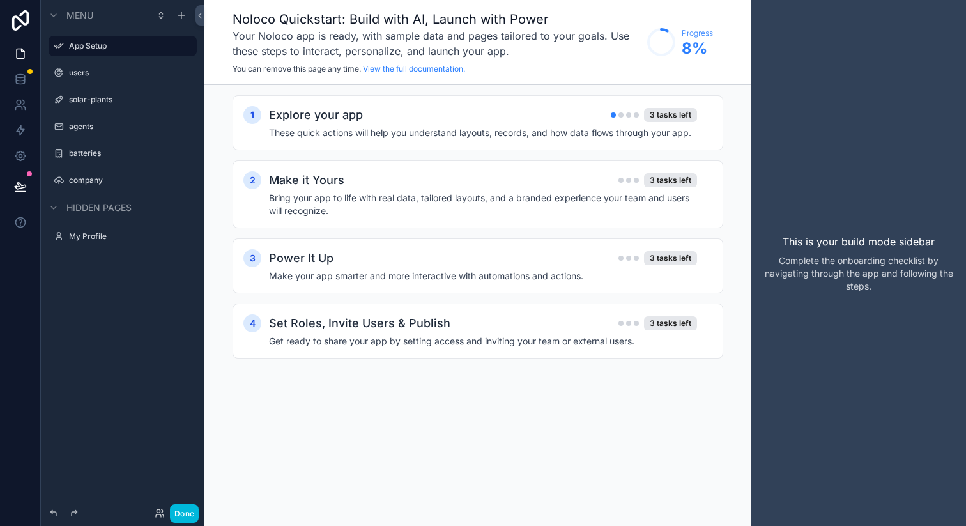
click at [0, 0] on icon "scrollable content" at bounding box center [0, 0] width 0 height 0
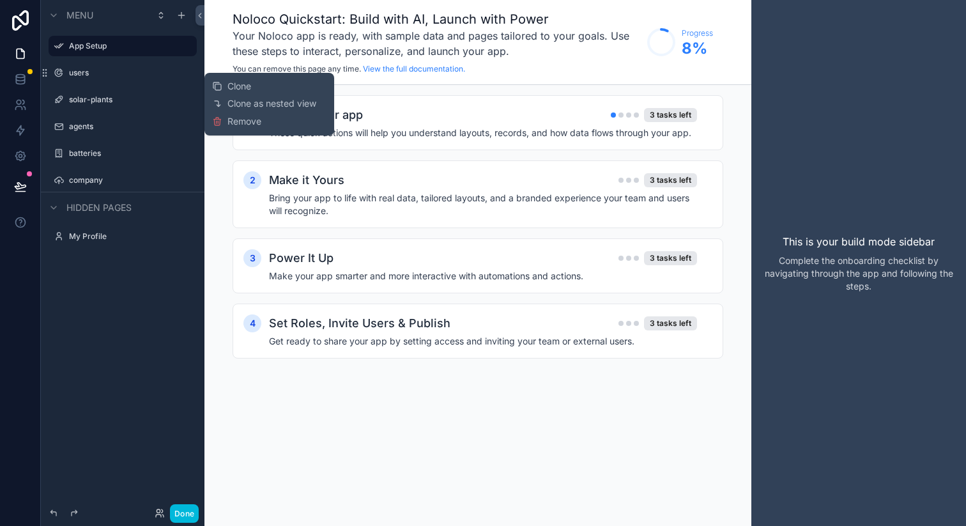
click at [224, 122] on button "Remove" at bounding box center [236, 121] width 49 height 13
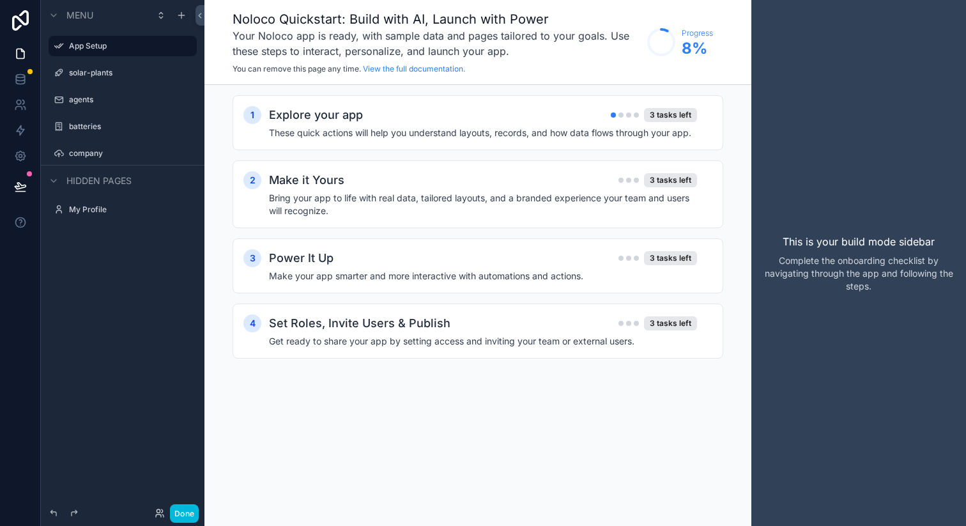
click at [0, 0] on div "scrollable content" at bounding box center [0, 0] width 0 height 0
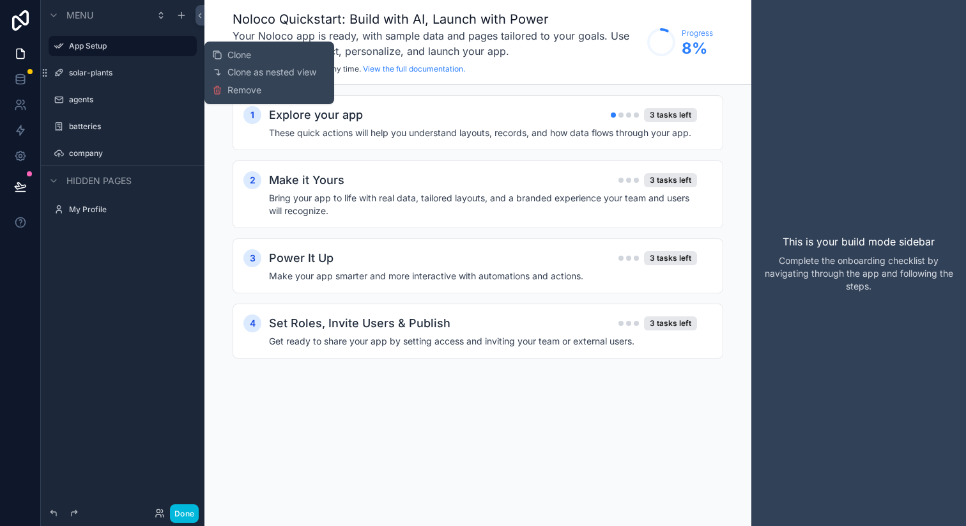
click at [0, 0] on icon "scrollable content" at bounding box center [0, 0] width 0 height 0
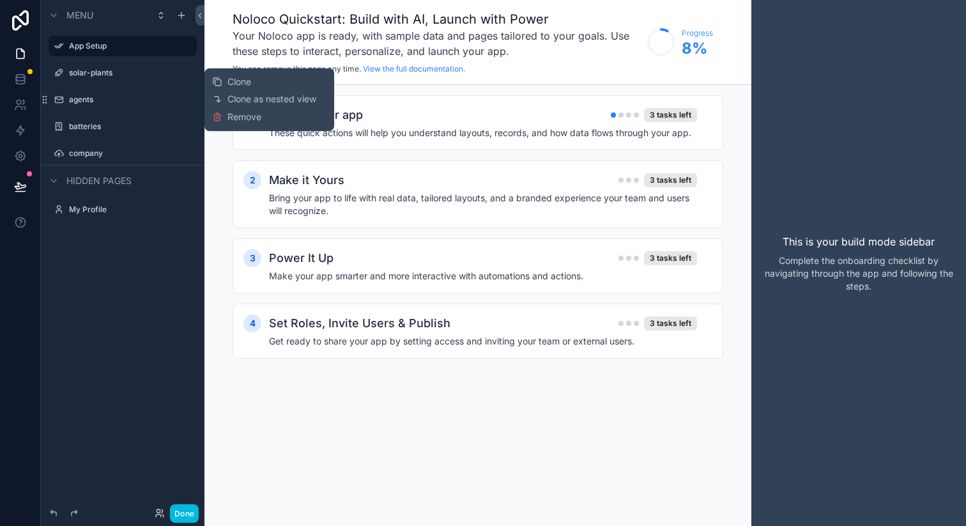
click at [220, 115] on icon at bounding box center [217, 118] width 6 height 6
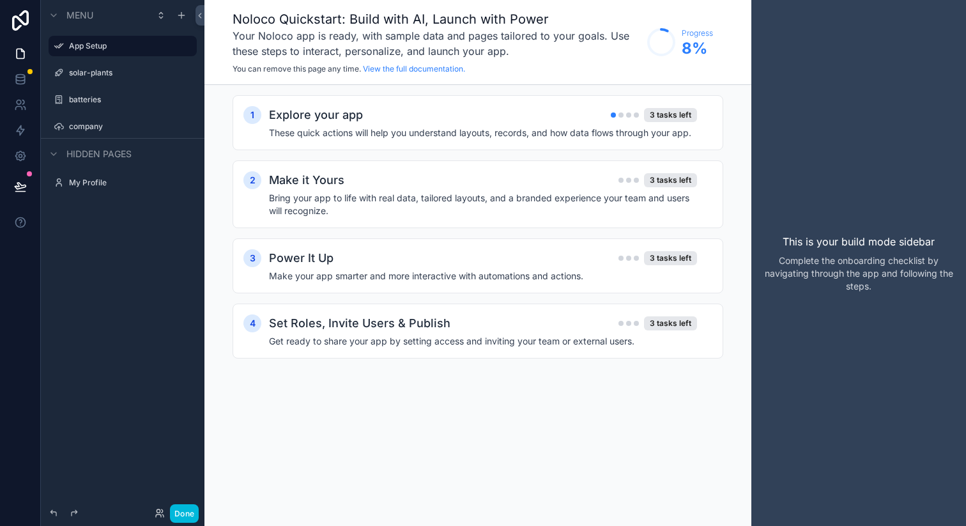
click at [0, 0] on icon "scrollable content" at bounding box center [0, 0] width 0 height 0
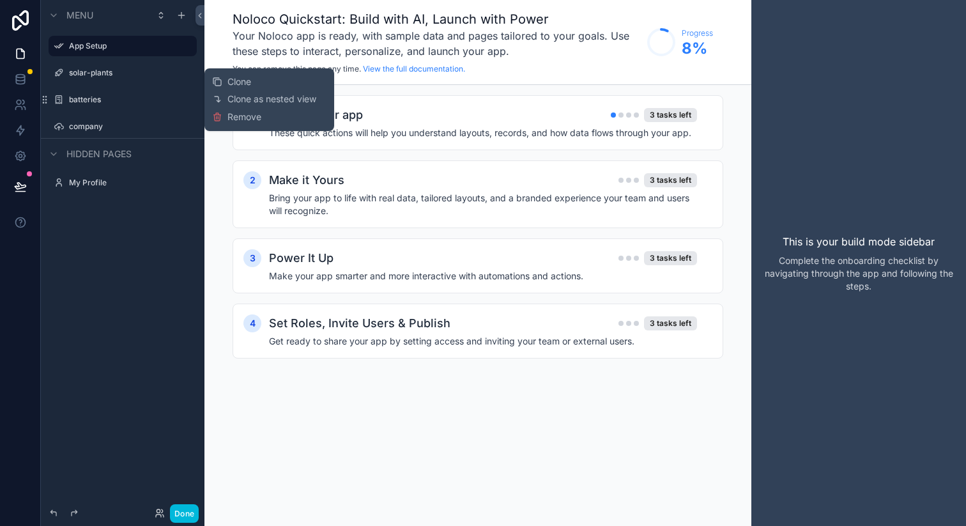
click at [231, 118] on span "Remove" at bounding box center [244, 117] width 34 height 13
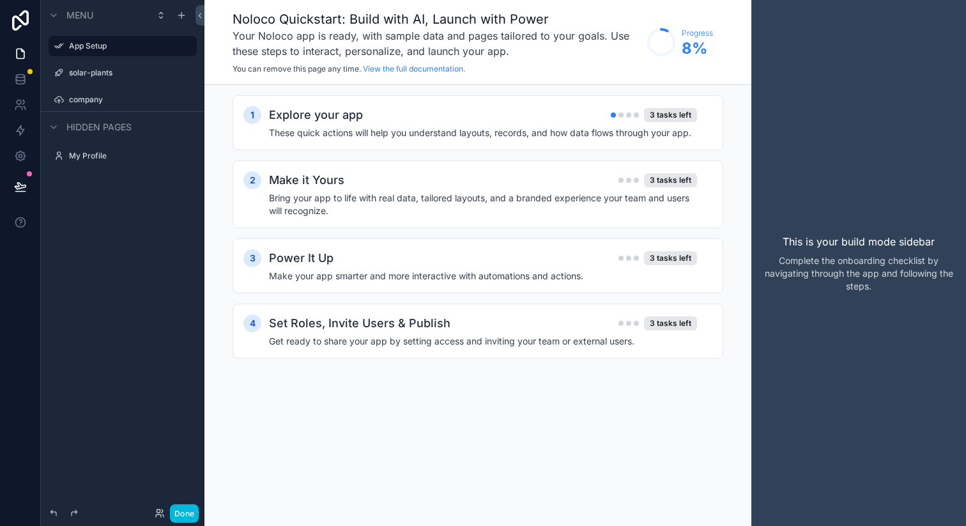
click at [0, 0] on icon "scrollable content" at bounding box center [0, 0] width 0 height 0
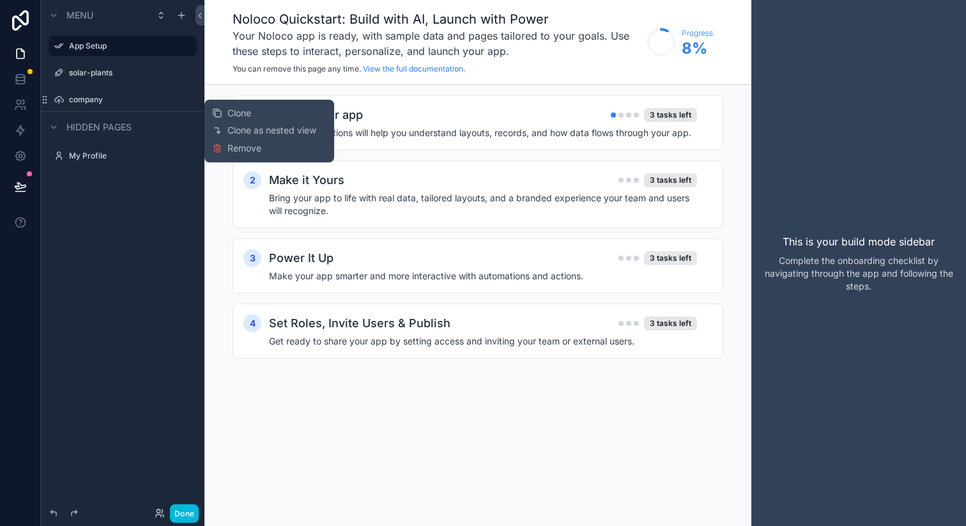
click at [223, 146] on button "Remove" at bounding box center [236, 148] width 49 height 13
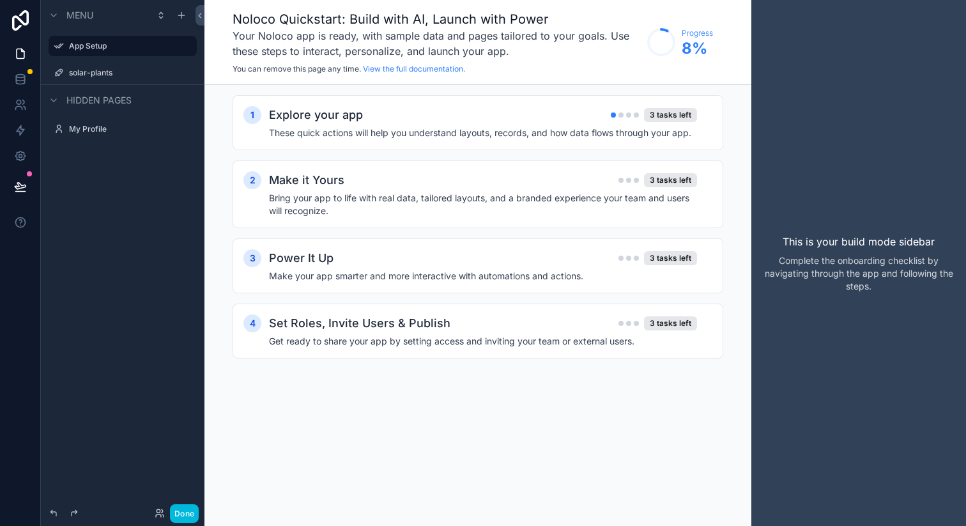
click at [81, 72] on label "solar-plants" at bounding box center [129, 73] width 120 height 10
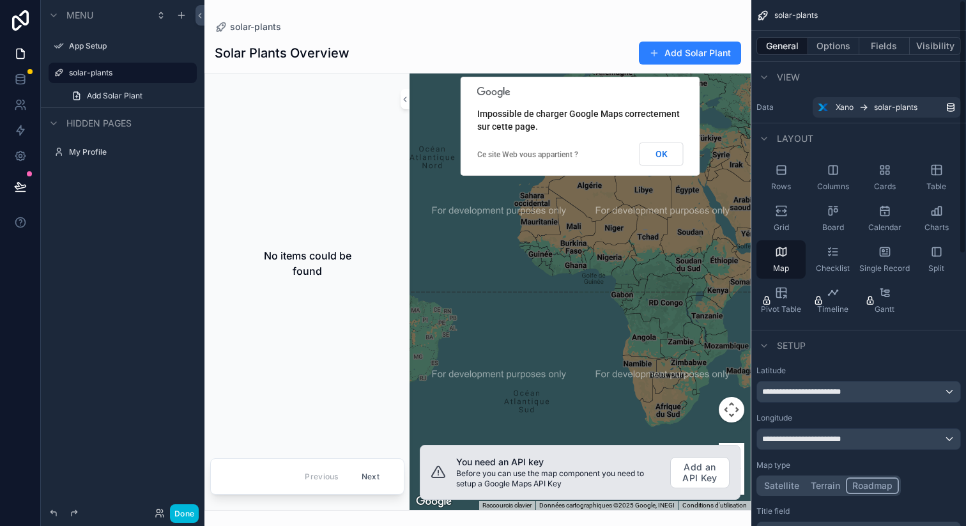
click at [842, 45] on button "Options" at bounding box center [833, 46] width 51 height 18
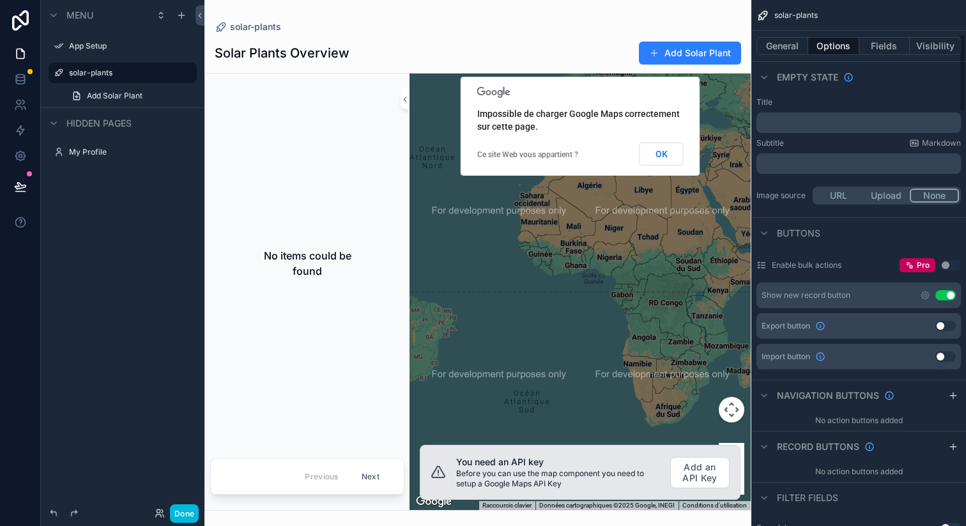
scroll to position [229, 0]
click at [948, 293] on button "Use setting" at bounding box center [945, 293] width 20 height 10
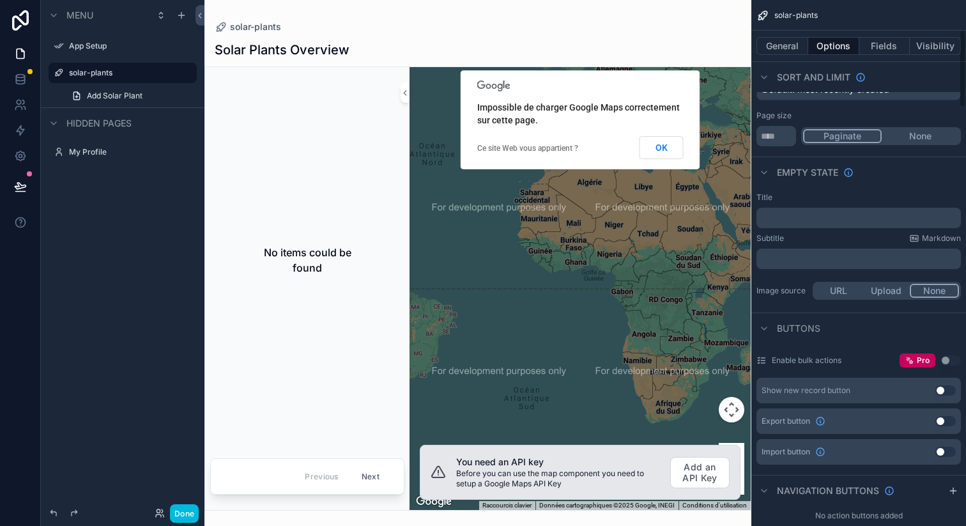
scroll to position [0, 0]
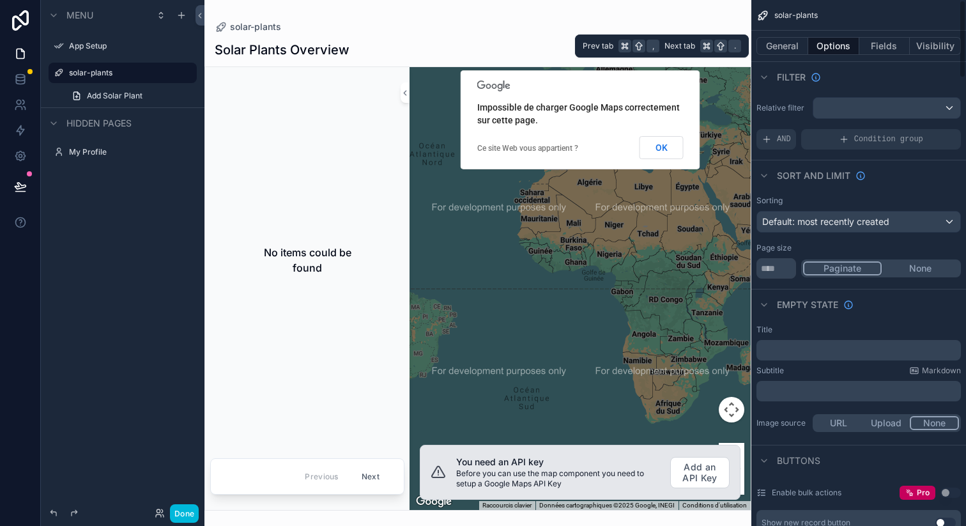
click at [789, 45] on button "General" at bounding box center [783, 46] width 52 height 18
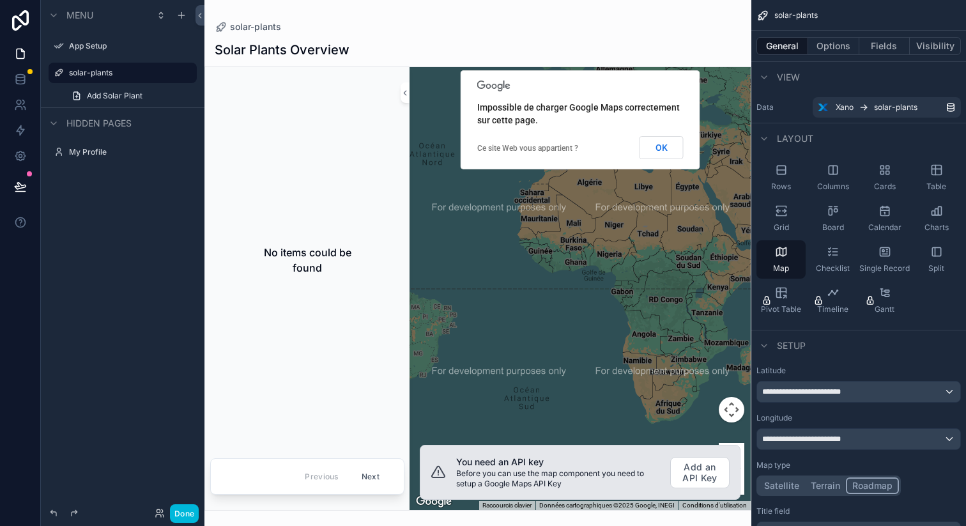
click at [934, 167] on icon "scrollable content" at bounding box center [936, 170] width 13 height 13
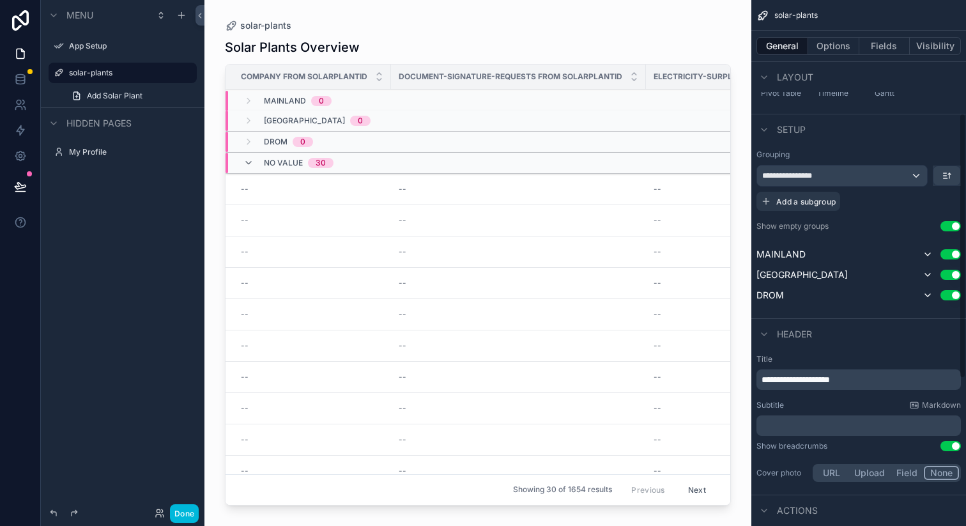
scroll to position [216, 0]
click at [920, 179] on div "**********" at bounding box center [842, 175] width 170 height 20
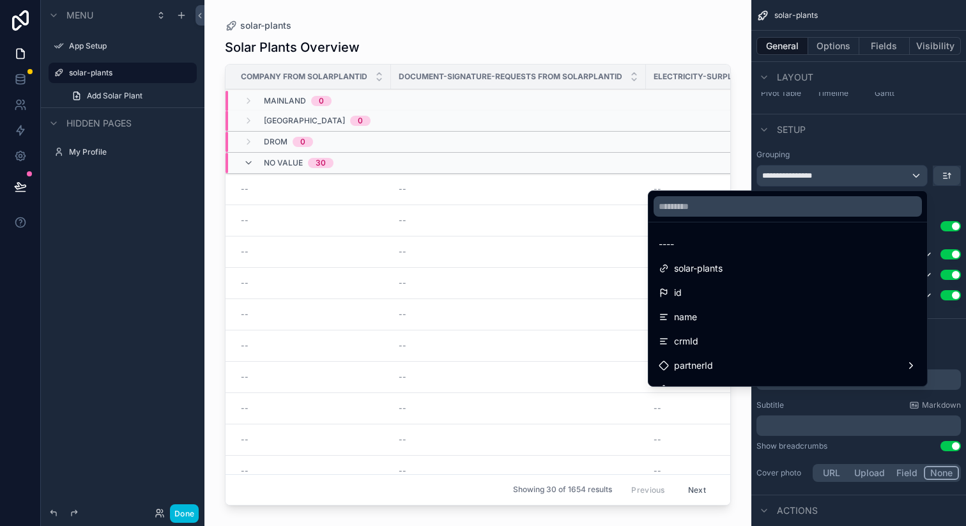
click at [715, 295] on div "id" at bounding box center [788, 292] width 258 height 15
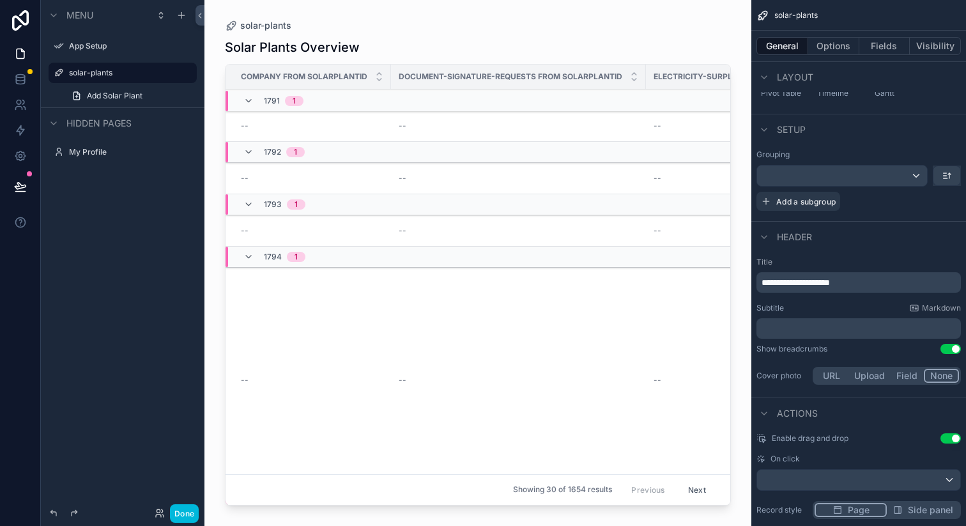
click at [380, 82] on icon "scrollable content" at bounding box center [379, 79] width 8 height 8
click at [19, 81] on icon at bounding box center [20, 78] width 8 height 5
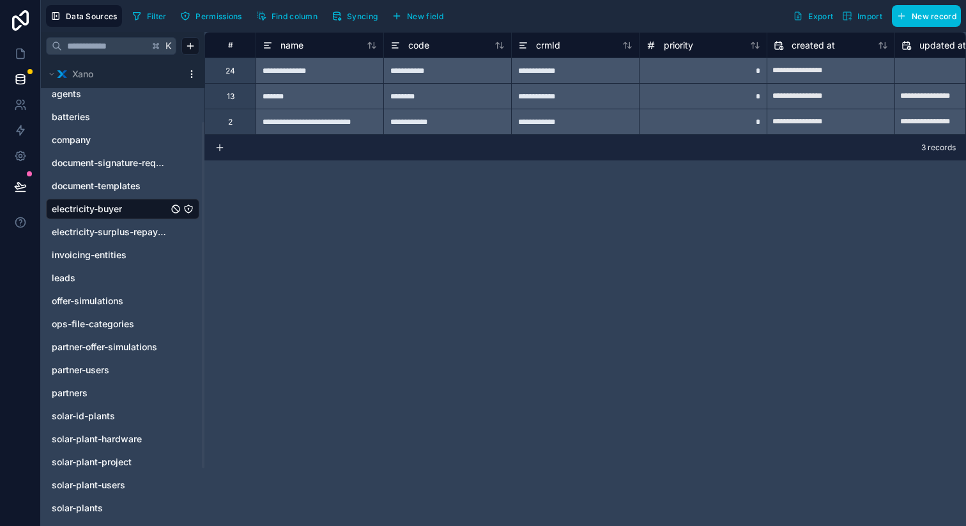
scroll to position [102, 0]
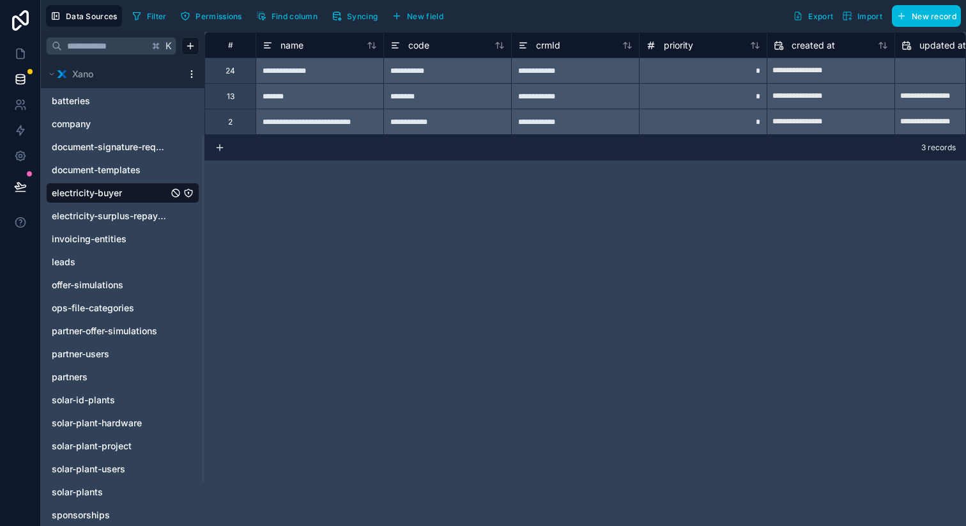
click at [97, 496] on span "solar-plants" at bounding box center [77, 492] width 51 height 13
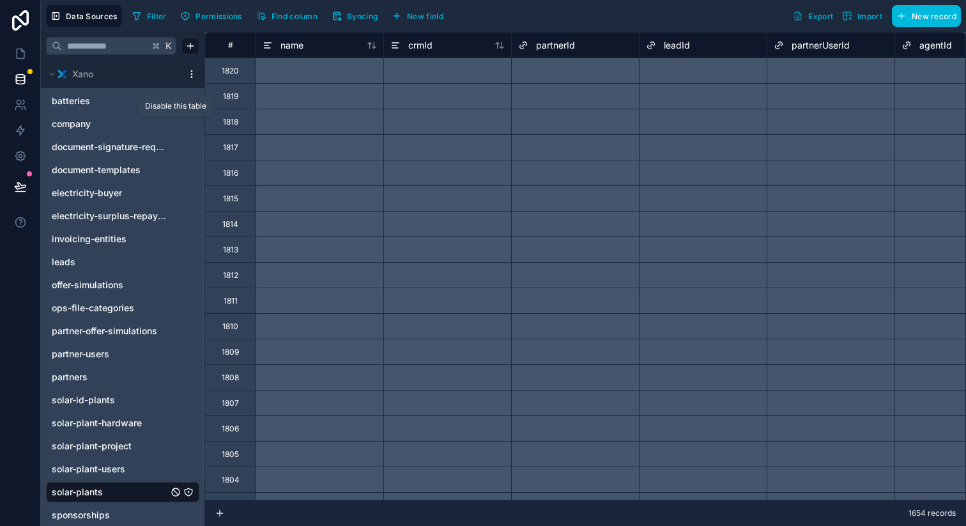
click at [175, 124] on icon "company" at bounding box center [175, 123] width 5 height 5
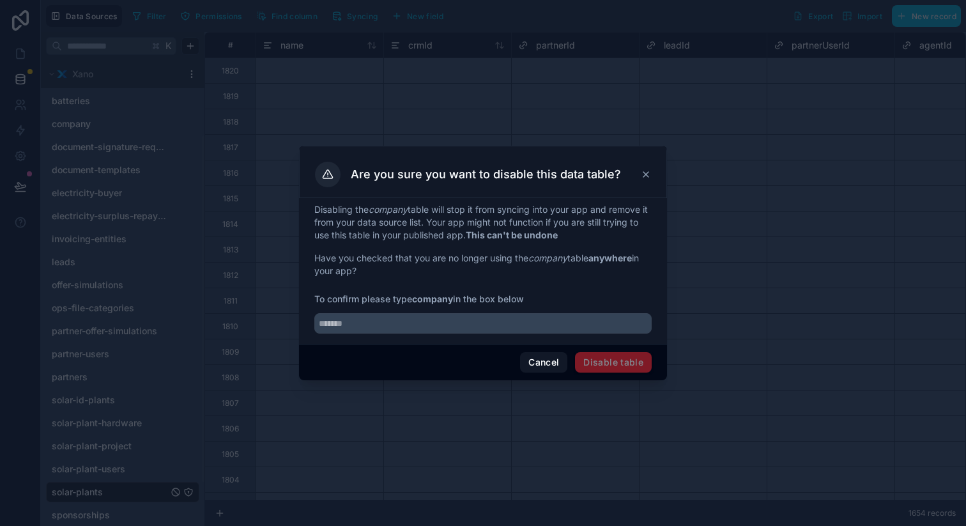
click at [434, 300] on strong "company" at bounding box center [432, 298] width 41 height 11
copy strong "company"
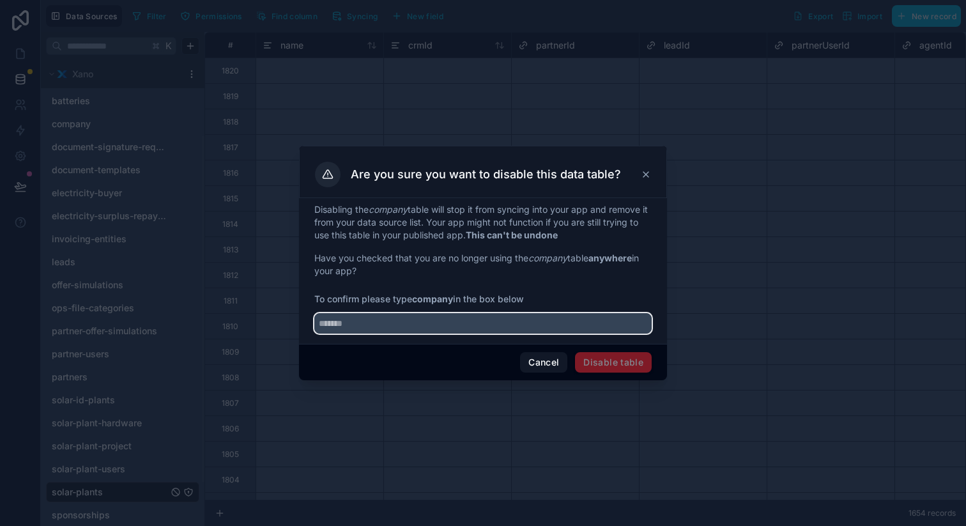
click at [433, 316] on input "text" at bounding box center [482, 323] width 337 height 20
paste input "*******"
type input "*******"
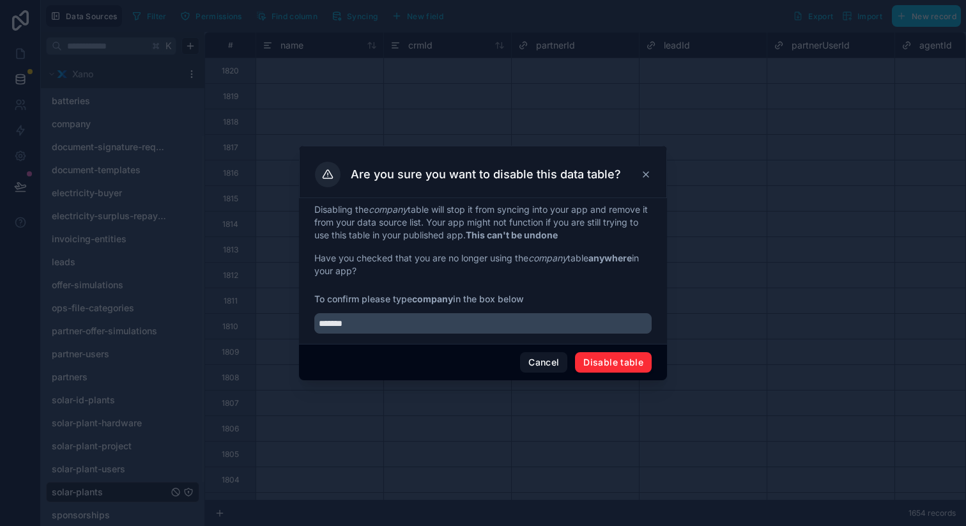
click at [636, 366] on button "Disable table" at bounding box center [613, 362] width 77 height 20
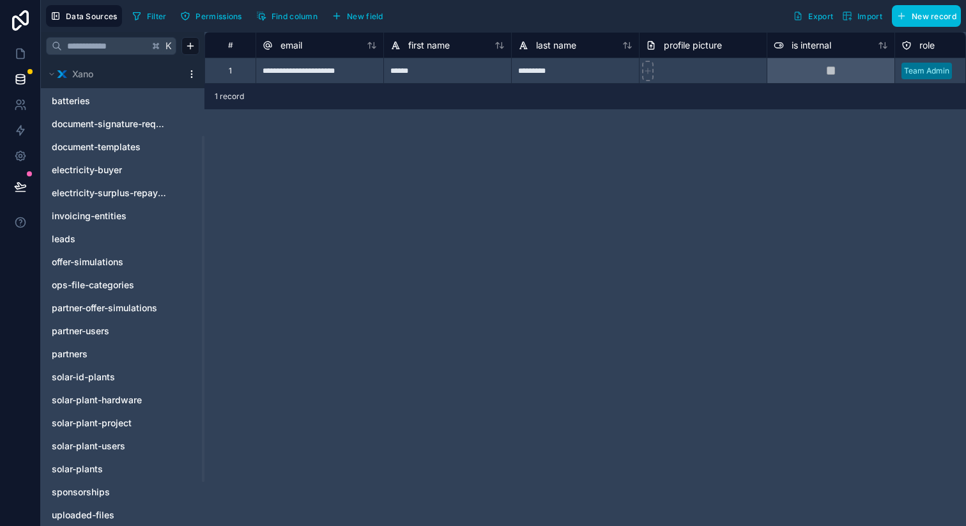
click at [190, 79] on html "**********" at bounding box center [483, 263] width 966 height 526
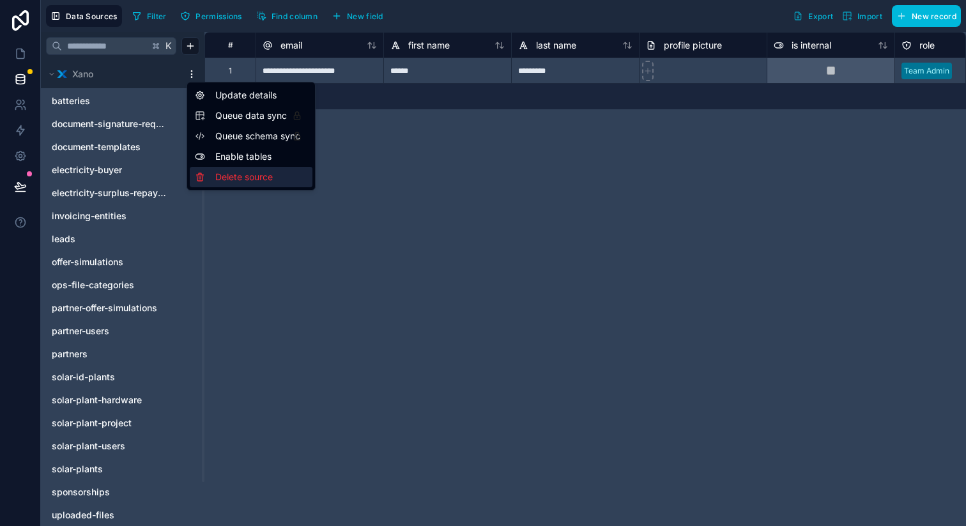
click at [244, 183] on div "Delete source" at bounding box center [251, 177] width 123 height 20
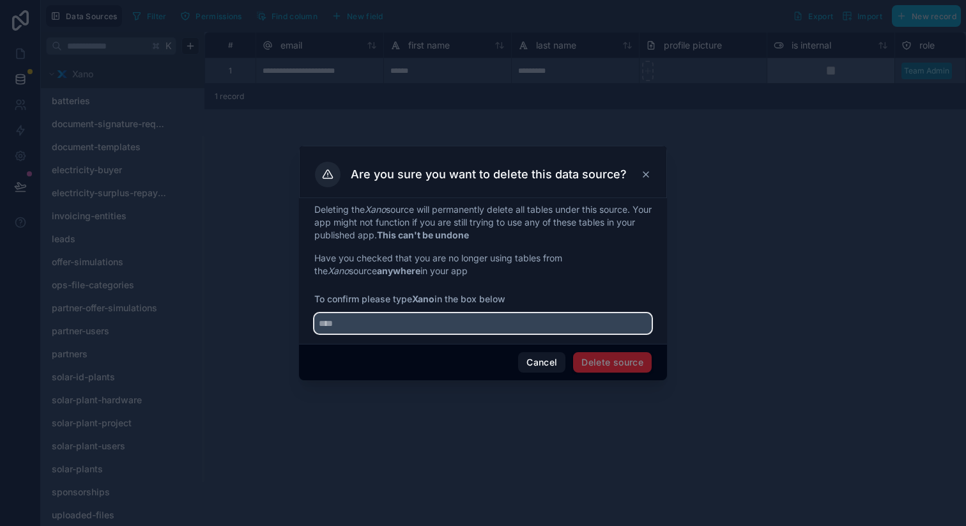
click at [501, 320] on input "text" at bounding box center [482, 323] width 337 height 20
type input "****"
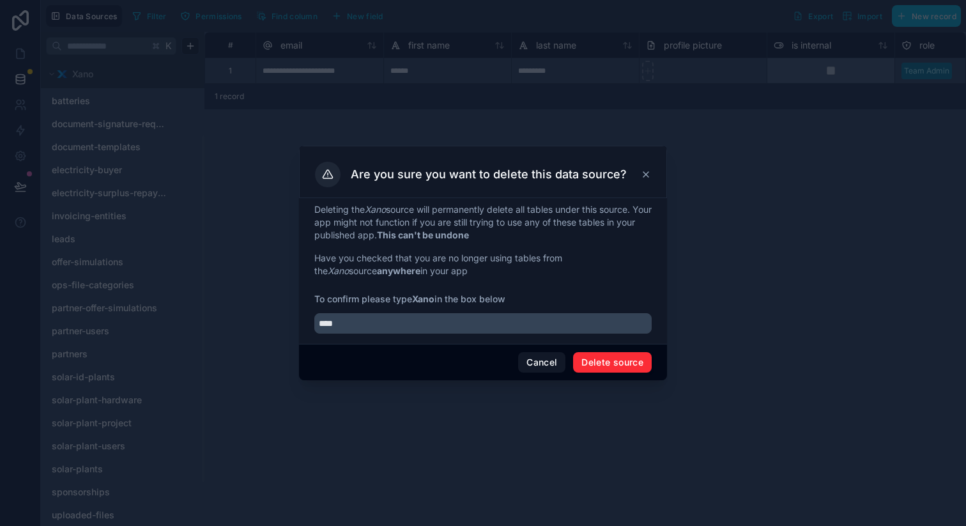
click at [650, 369] on button "Delete source" at bounding box center [612, 362] width 79 height 20
